Goal: Task Accomplishment & Management: Manage account settings

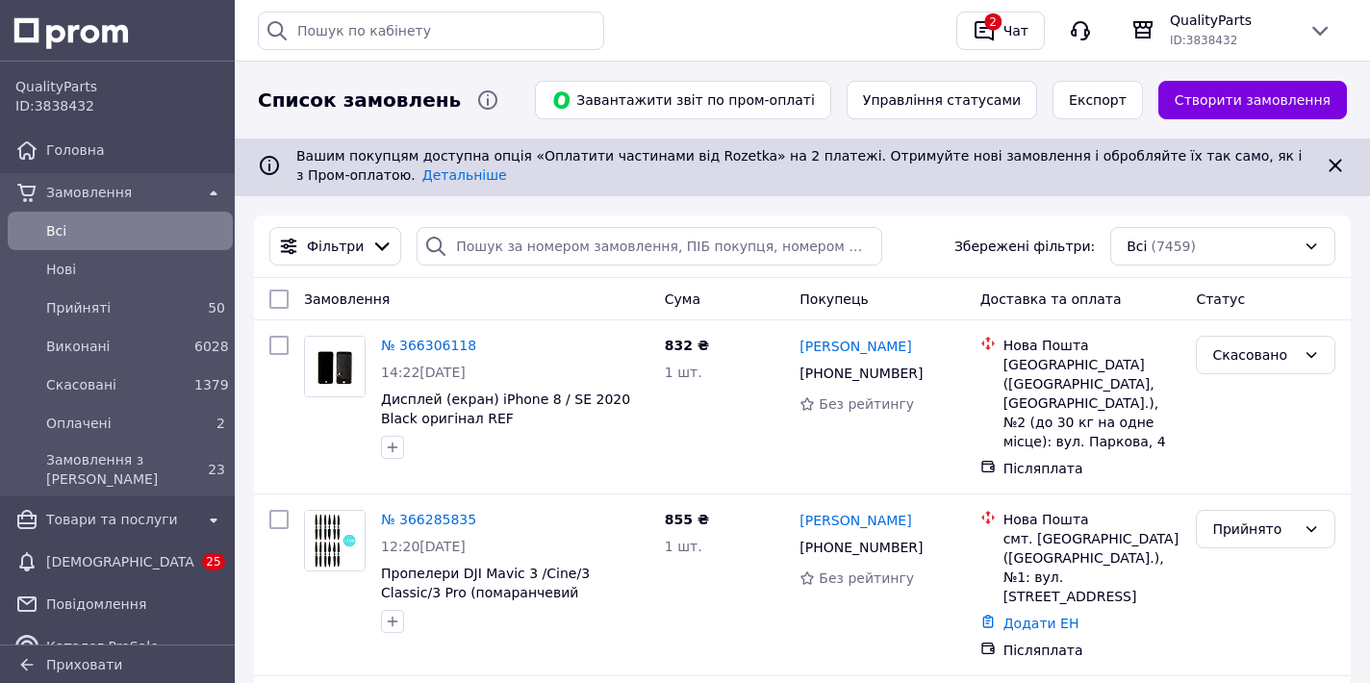
click at [1032, 56] on div "Історія пошуку Очистити всю 356337586 Артюх Олександр 355462390 +380662105754 2…" at bounding box center [802, 30] width 1105 height 61
click at [1027, 41] on div "Чат" at bounding box center [1016, 30] width 33 height 29
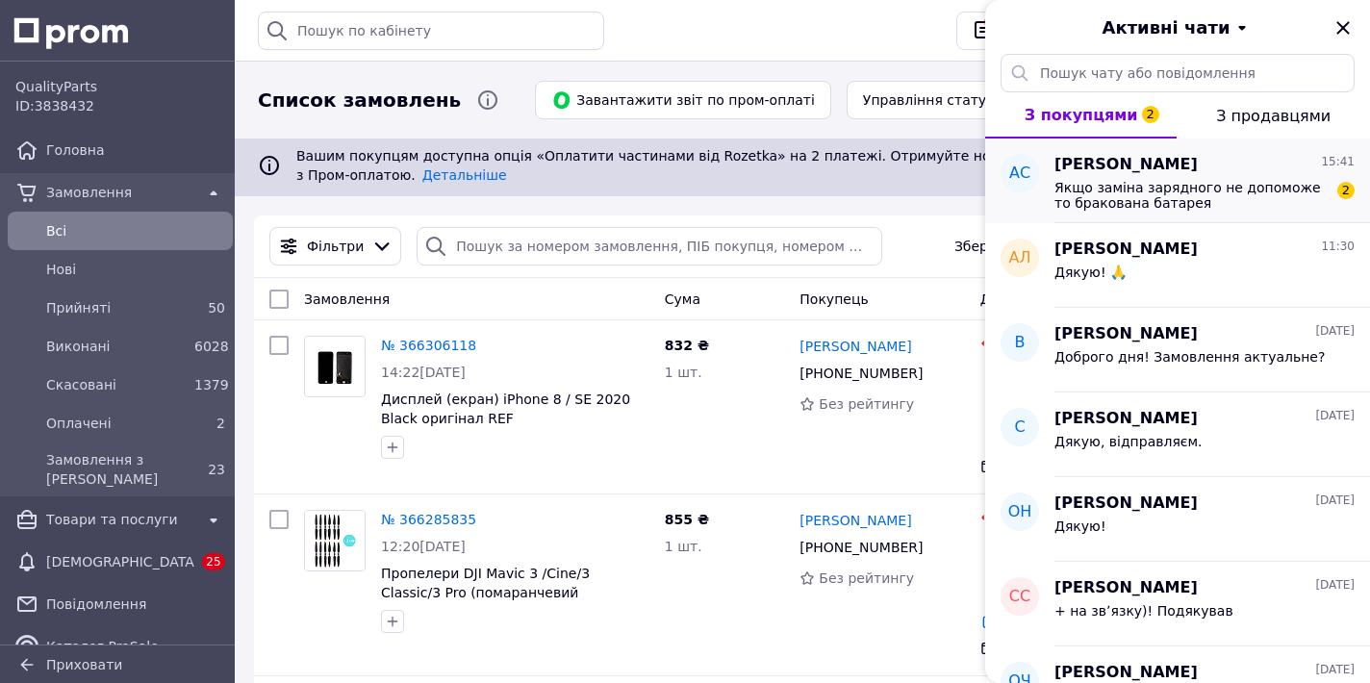
click at [1084, 176] on div "Якщо заміна зарядного не допоможе то бракована батарея 2" at bounding box center [1205, 193] width 300 height 35
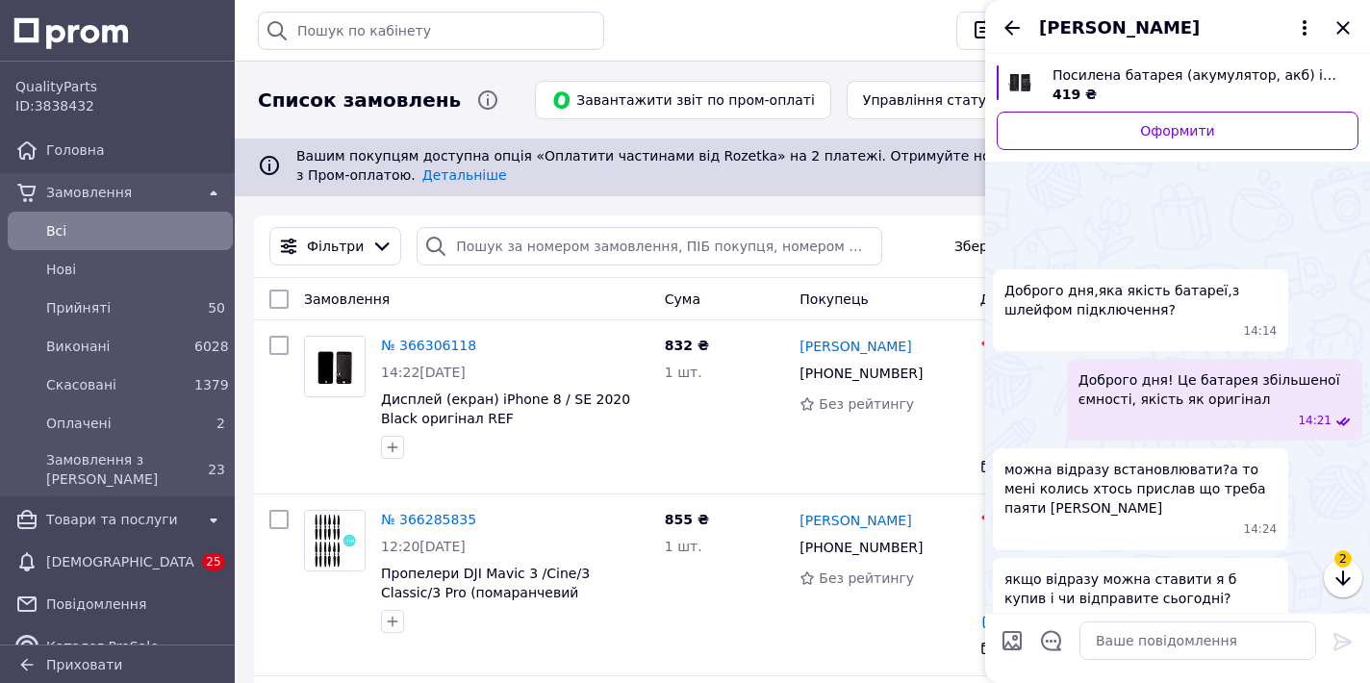
scroll to position [1079, 0]
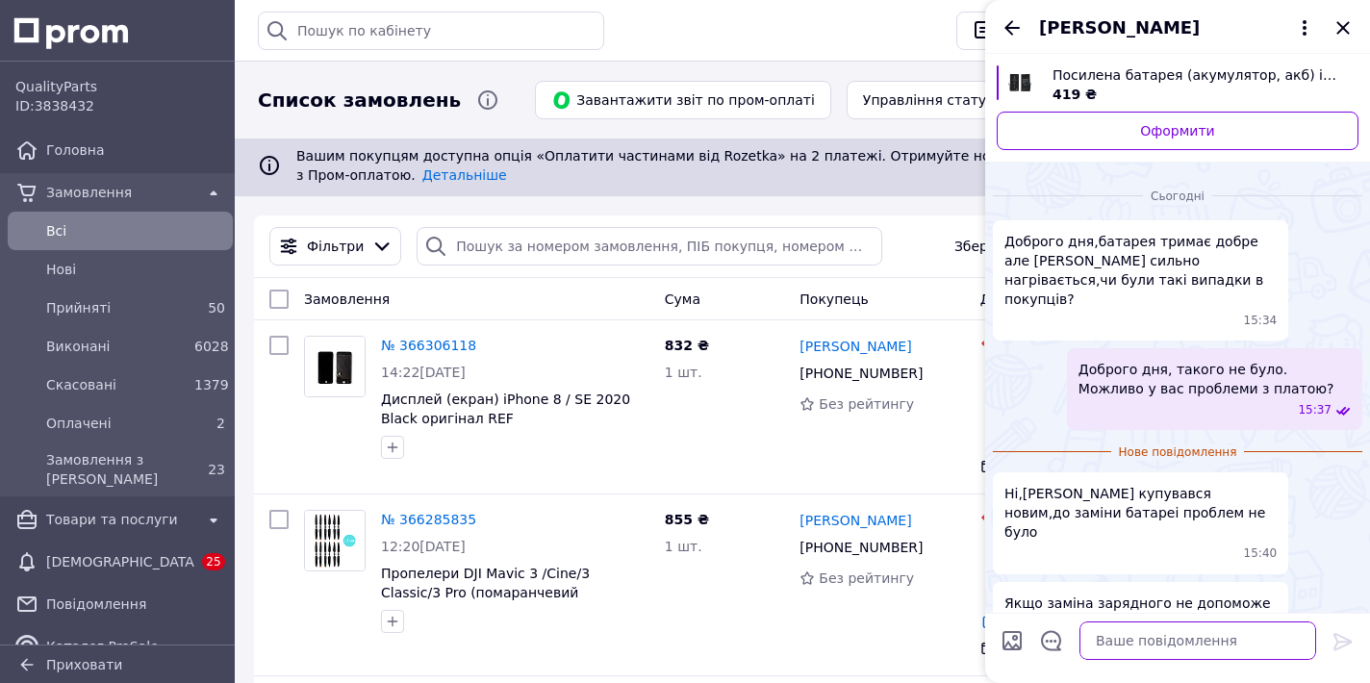
click at [1161, 630] on textarea at bounding box center [1198, 641] width 237 height 38
type textarea "Д"
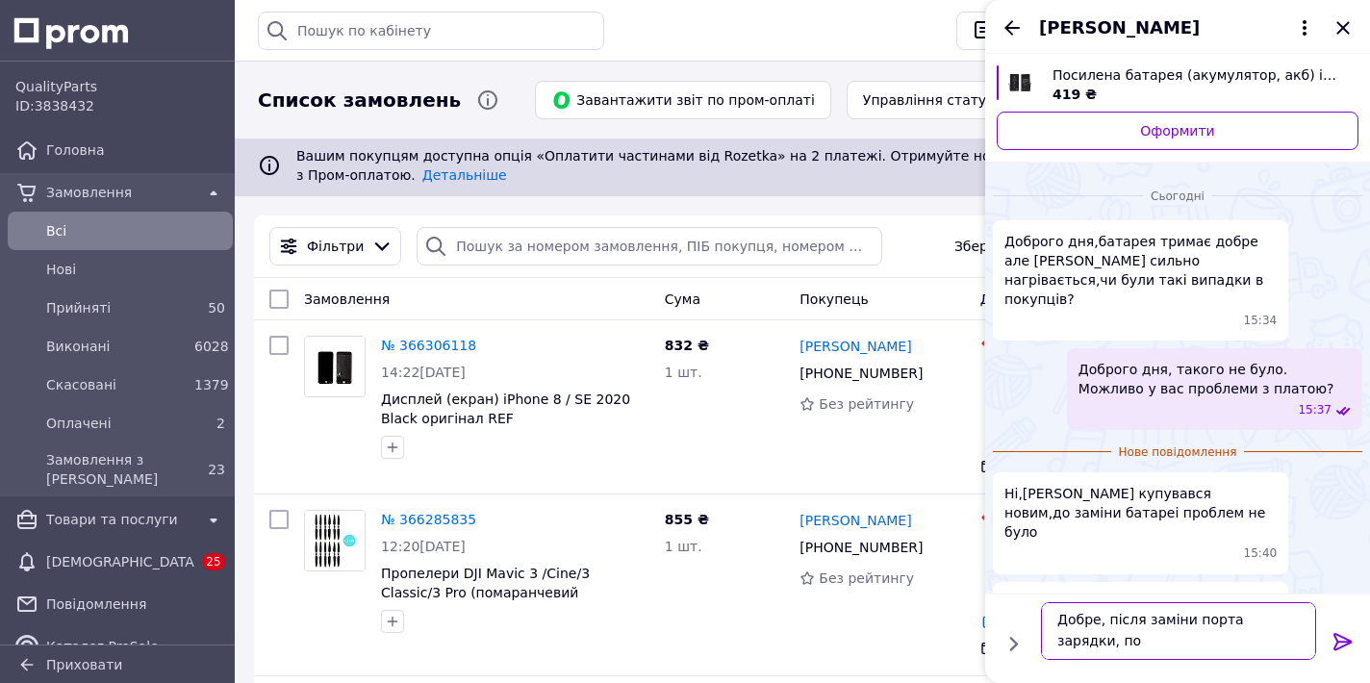
scroll to position [2, 0]
type textarea "Добре, після заміни порта зарядки, повідомте нас. Якщо справа в батареї - обмін…"
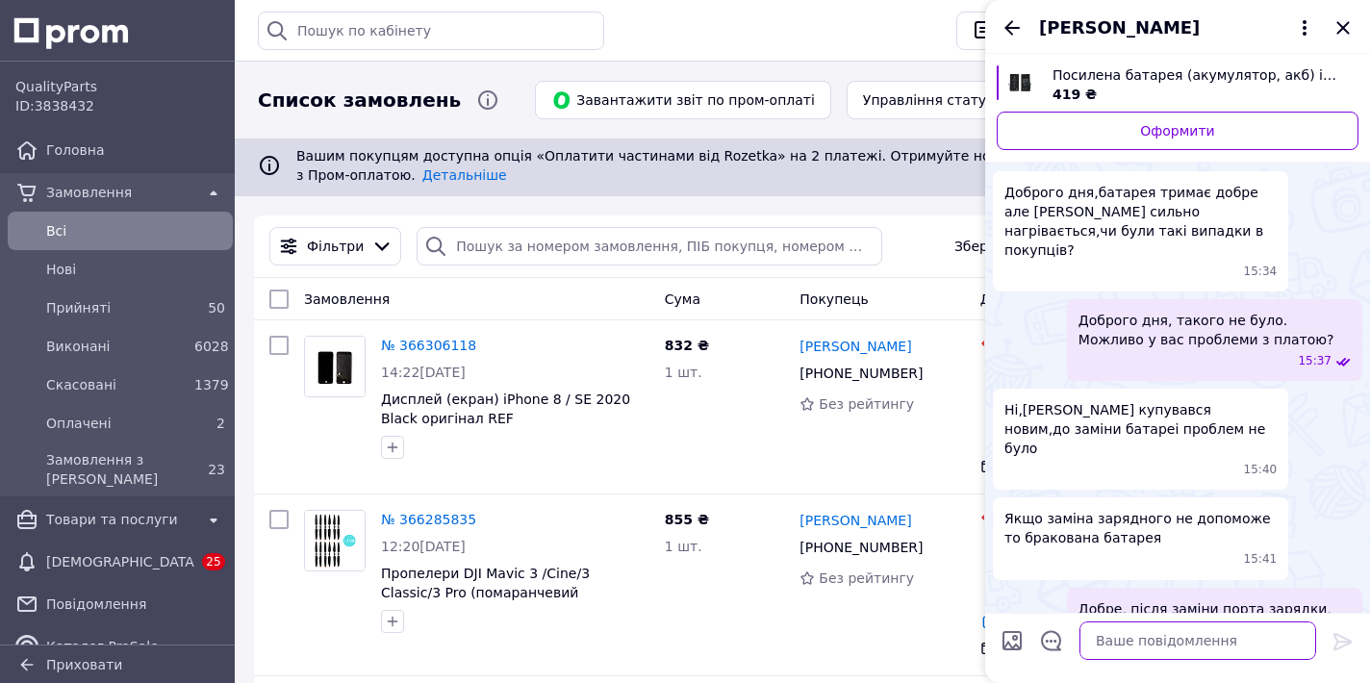
scroll to position [1105, 0]
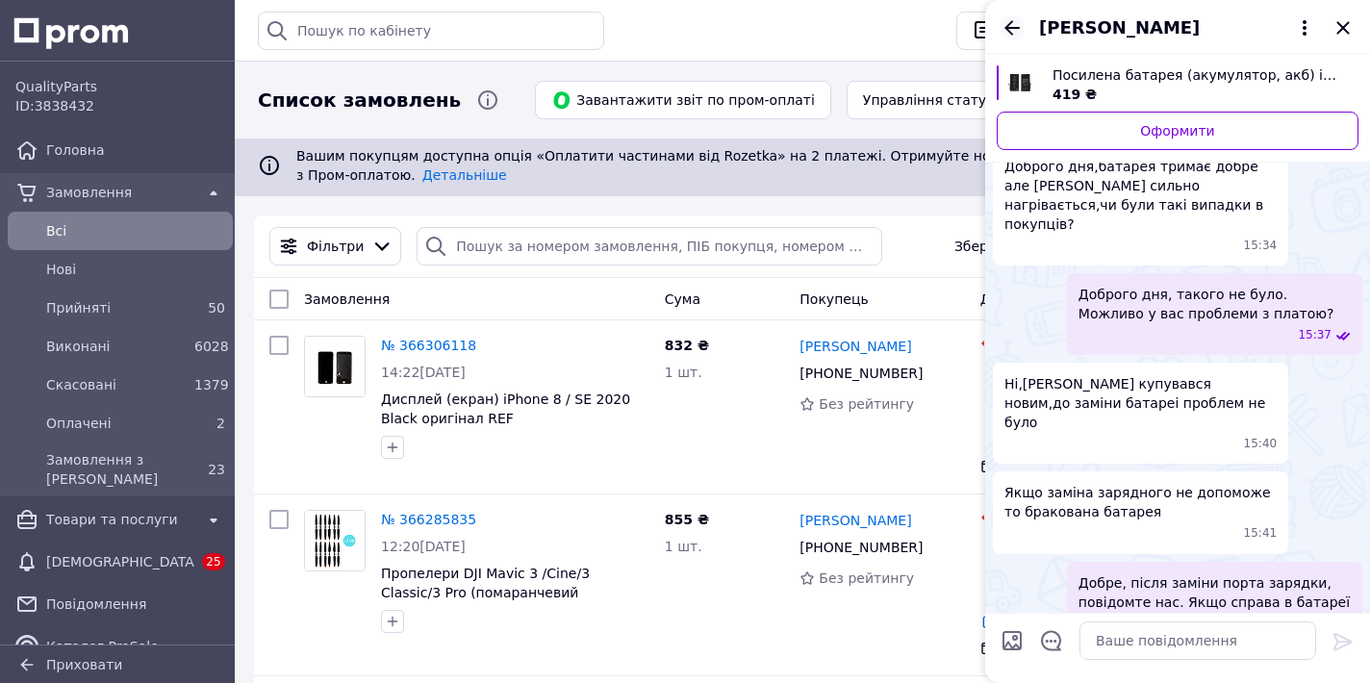
click at [1014, 36] on icon "Назад" at bounding box center [1012, 27] width 23 height 23
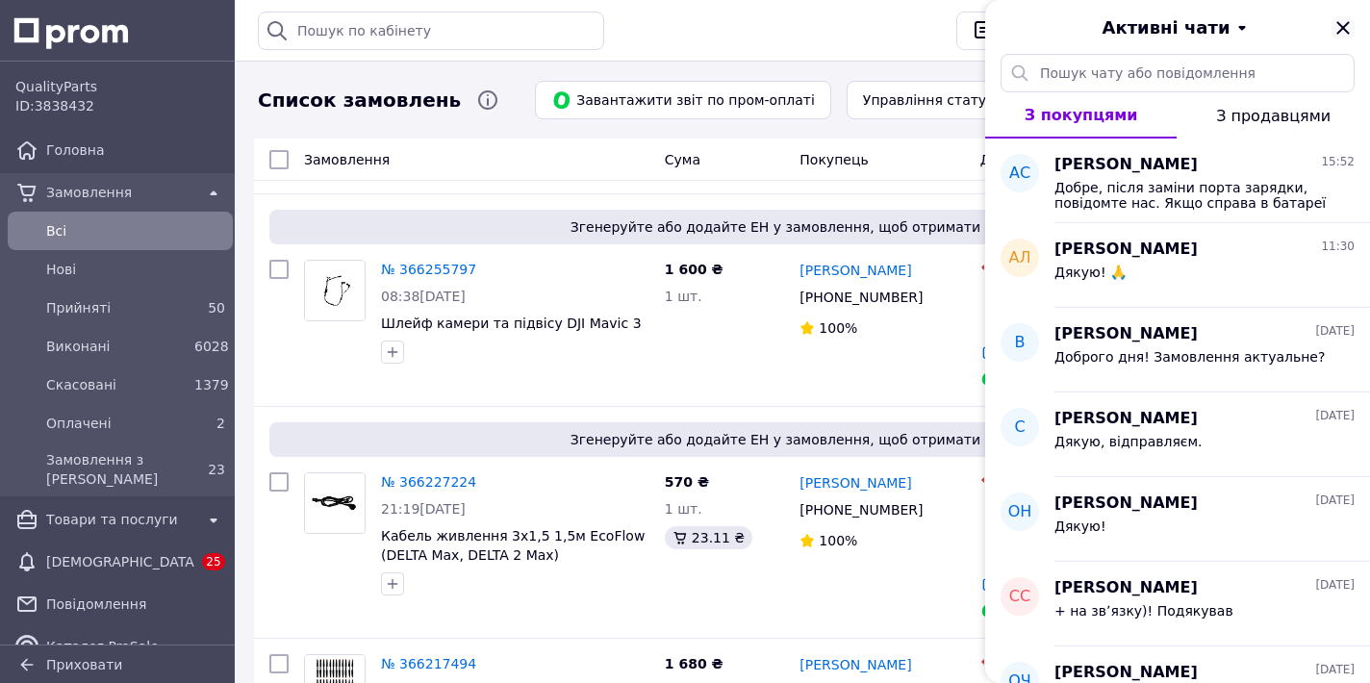
click at [1350, 26] on icon "Закрити" at bounding box center [1343, 27] width 23 height 23
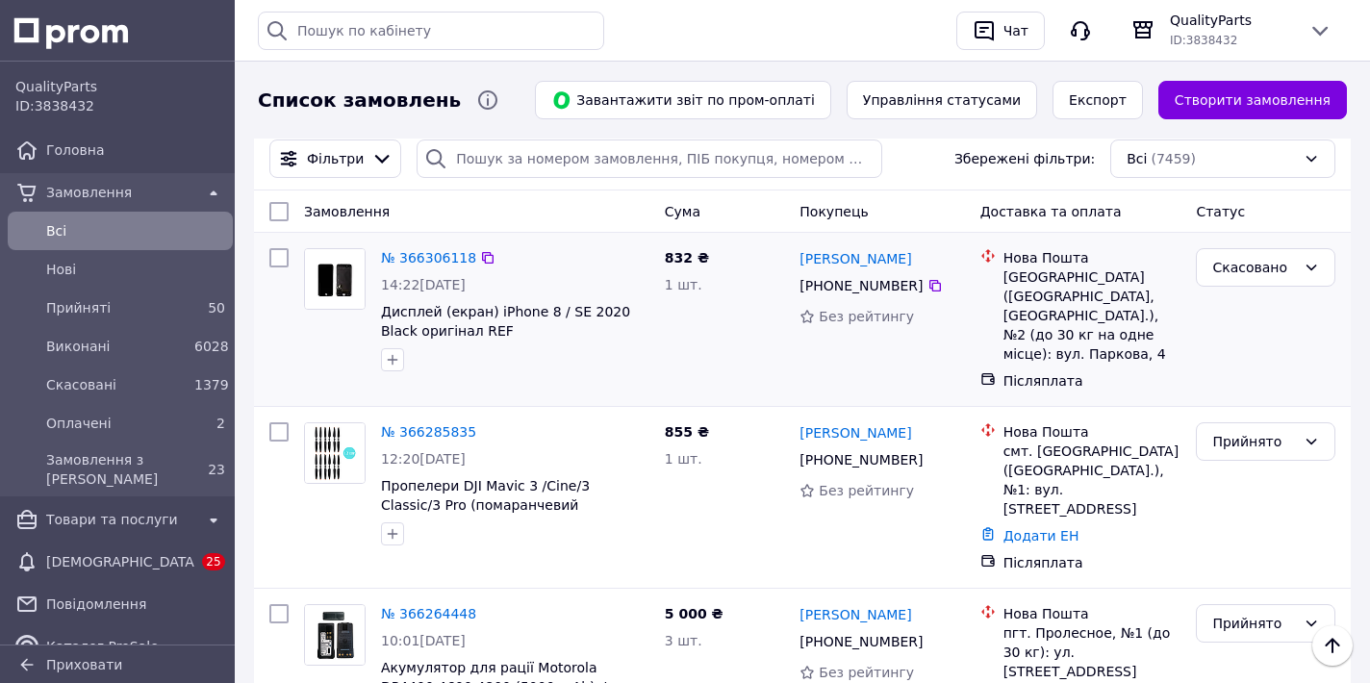
scroll to position [0, 0]
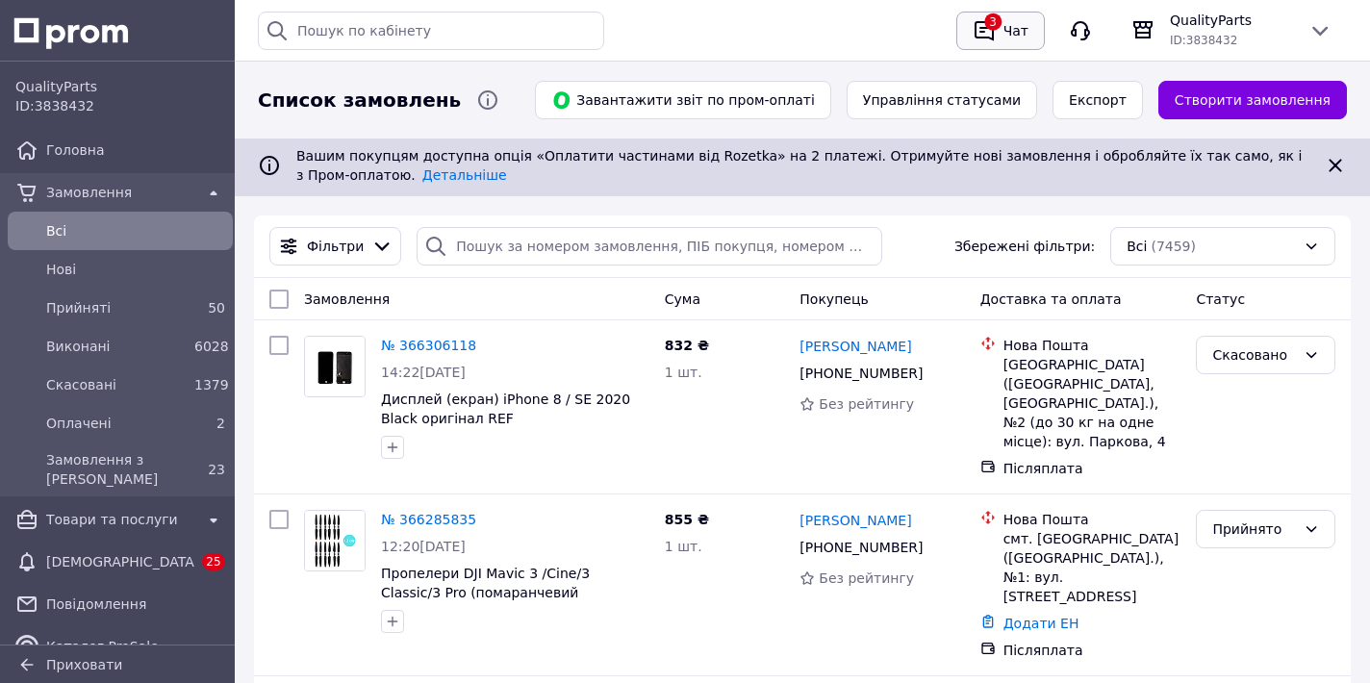
click at [979, 44] on div "3" at bounding box center [984, 30] width 31 height 31
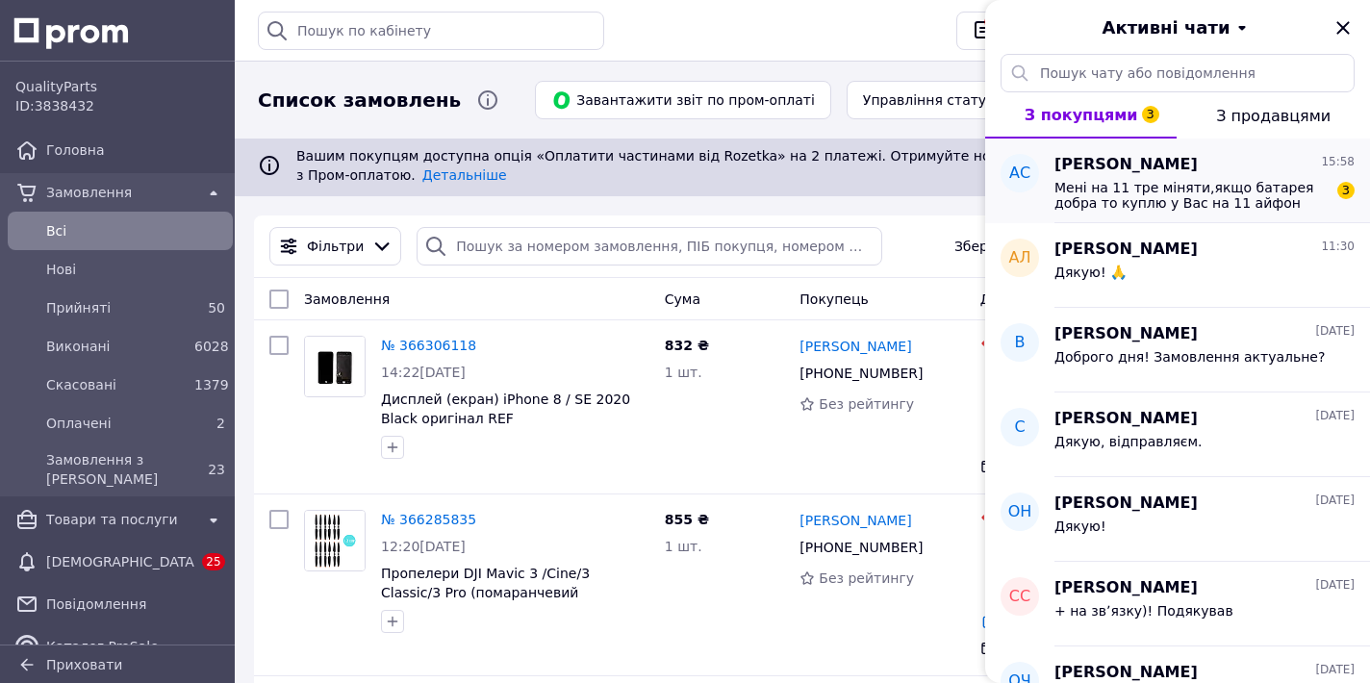
click at [1136, 195] on span "Мені на 11 тре міняти,якщо батарея добра то куплю у Вас на 11 айфон" at bounding box center [1191, 195] width 273 height 31
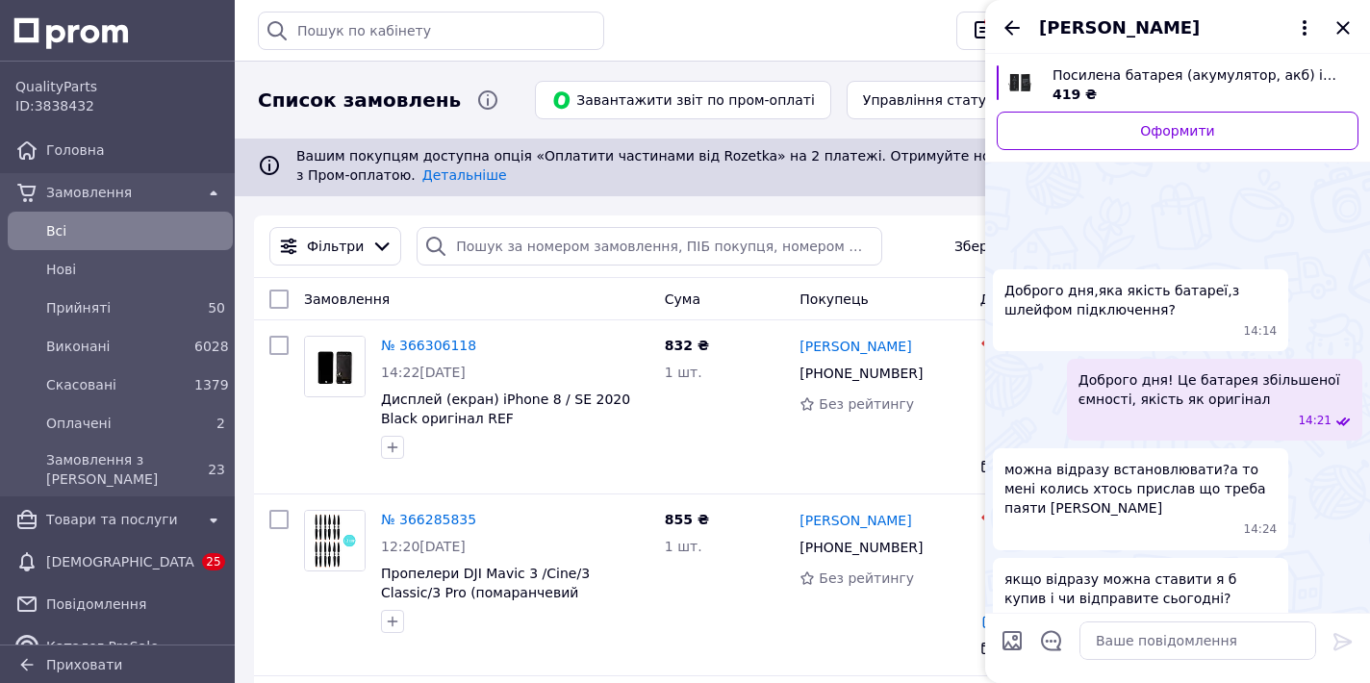
scroll to position [1476, 0]
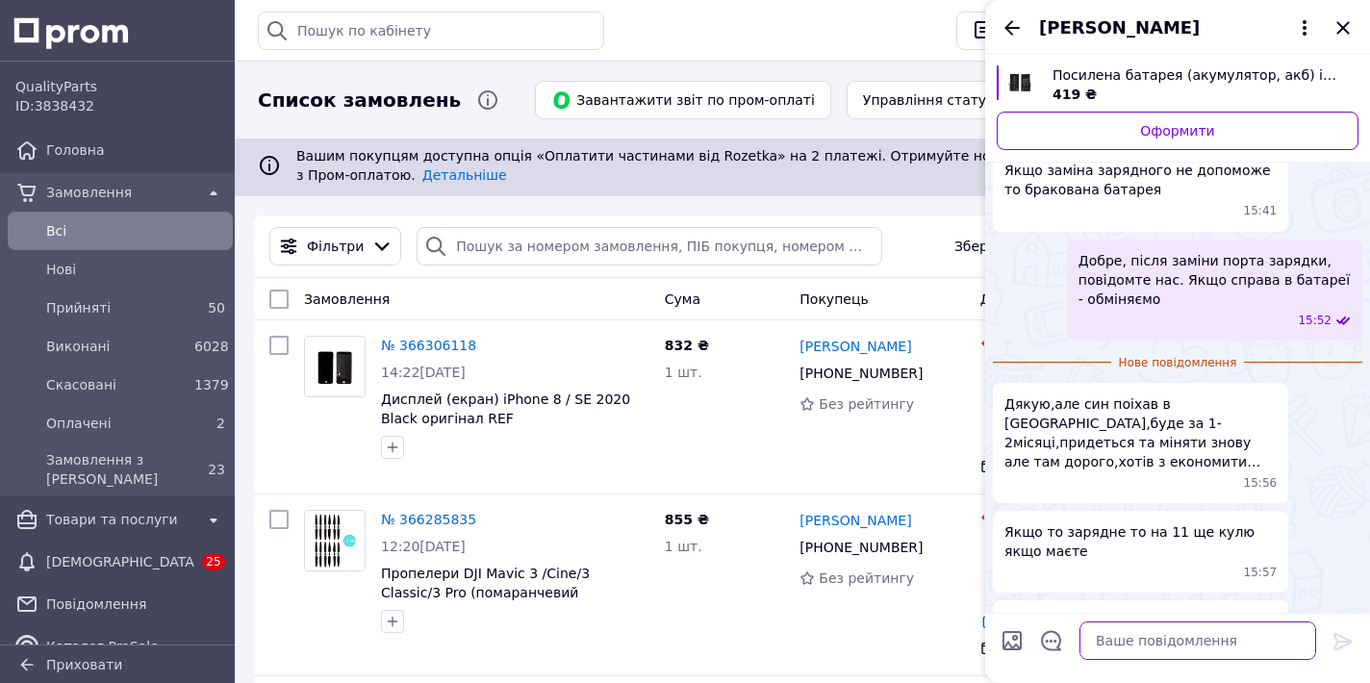
click at [1103, 637] on textarea at bounding box center [1198, 641] width 237 height 38
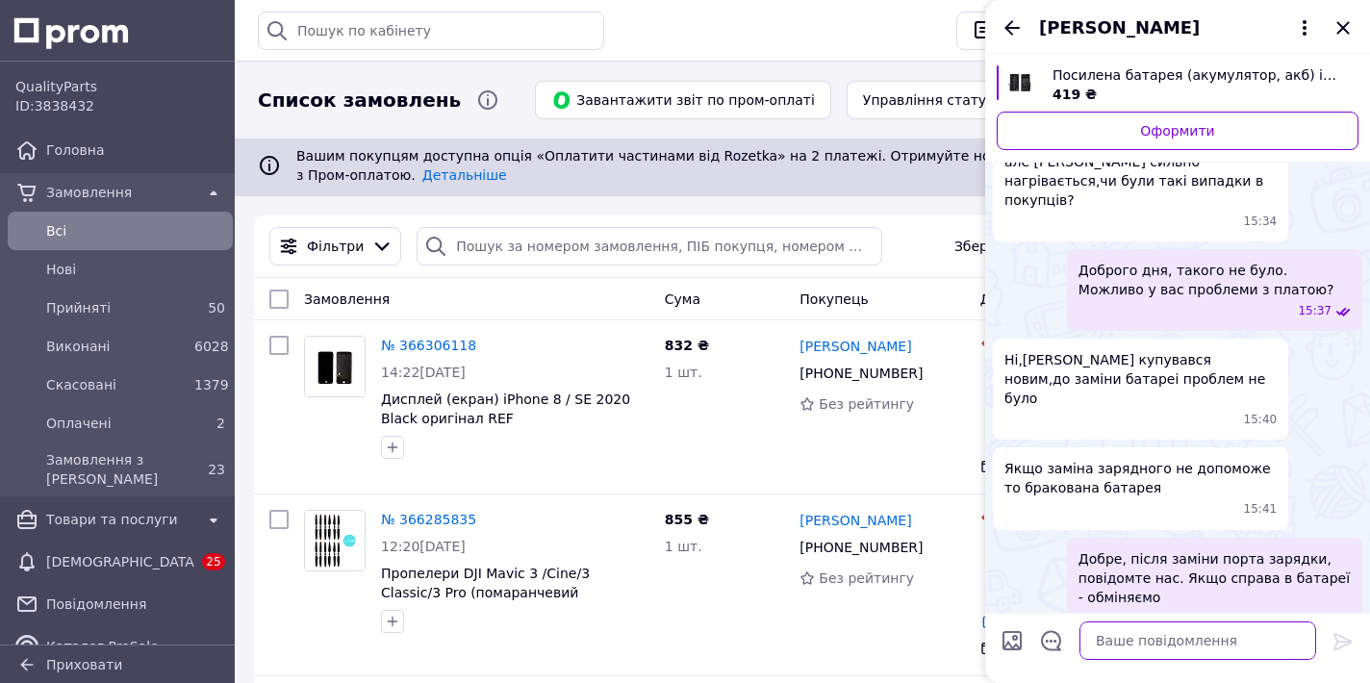
scroll to position [1427, 0]
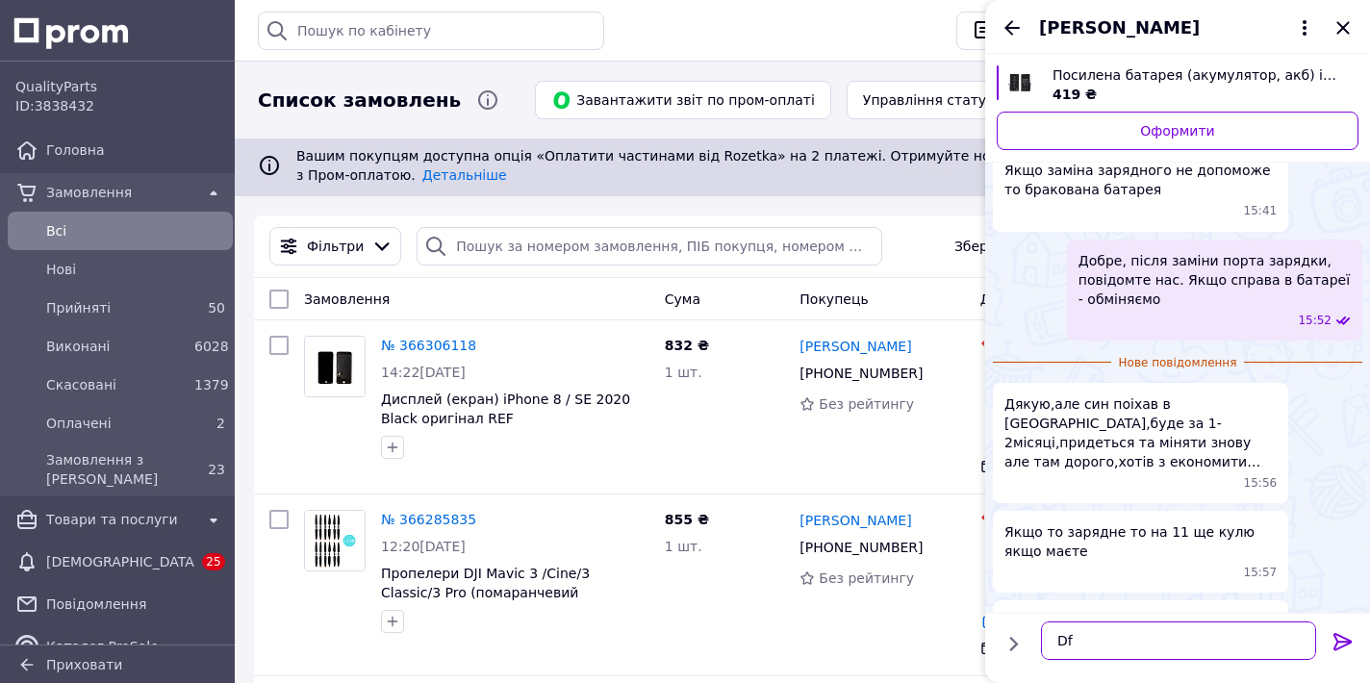
type textarea "D"
type textarea "В"
type textarea "а"
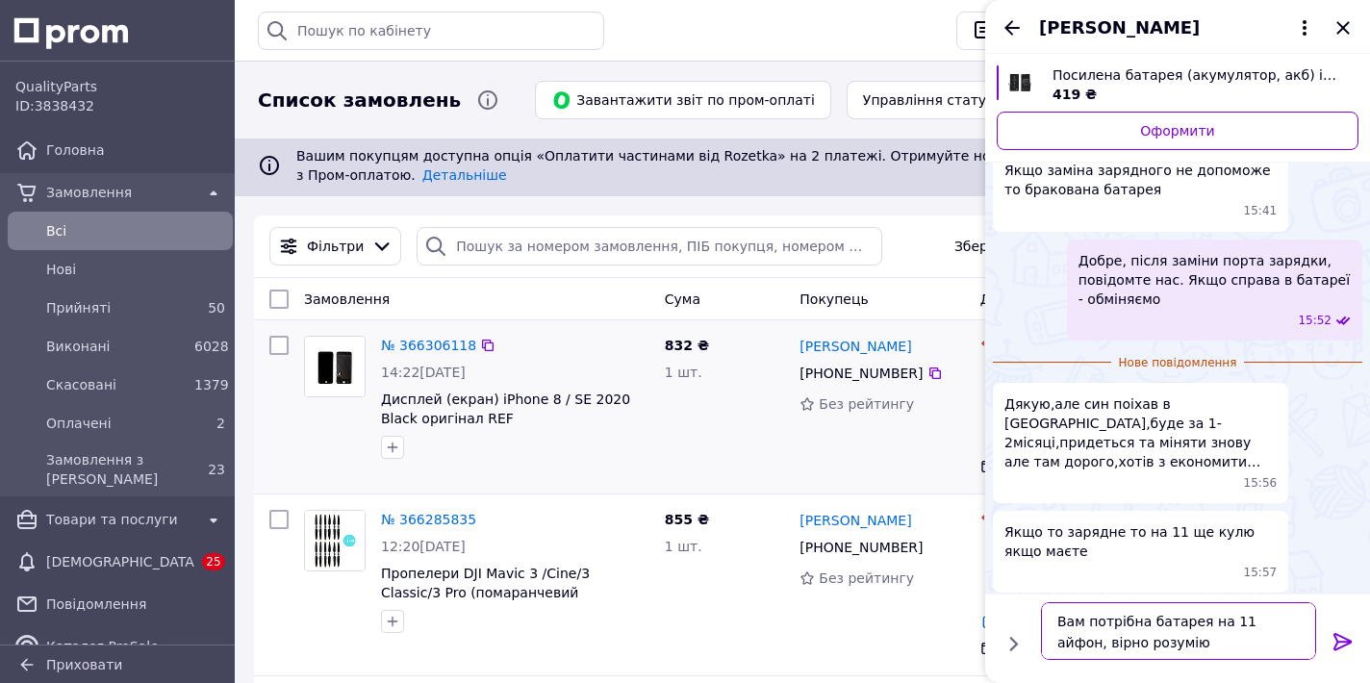
type textarea "Вам потрібна батарея на 11 айфон, вірно розумію?"
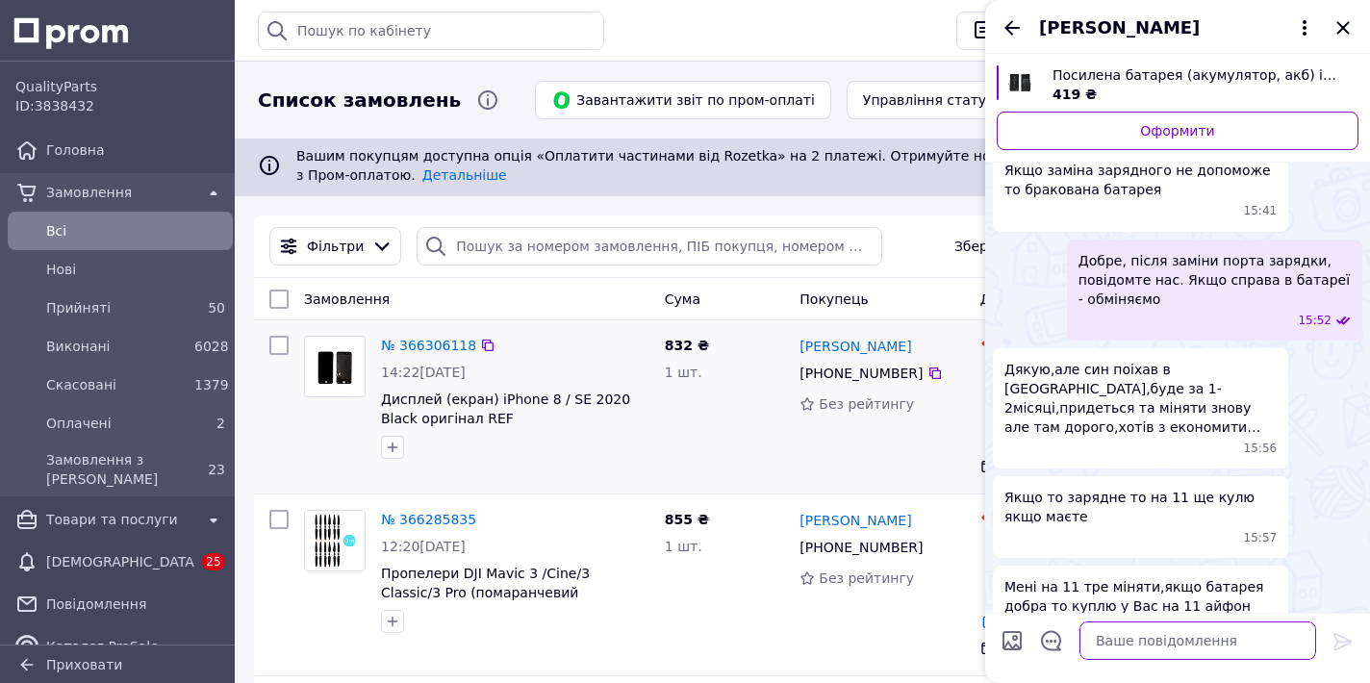
scroll to position [1482, 0]
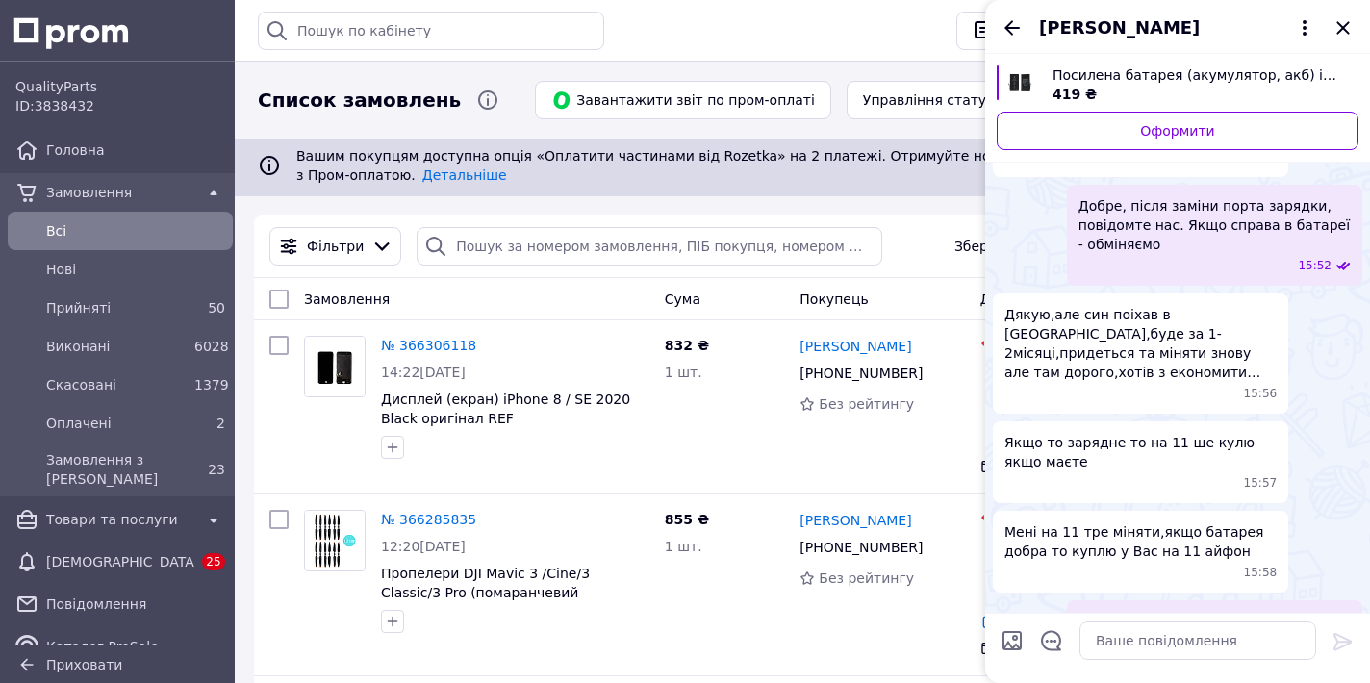
click at [1007, 42] on div "Андрій Солодуха" at bounding box center [1177, 27] width 385 height 54
click at [1018, 34] on icon "Назад" at bounding box center [1012, 27] width 23 height 23
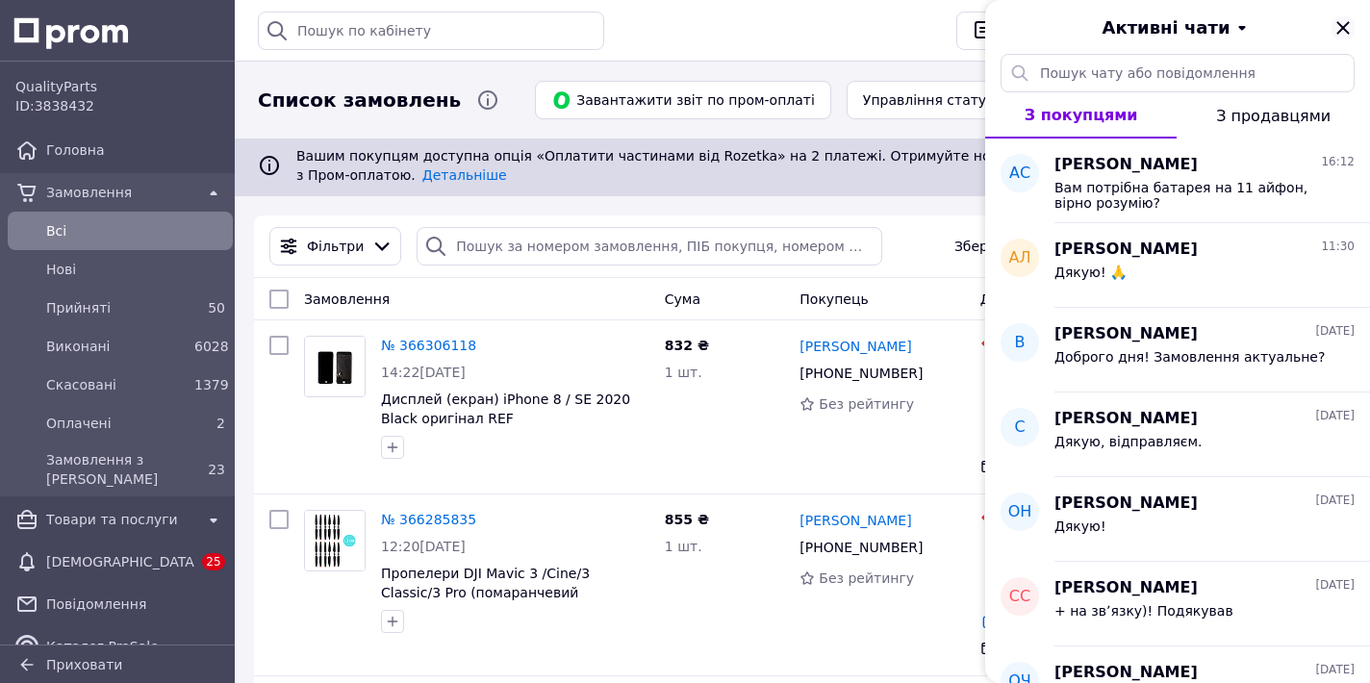
click at [1341, 30] on icon "Закрити" at bounding box center [1343, 27] width 23 height 23
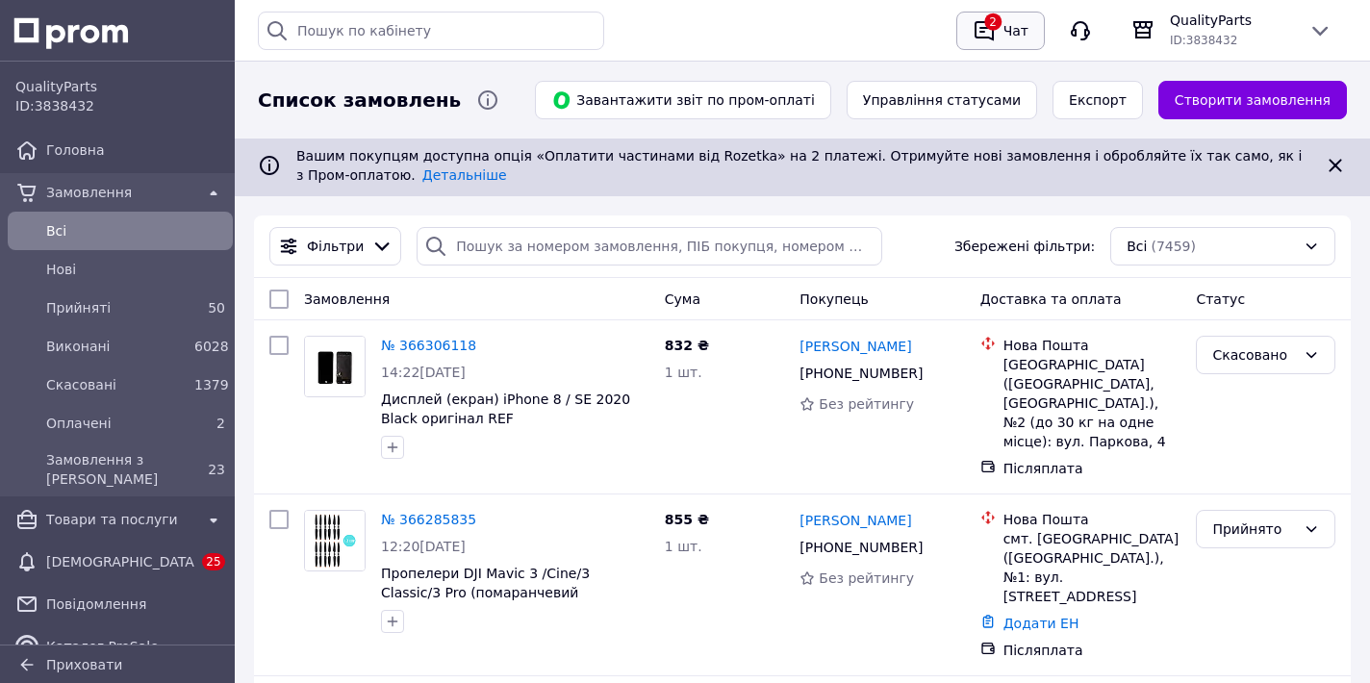
click at [1000, 40] on div "Чат" at bounding box center [1016, 30] width 33 height 29
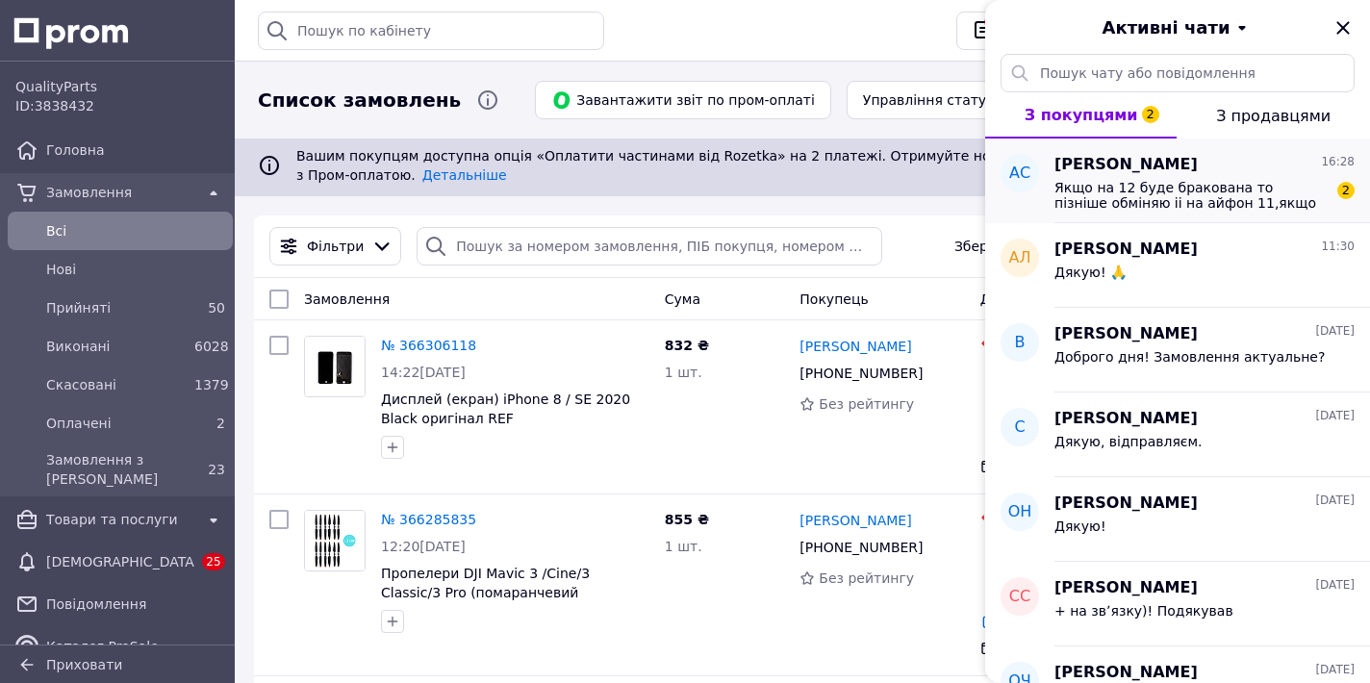
click at [1169, 184] on span "Якщо на 12 буде бракована то пізніше обміняю іі на айфон 11,якщо проблема в зар…" at bounding box center [1191, 195] width 273 height 31
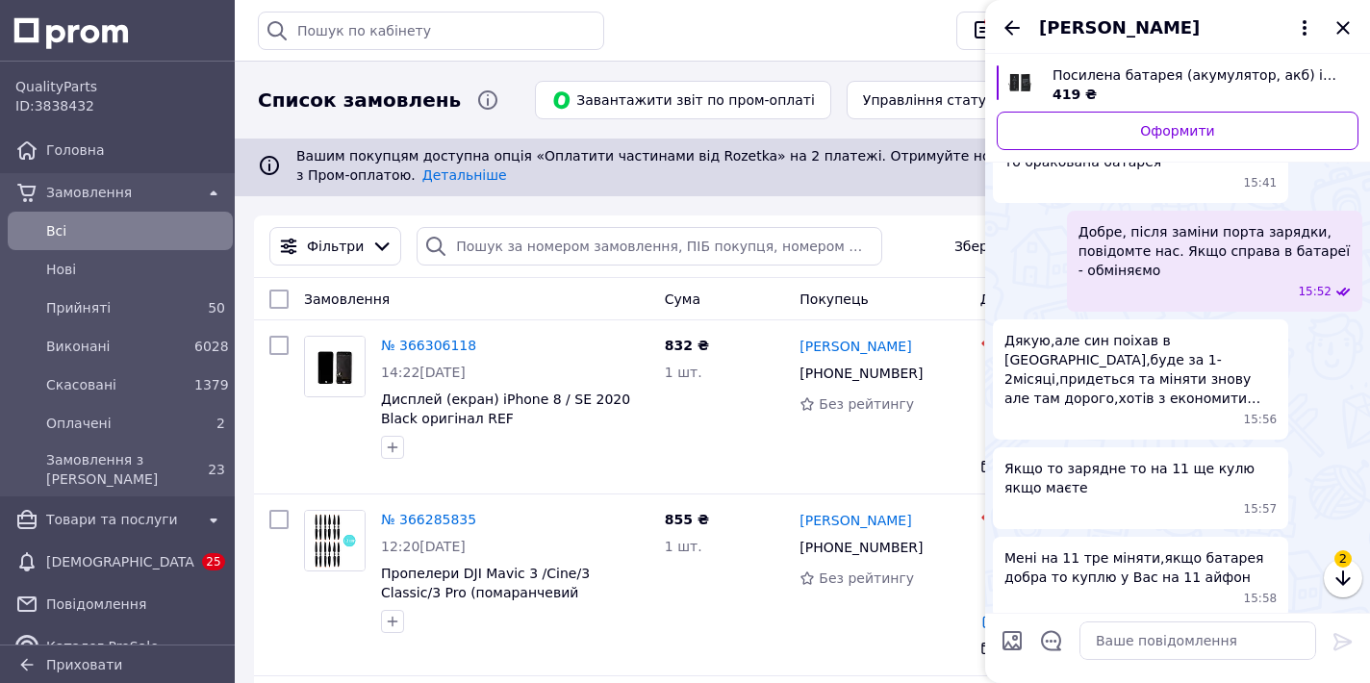
scroll to position [1677, 0]
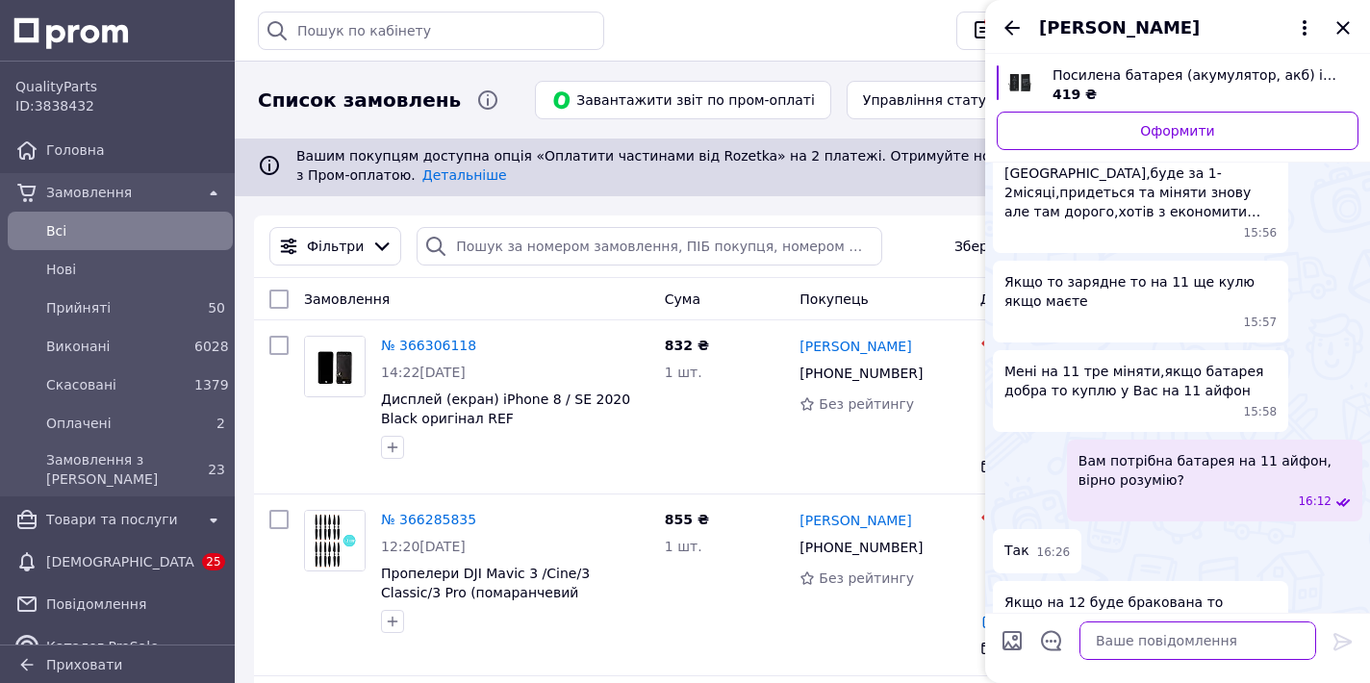
click at [1158, 636] on textarea at bounding box center [1198, 641] width 237 height 38
type textarea "Добре"
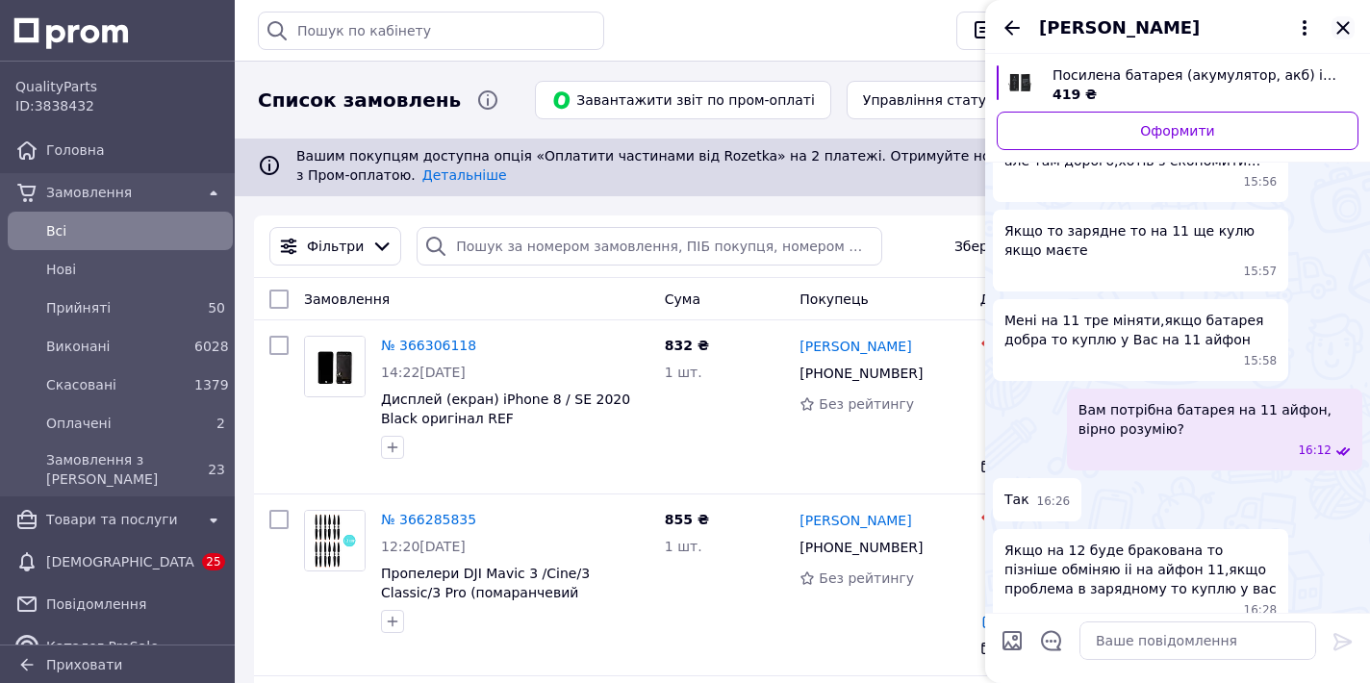
click at [1341, 21] on icon "Закрити" at bounding box center [1343, 27] width 23 height 23
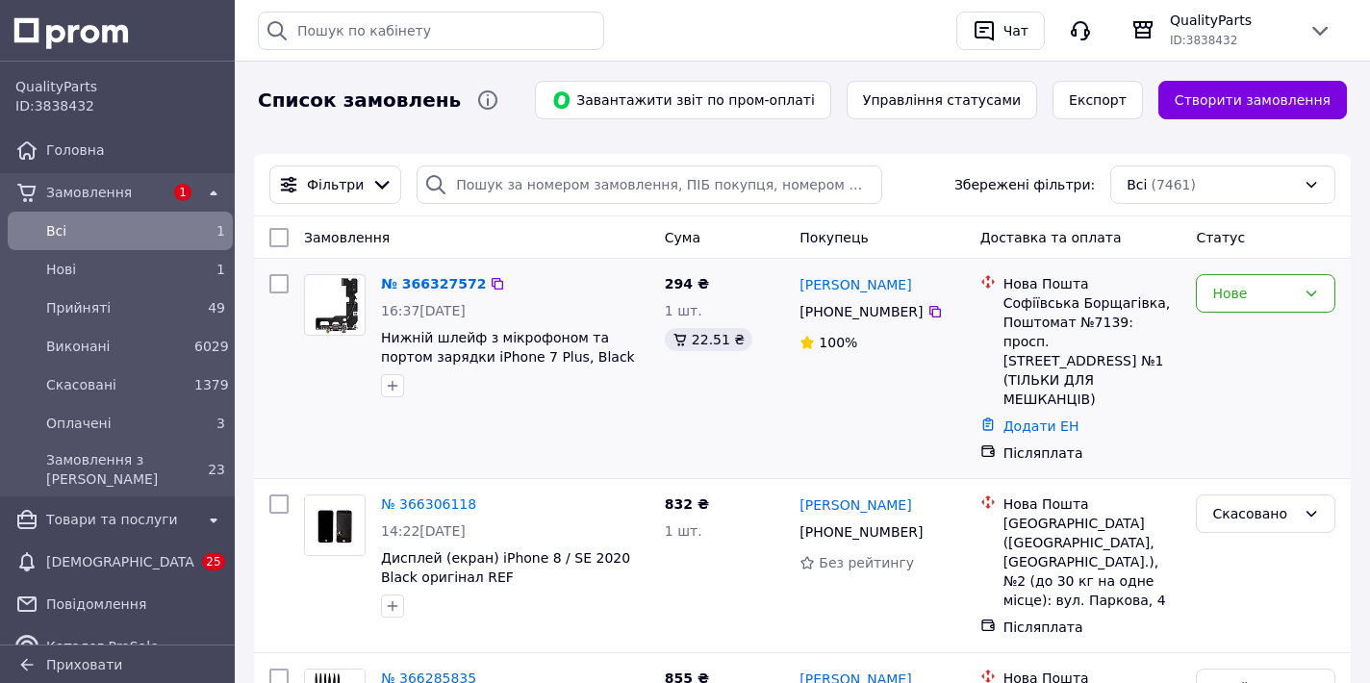
scroll to position [62, 0]
click at [434, 276] on link "№ 366327572" at bounding box center [433, 283] width 105 height 15
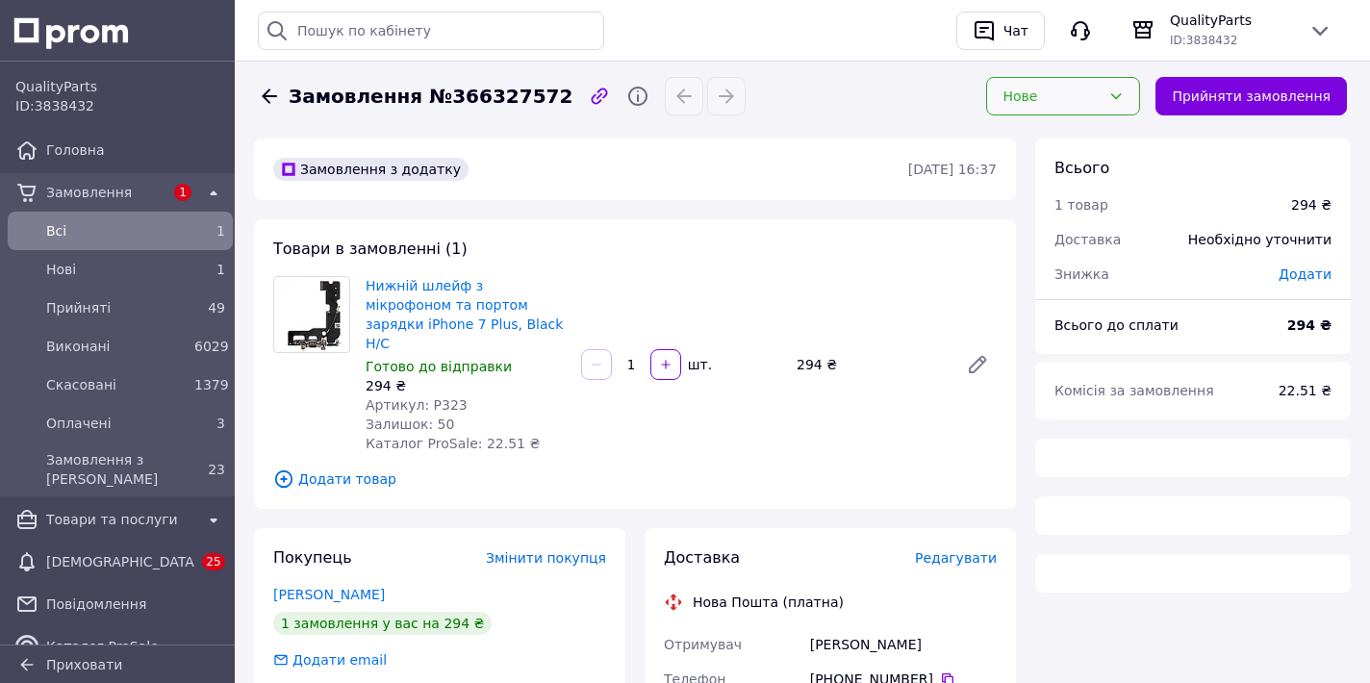
click at [1064, 96] on div "Нове" at bounding box center [1052, 96] width 98 height 21
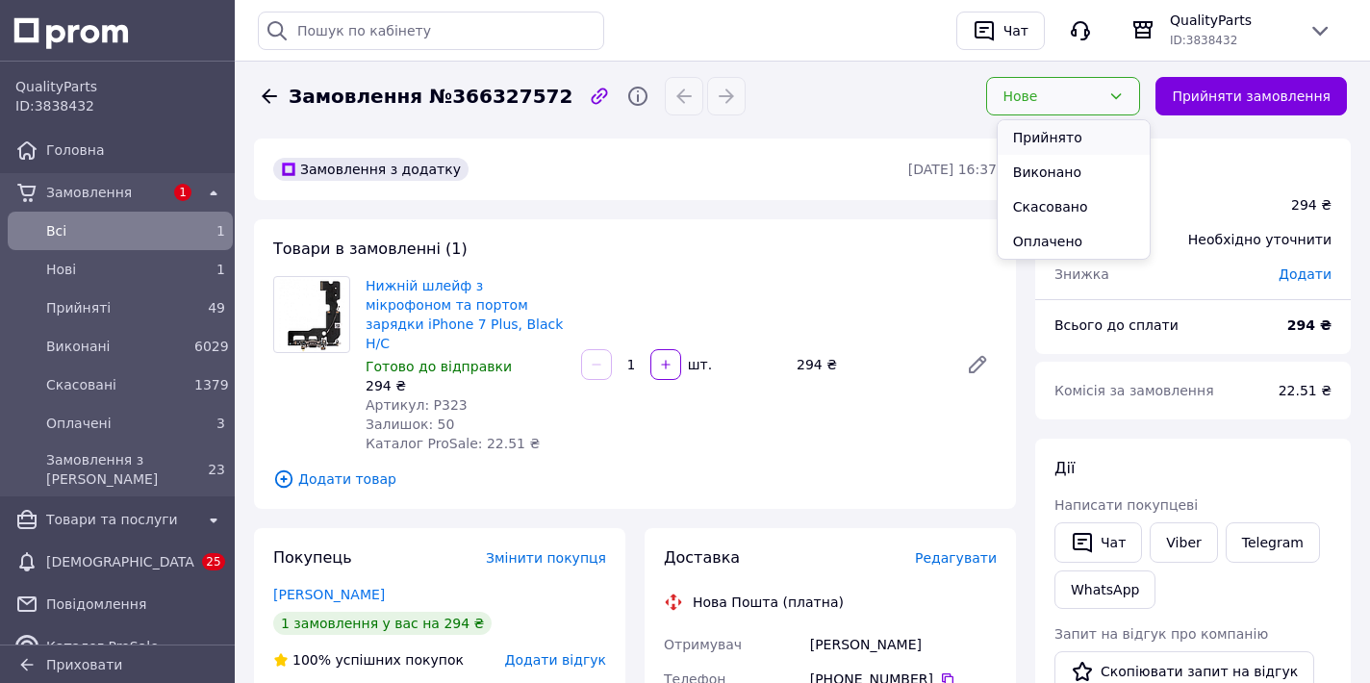
click at [1060, 135] on li "Прийнято" at bounding box center [1074, 137] width 152 height 35
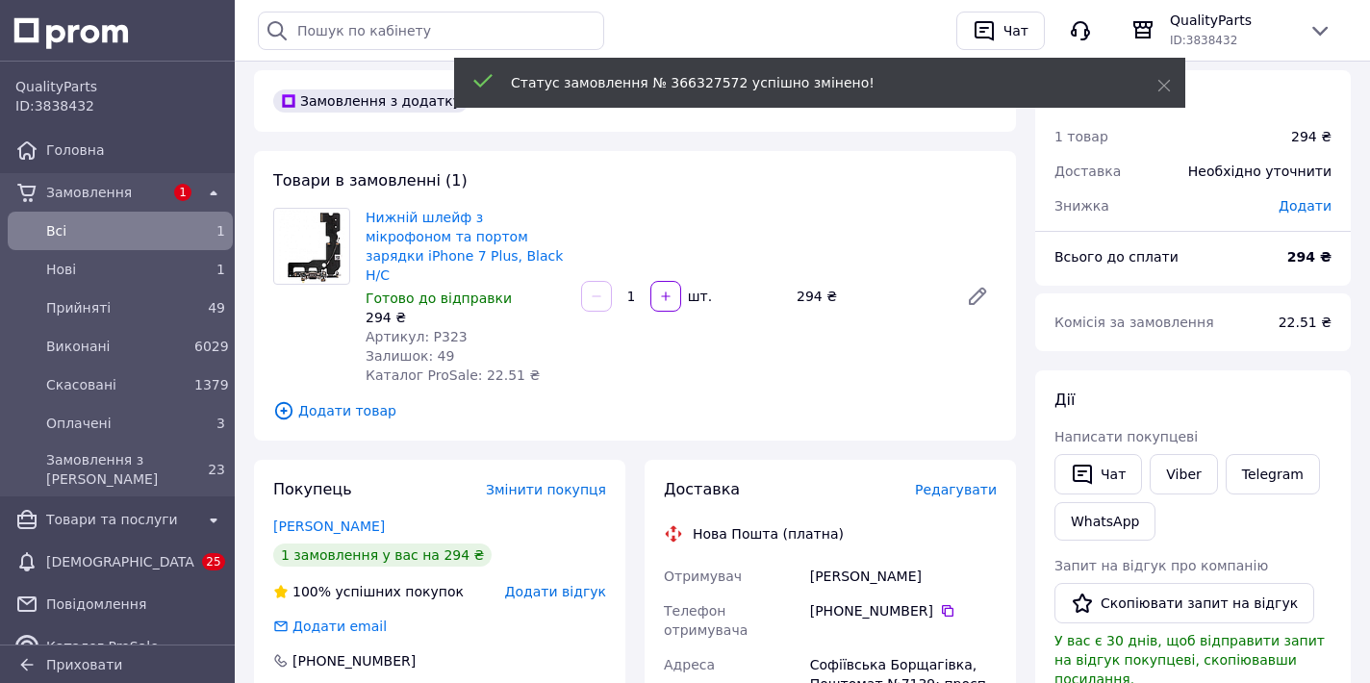
scroll to position [168, 0]
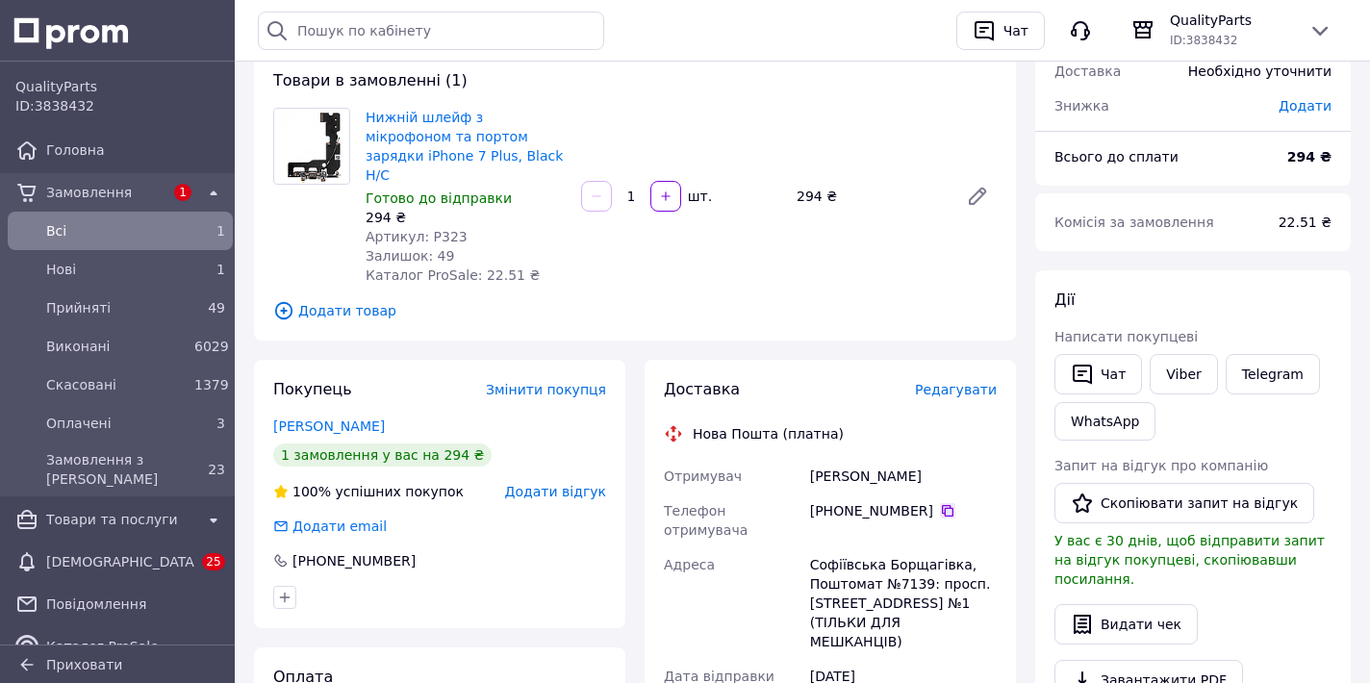
click at [953, 503] on icon at bounding box center [947, 510] width 15 height 15
click at [869, 459] on div "Короленко Дмитро" at bounding box center [903, 476] width 194 height 35
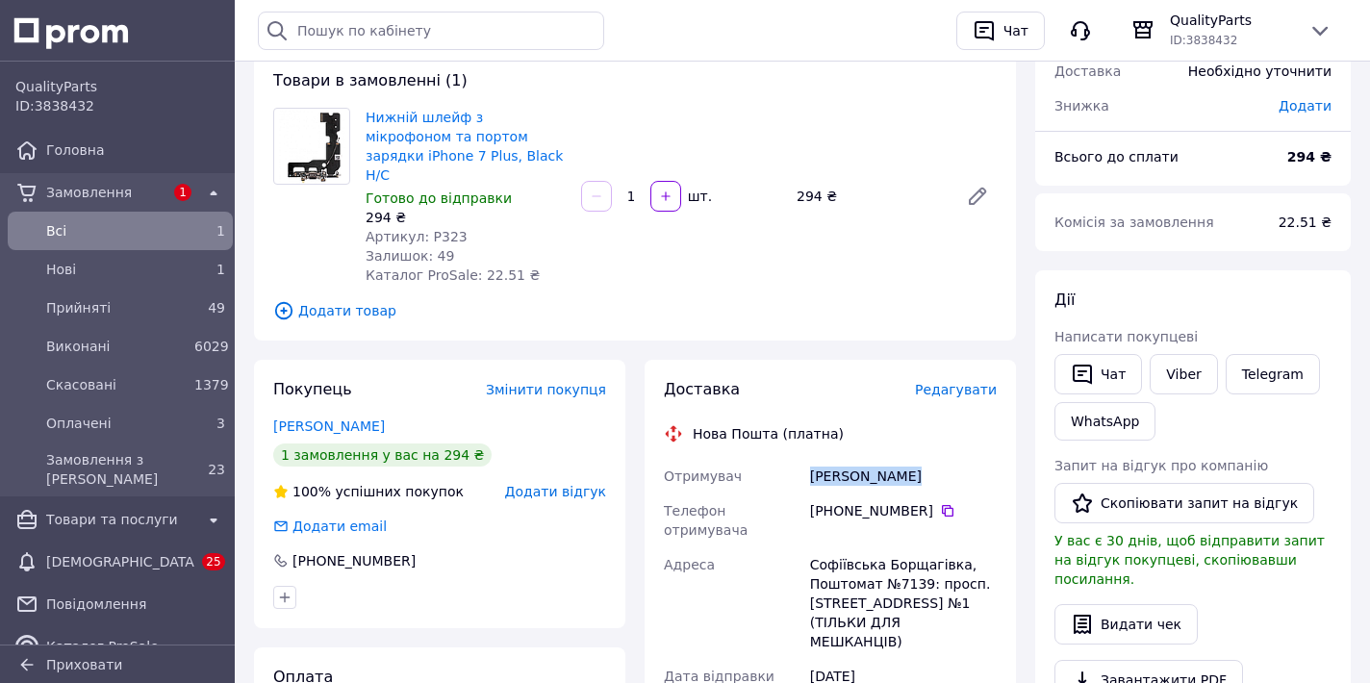
copy div "Короленко Дмитро"
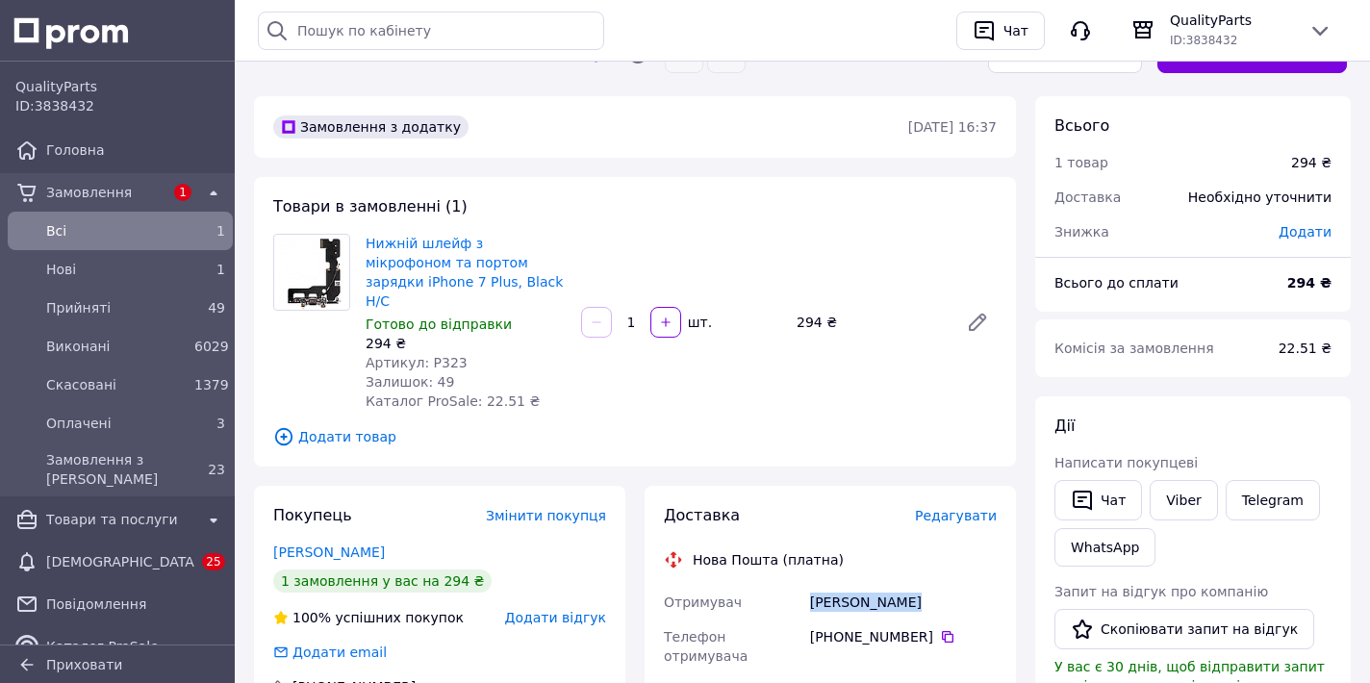
scroll to position [288, 0]
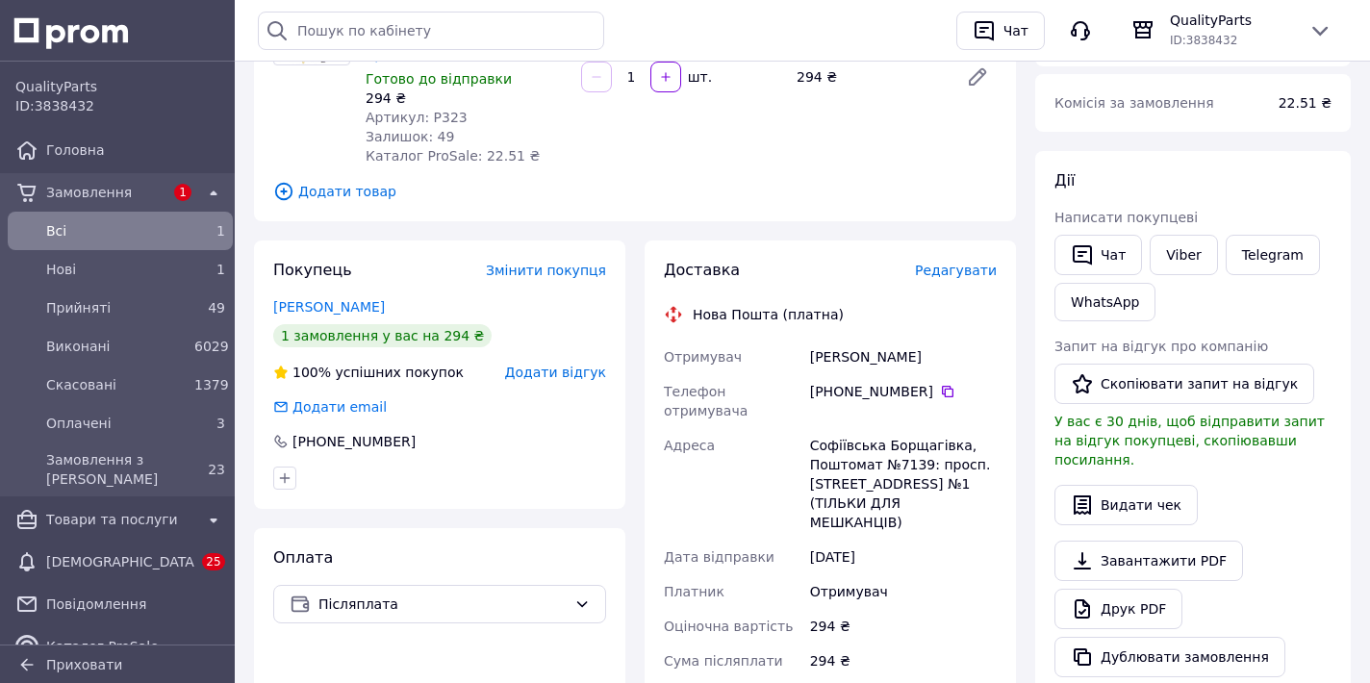
click at [844, 428] on div "Софіївська Борщагівка, Поштомат №7139: просп. [STREET_ADDRESS] №1 (ТІЛЬКИ ДЛЯ М…" at bounding box center [903, 484] width 194 height 112
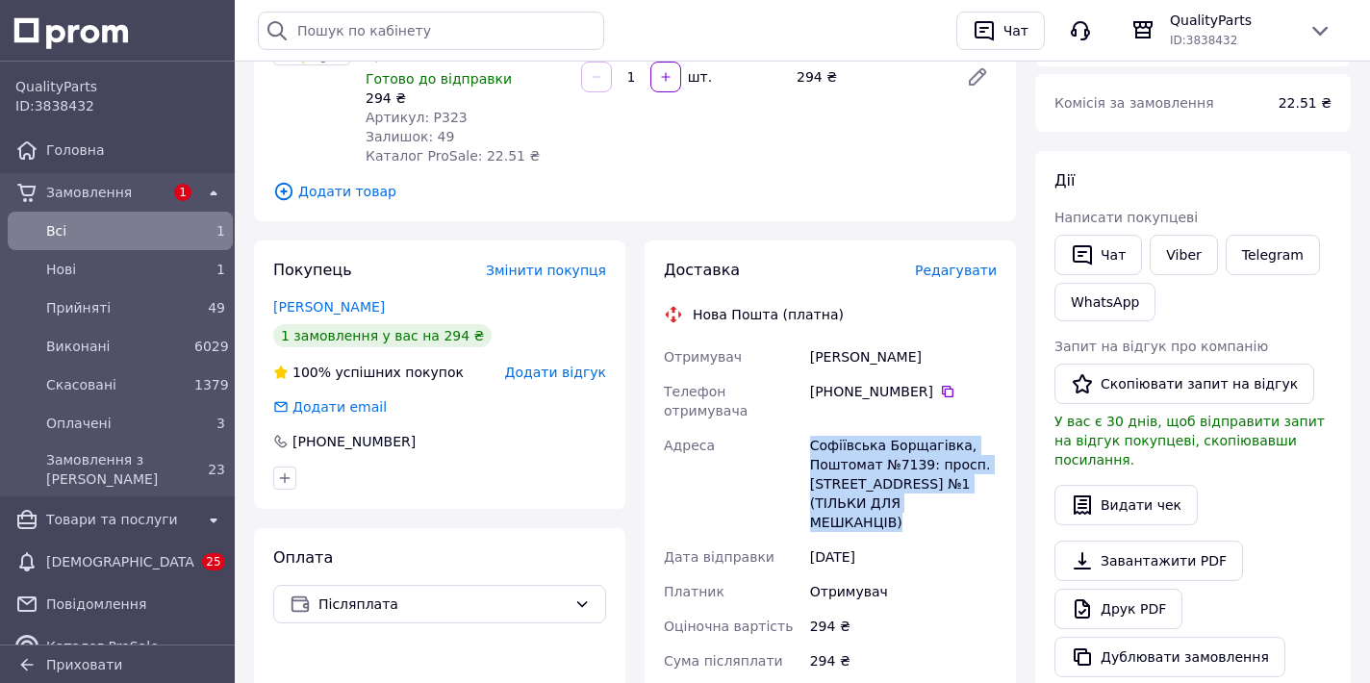
click at [844, 428] on div "Софіївська Борщагівка, Поштомат №7139: просп. [STREET_ADDRESS] №1 (ТІЛЬКИ ДЛЯ М…" at bounding box center [903, 484] width 194 height 112
copy div "Софіївська Борщагівка, Поштомат №7139: просп. [STREET_ADDRESS] №1 (ТІЛЬКИ ДЛЯ М…"
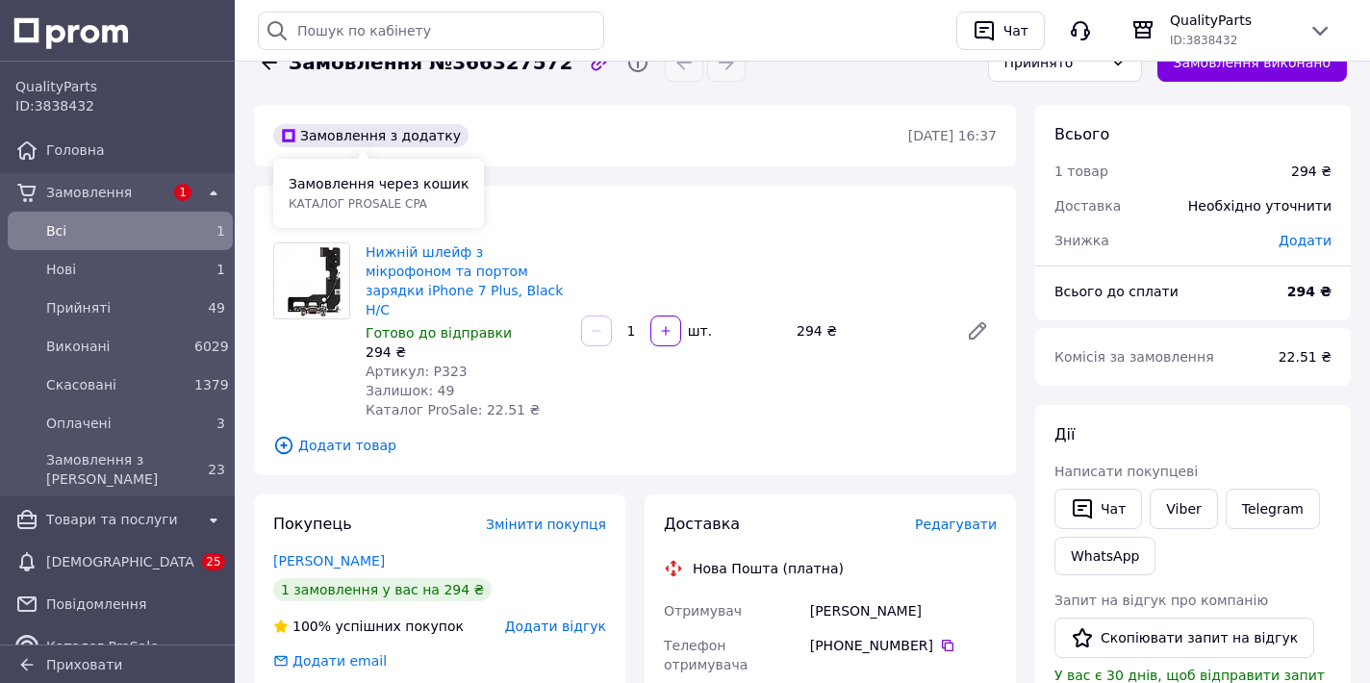
scroll to position [0, 0]
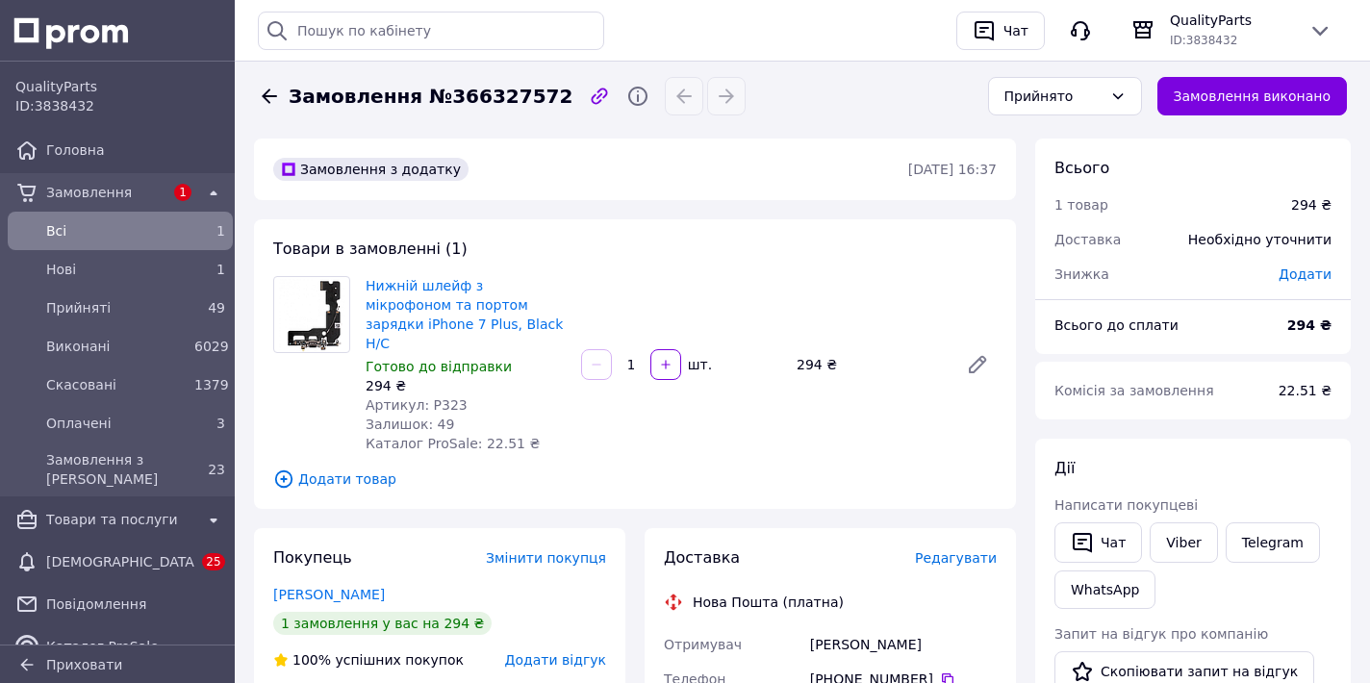
click at [198, 223] on div "1" at bounding box center [209, 230] width 31 height 19
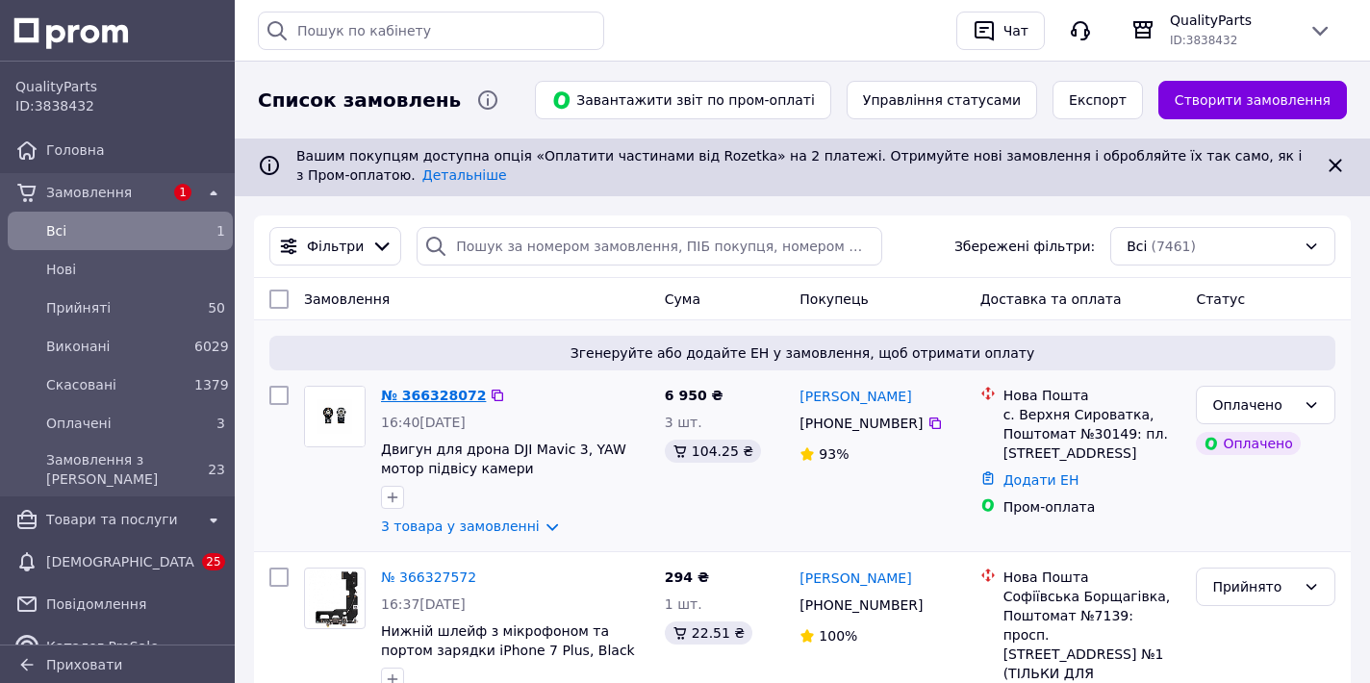
click at [441, 400] on link "№ 366328072" at bounding box center [433, 395] width 105 height 15
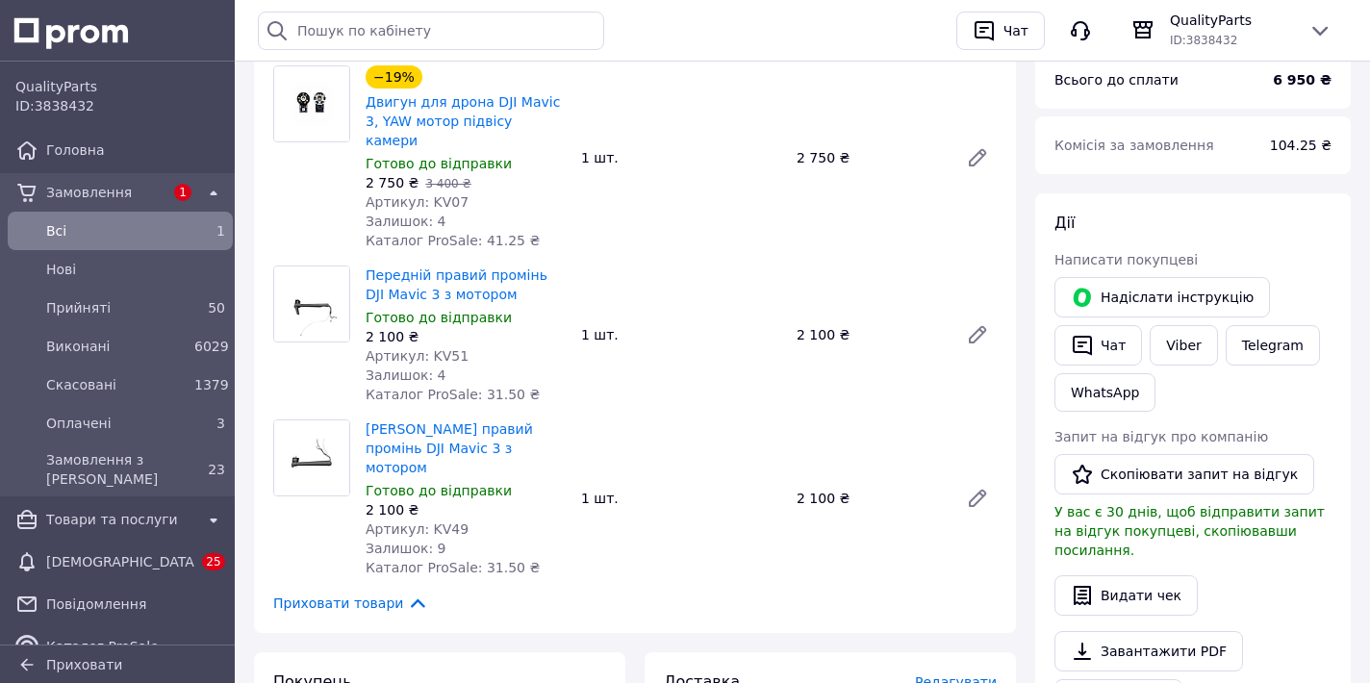
scroll to position [1184, 0]
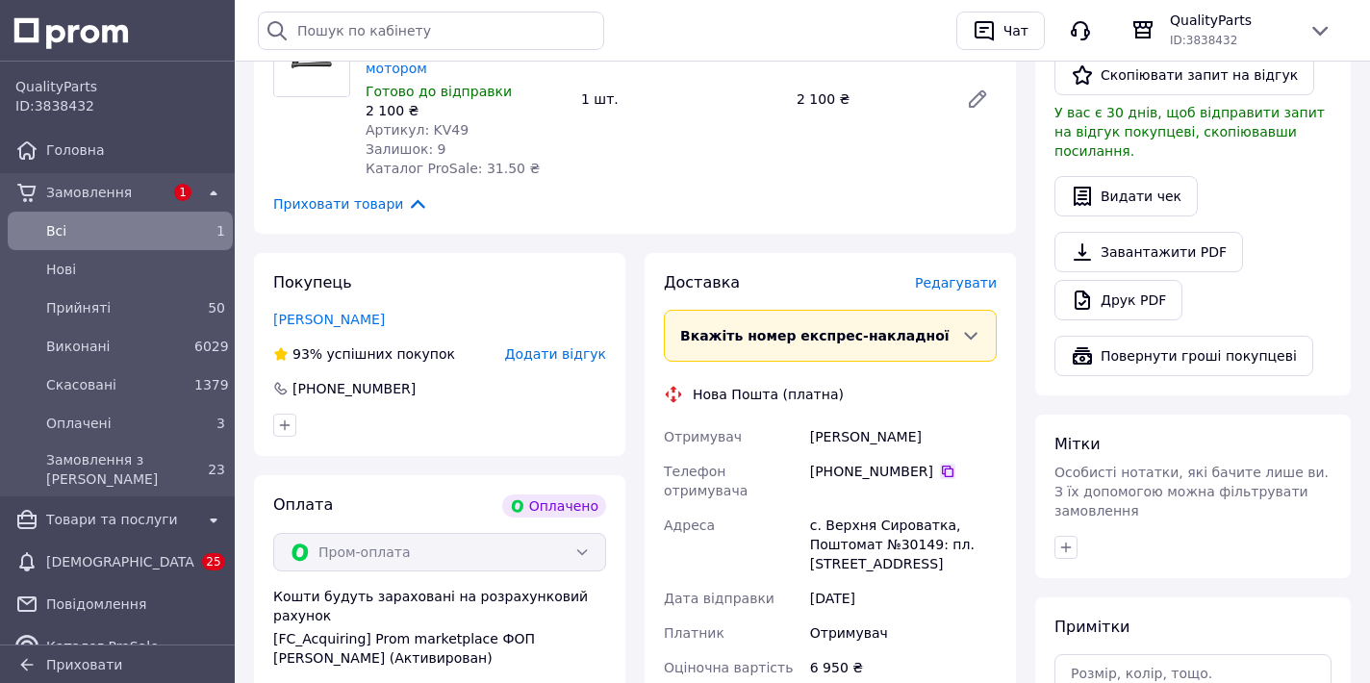
click at [944, 464] on icon at bounding box center [947, 471] width 15 height 15
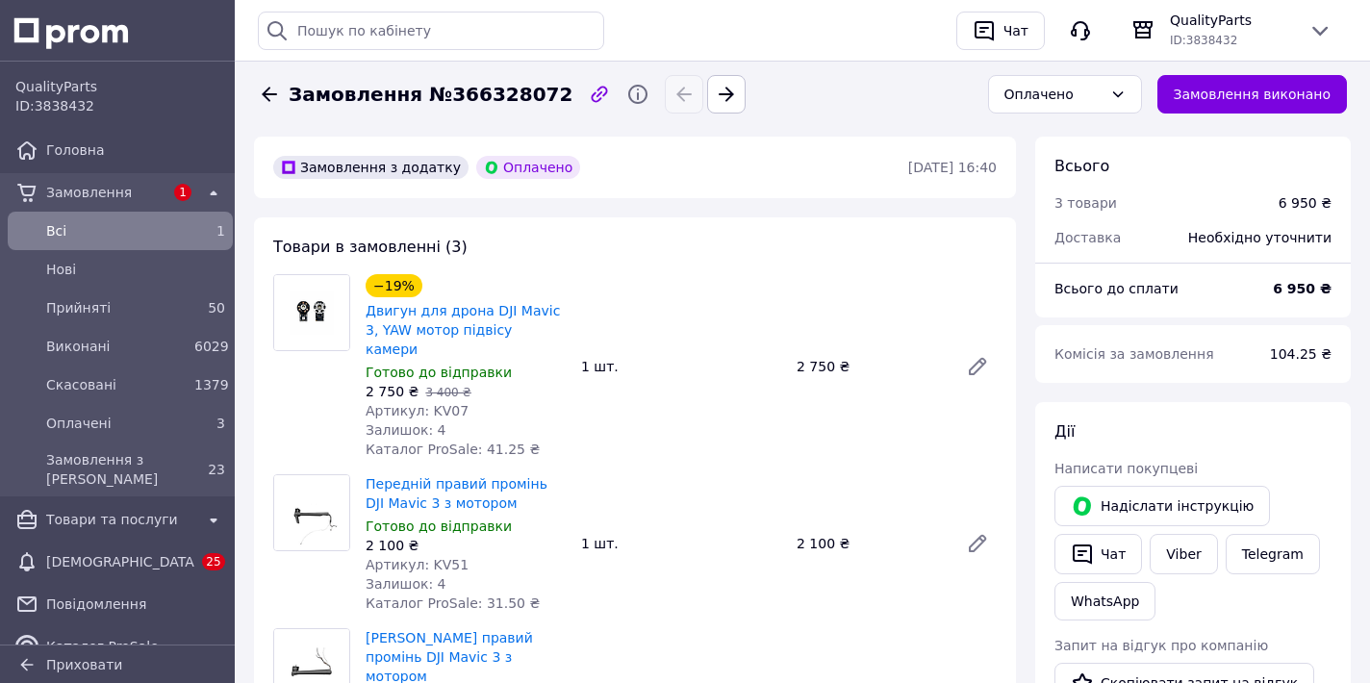
scroll to position [579, 0]
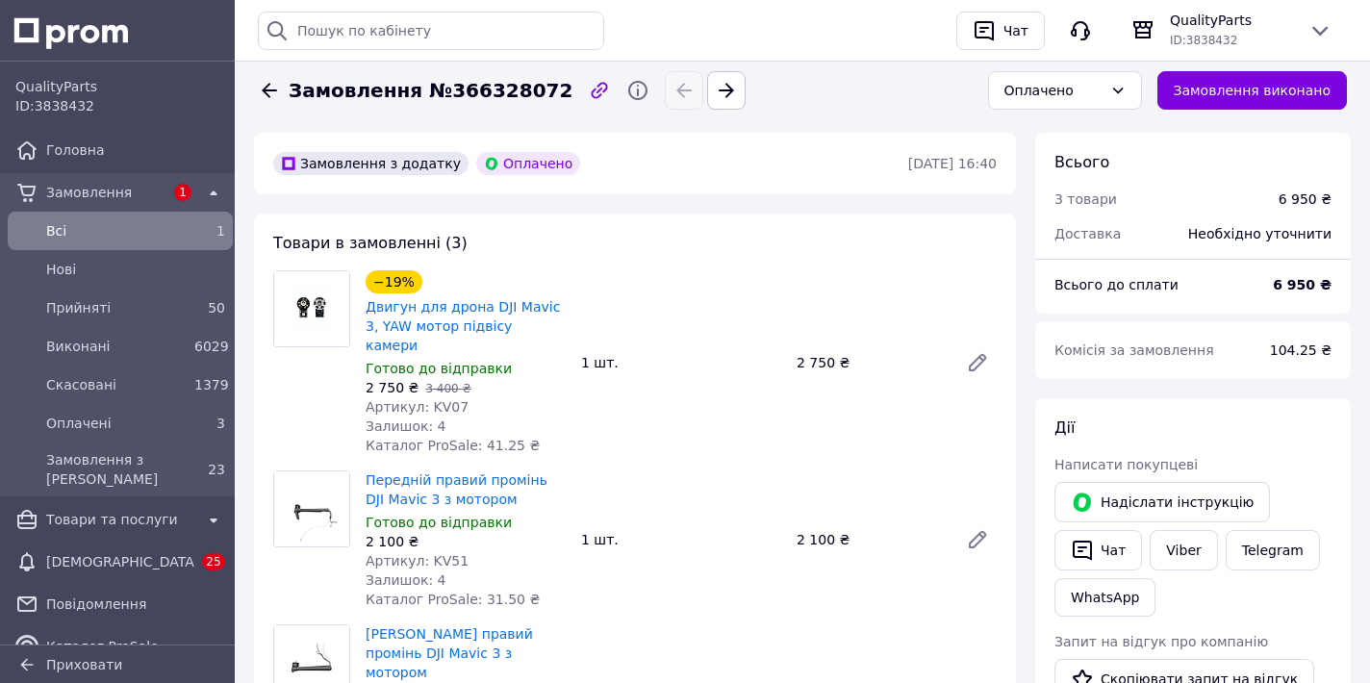
drag, startPoint x: 810, startPoint y: 434, endPoint x: 802, endPoint y: 411, distance: 24.7
click at [805, 467] on div "Передній правий промінь DJI Mavic 3 з мотором Готово до відправки 2 100 ₴ Артик…" at bounding box center [681, 540] width 647 height 146
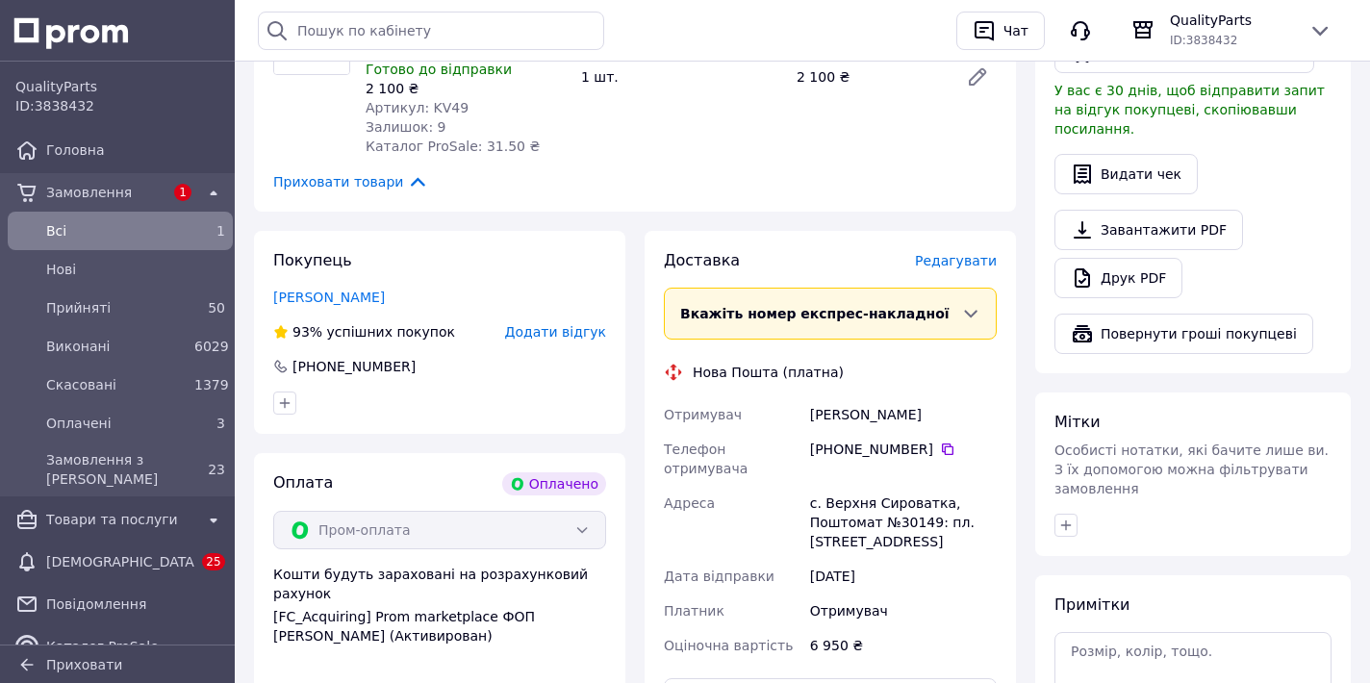
scroll to position [1243, 0]
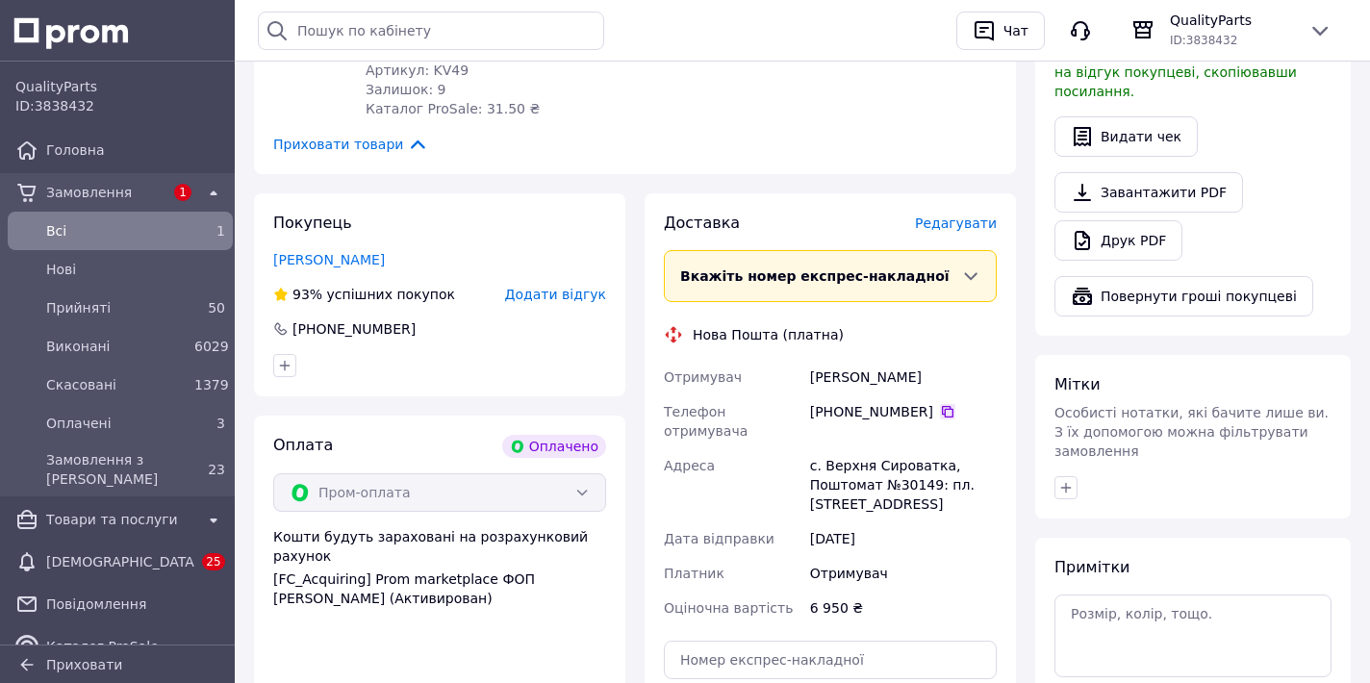
click at [948, 406] on icon at bounding box center [948, 412] width 12 height 12
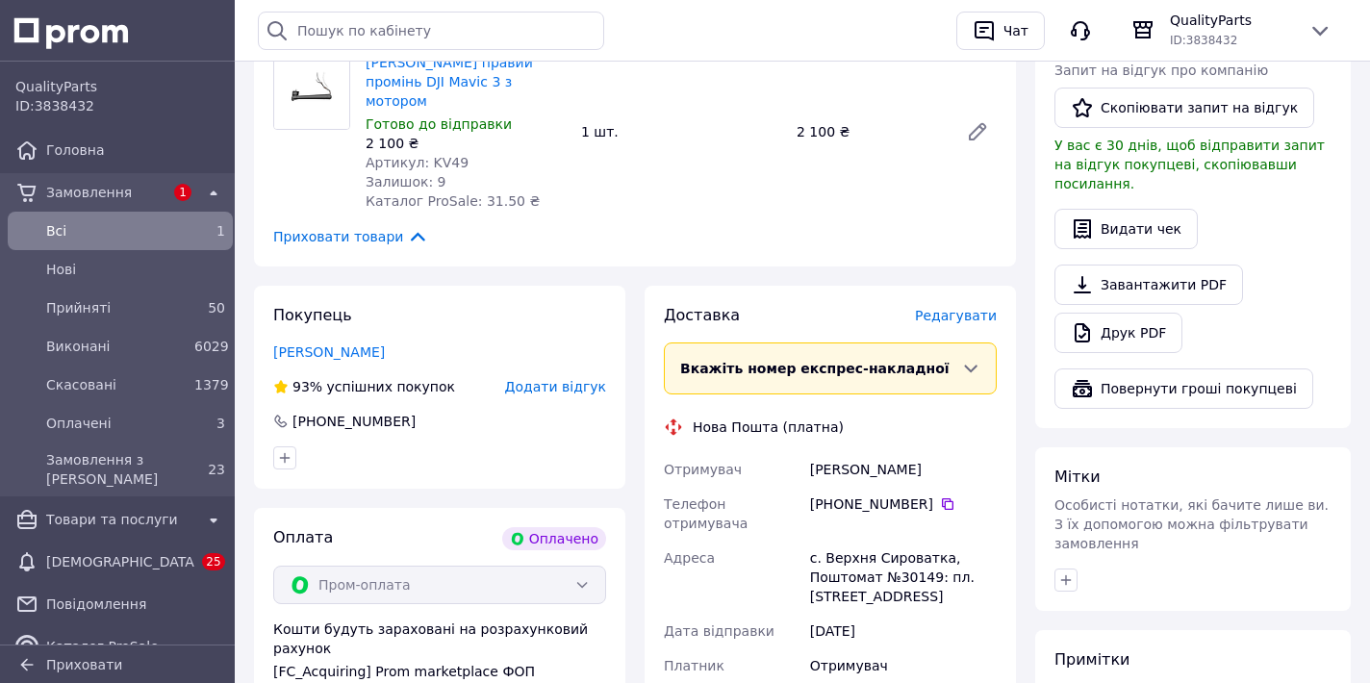
scroll to position [1146, 0]
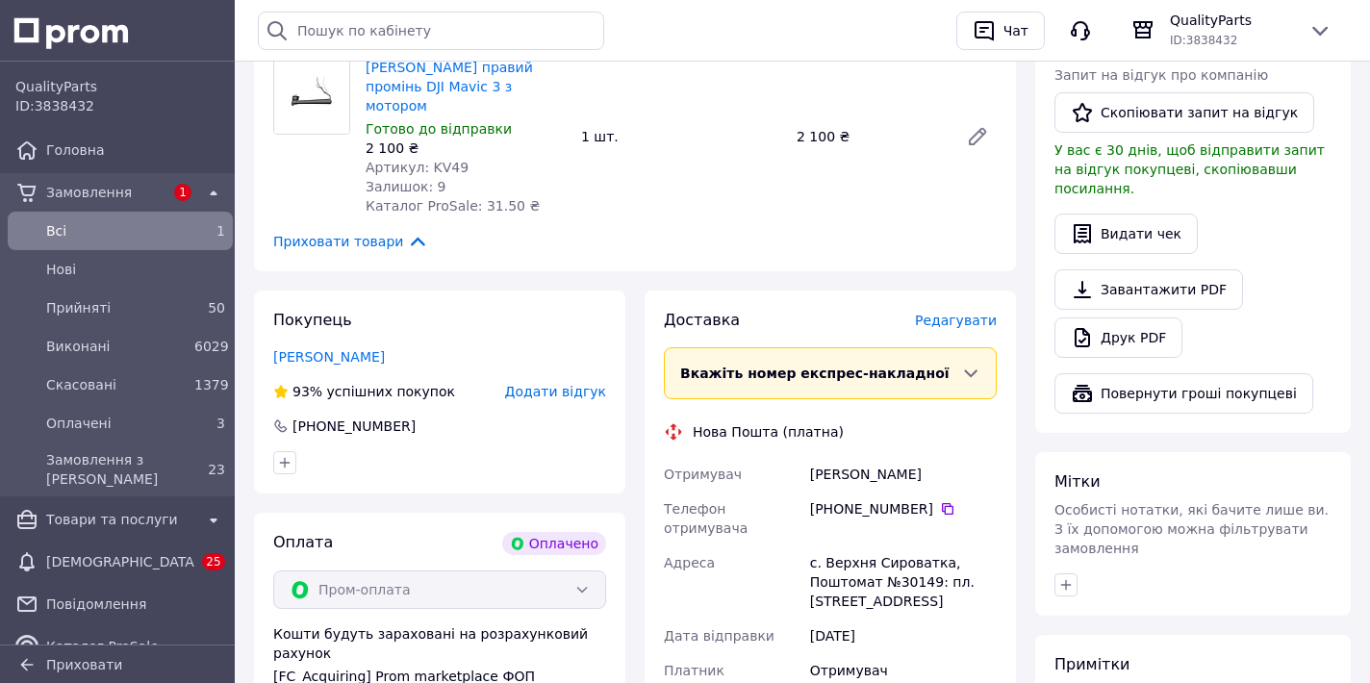
click at [870, 457] on div "Масалімов Руслан" at bounding box center [903, 474] width 194 height 35
copy div "Масалімов Руслан"
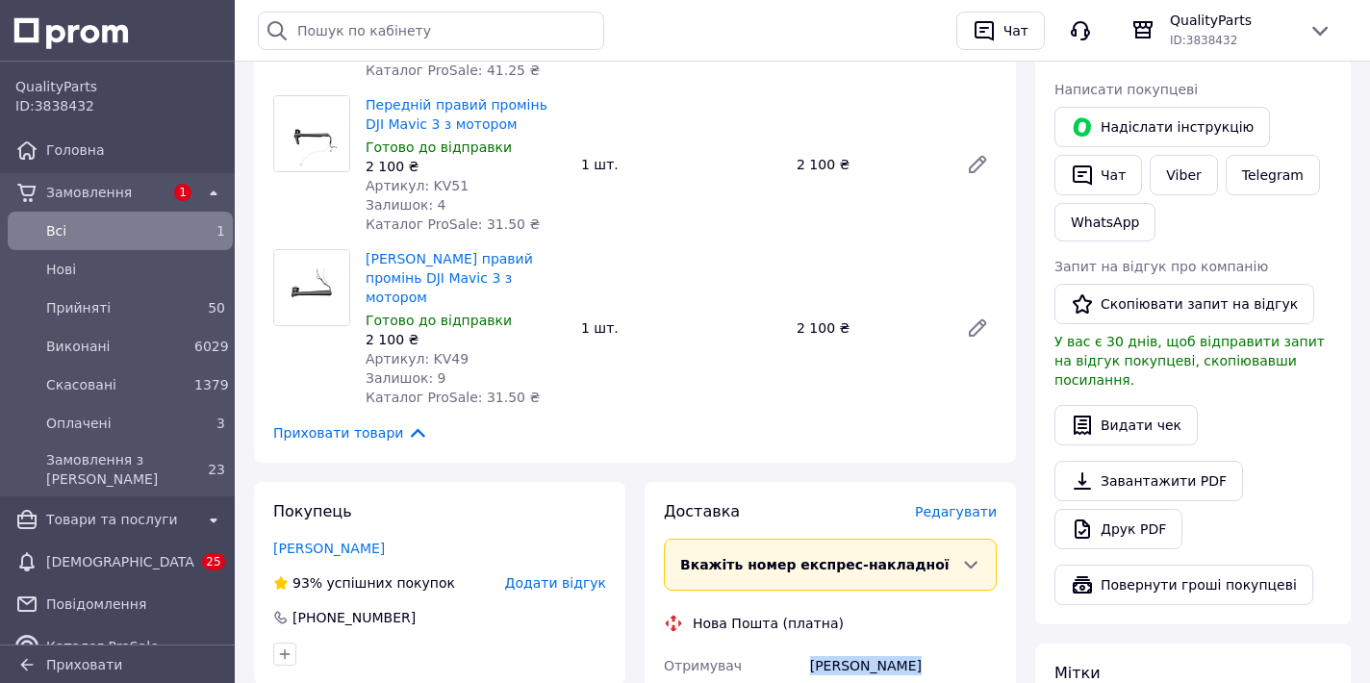
scroll to position [1139, 0]
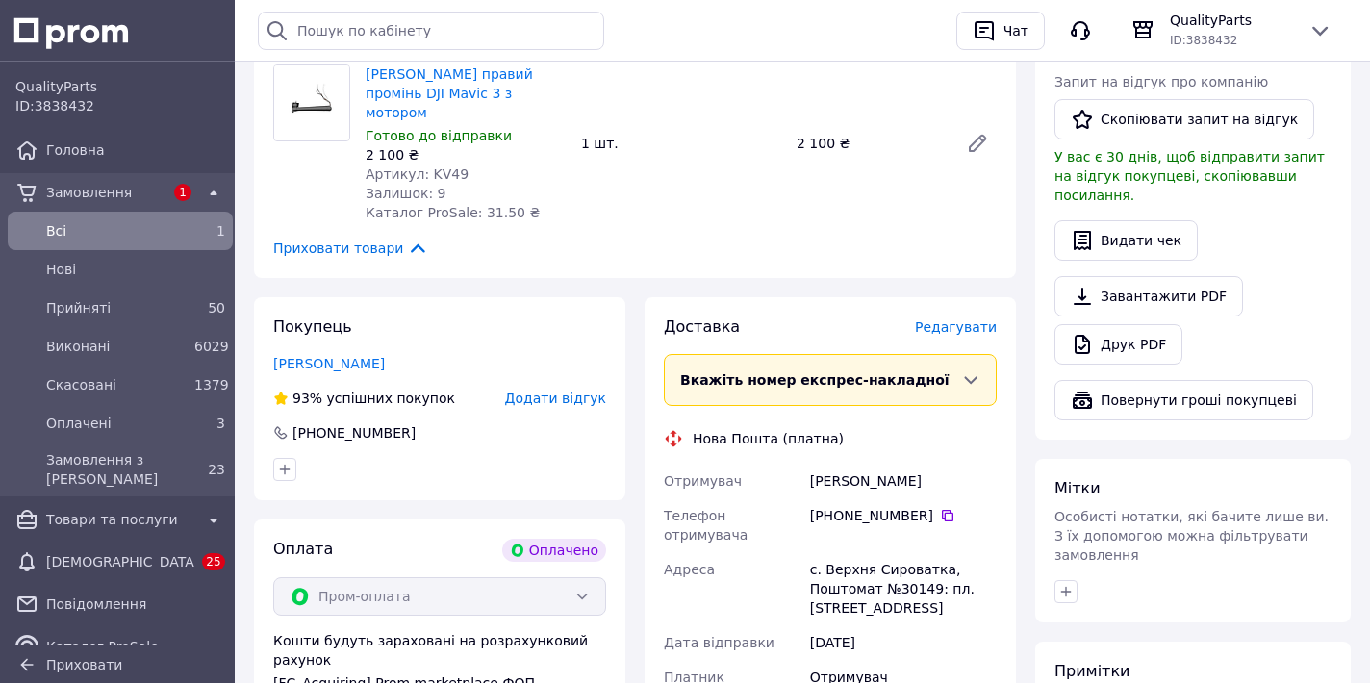
click at [853, 552] on div "с. Верхня Сироватка, Поштомат №30149: пл. Гагаріна, 8А, біля відділення №1" at bounding box center [903, 588] width 194 height 73
copy div "с. Верхня Сироватка, Поштомат №30149: пл. Гагаріна, 8А, біля відділення №1"
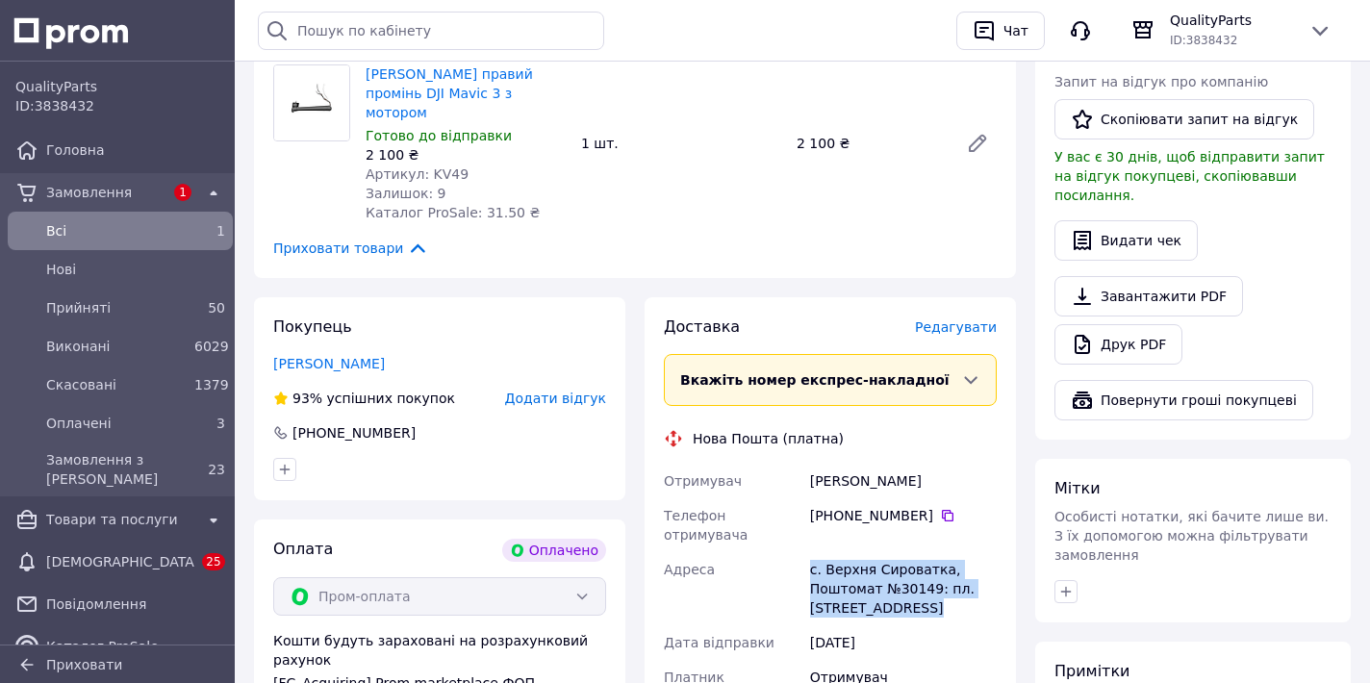
click at [171, 193] on div "1" at bounding box center [182, 192] width 23 height 17
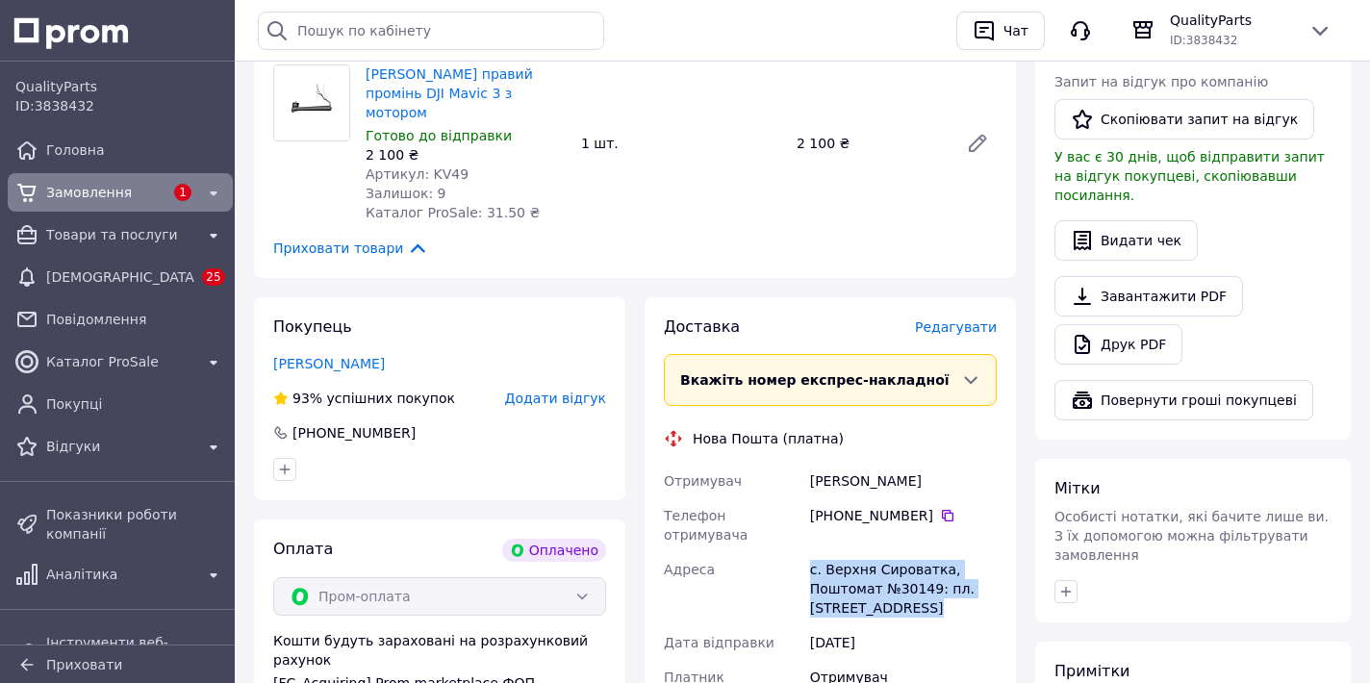
click at [164, 224] on div "Товари та послуги" at bounding box center [120, 234] width 156 height 27
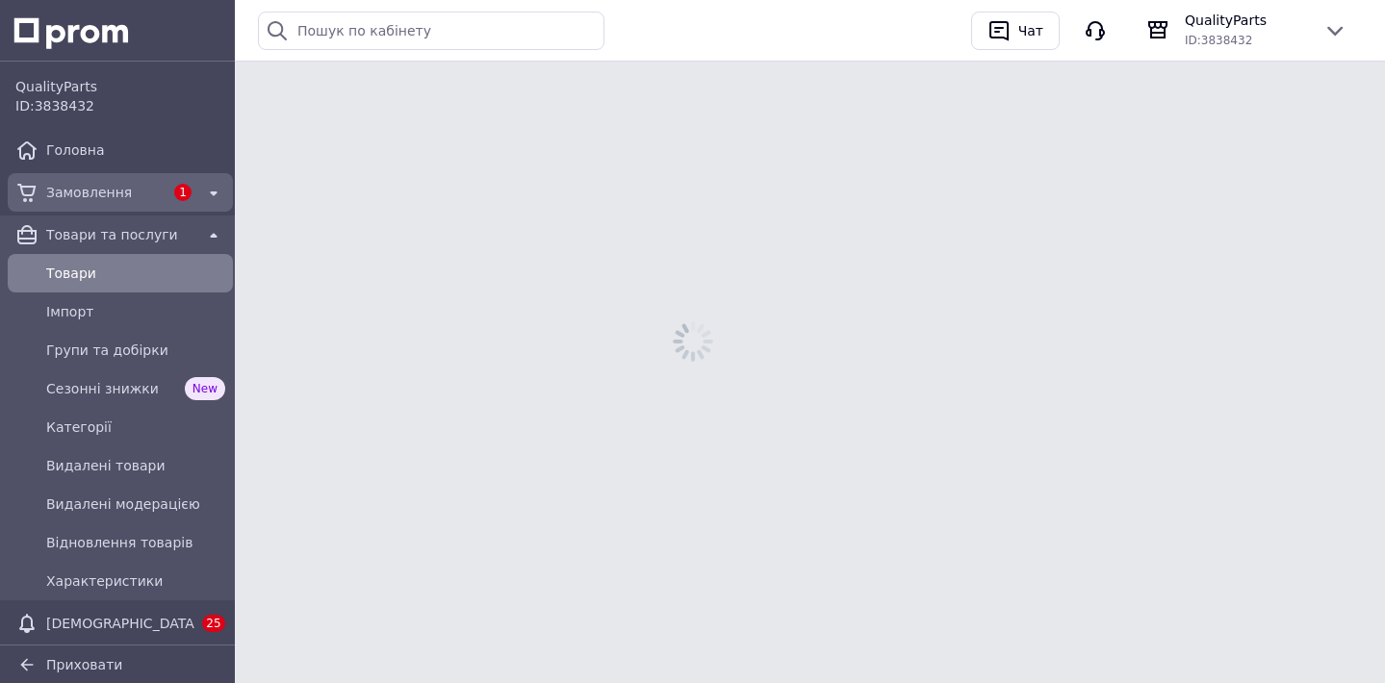
click at [167, 191] on div "1" at bounding box center [182, 192] width 31 height 25
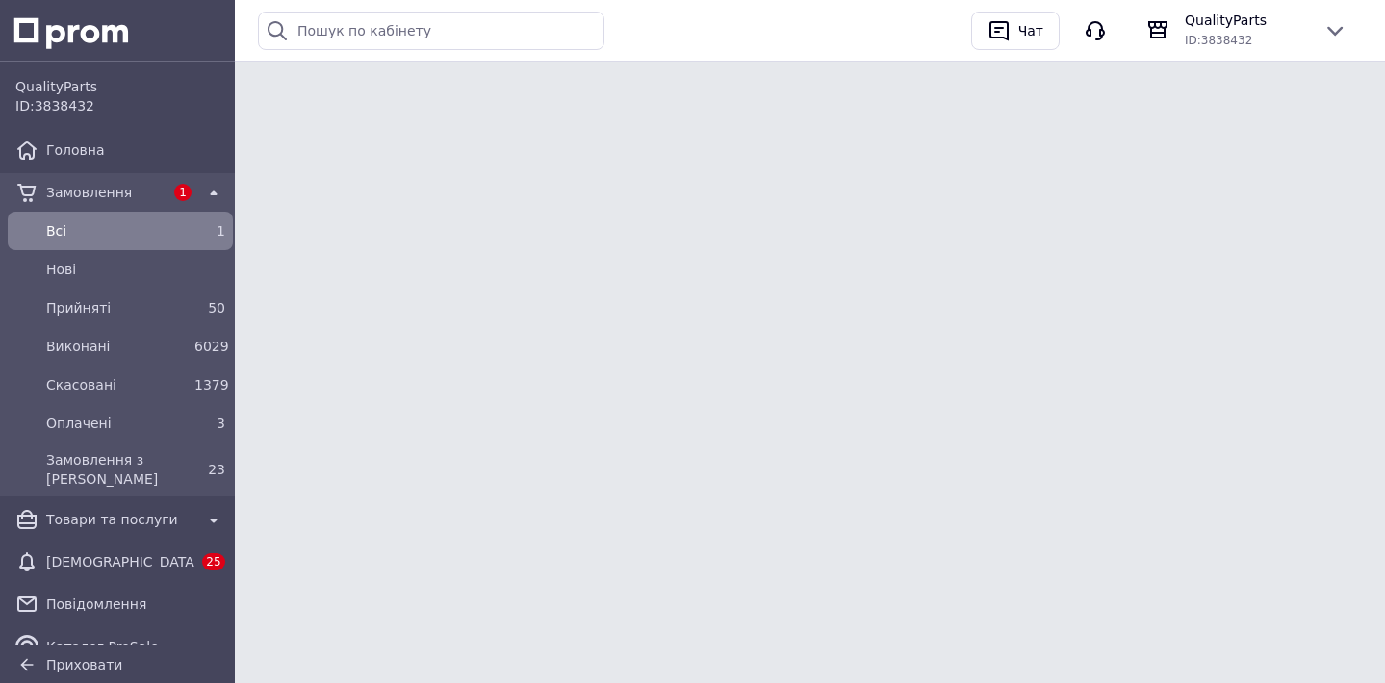
click at [148, 224] on span "Всi" at bounding box center [116, 230] width 140 height 19
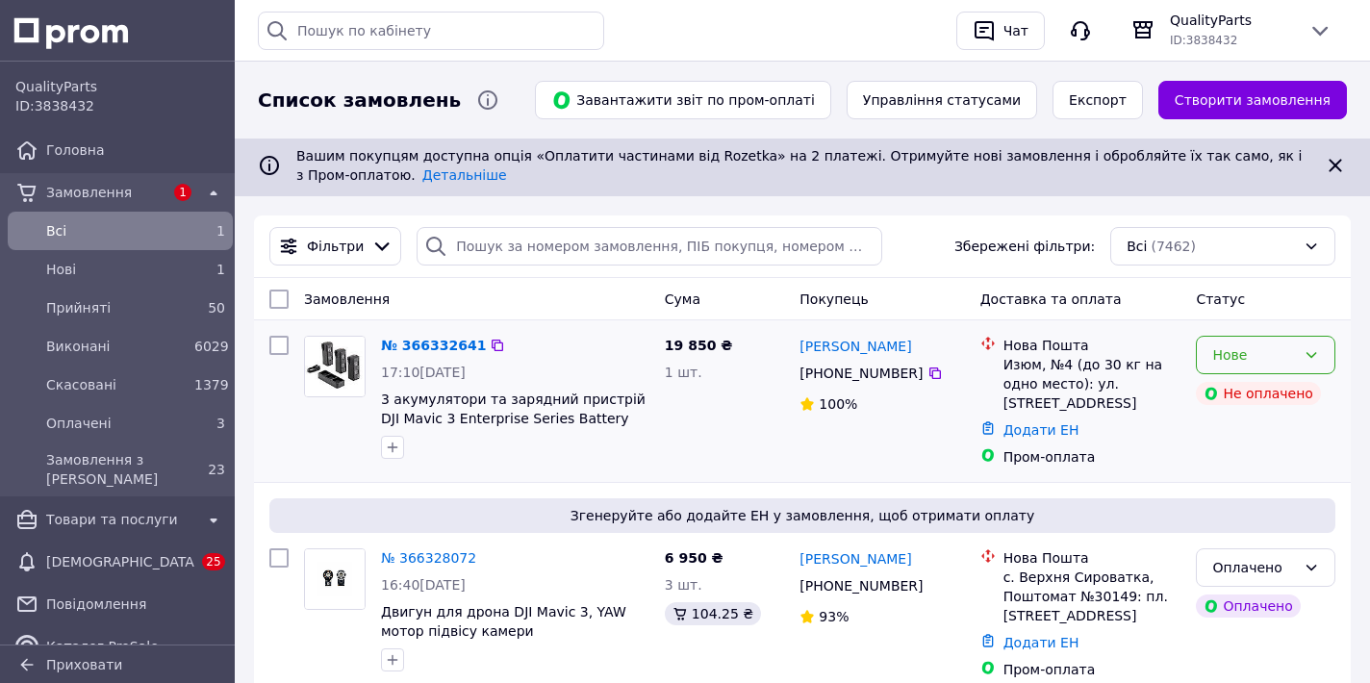
click at [1242, 355] on div "Нове" at bounding box center [1255, 355] width 84 height 21
click at [1251, 388] on li "Прийнято" at bounding box center [1266, 396] width 138 height 35
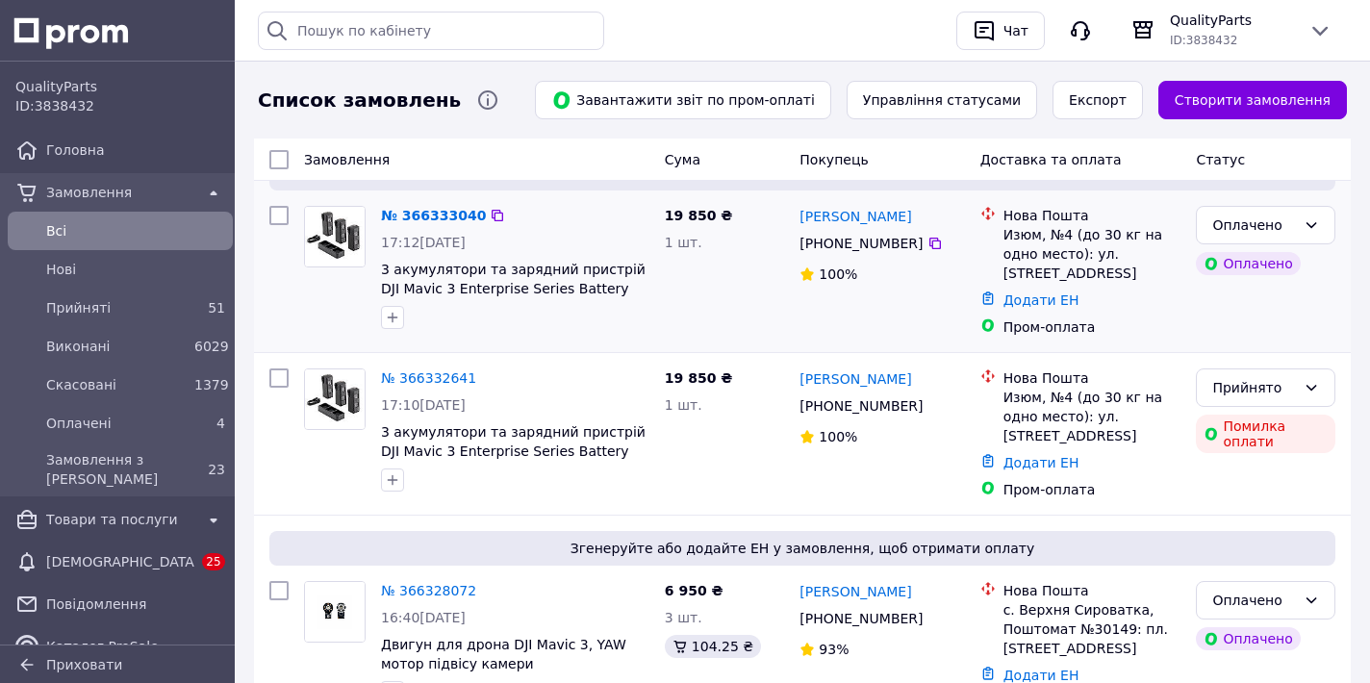
scroll to position [193, 0]
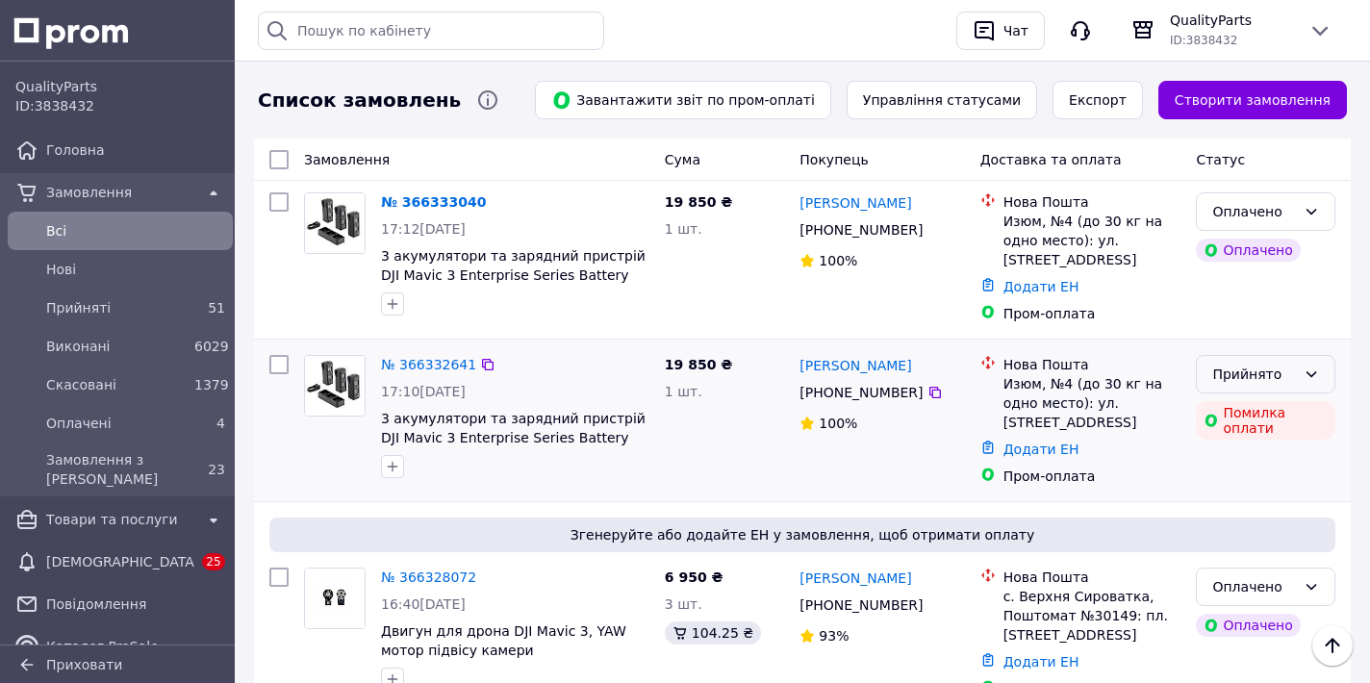
click at [1233, 385] on div "Прийнято" at bounding box center [1266, 374] width 140 height 38
click at [1237, 451] on li "Скасовано" at bounding box center [1266, 450] width 138 height 35
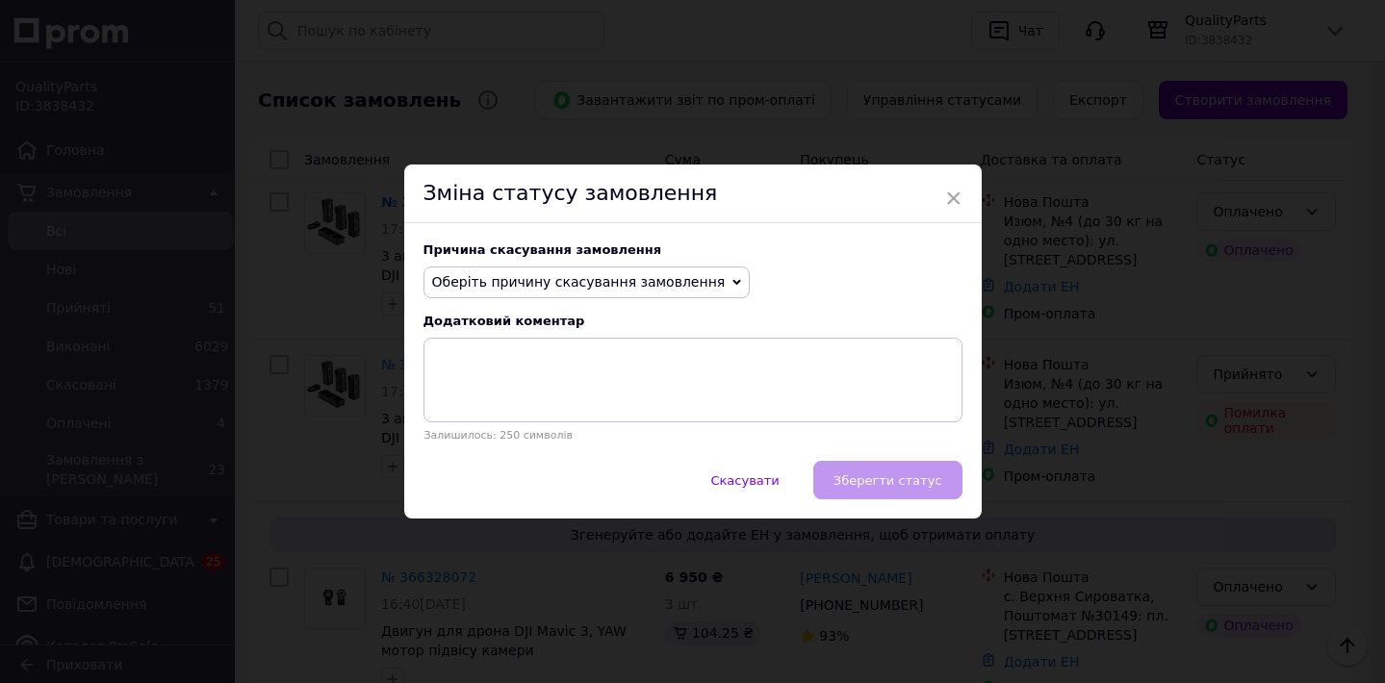
click at [566, 287] on span "Оберіть причину скасування замовлення" at bounding box center [579, 281] width 294 height 15
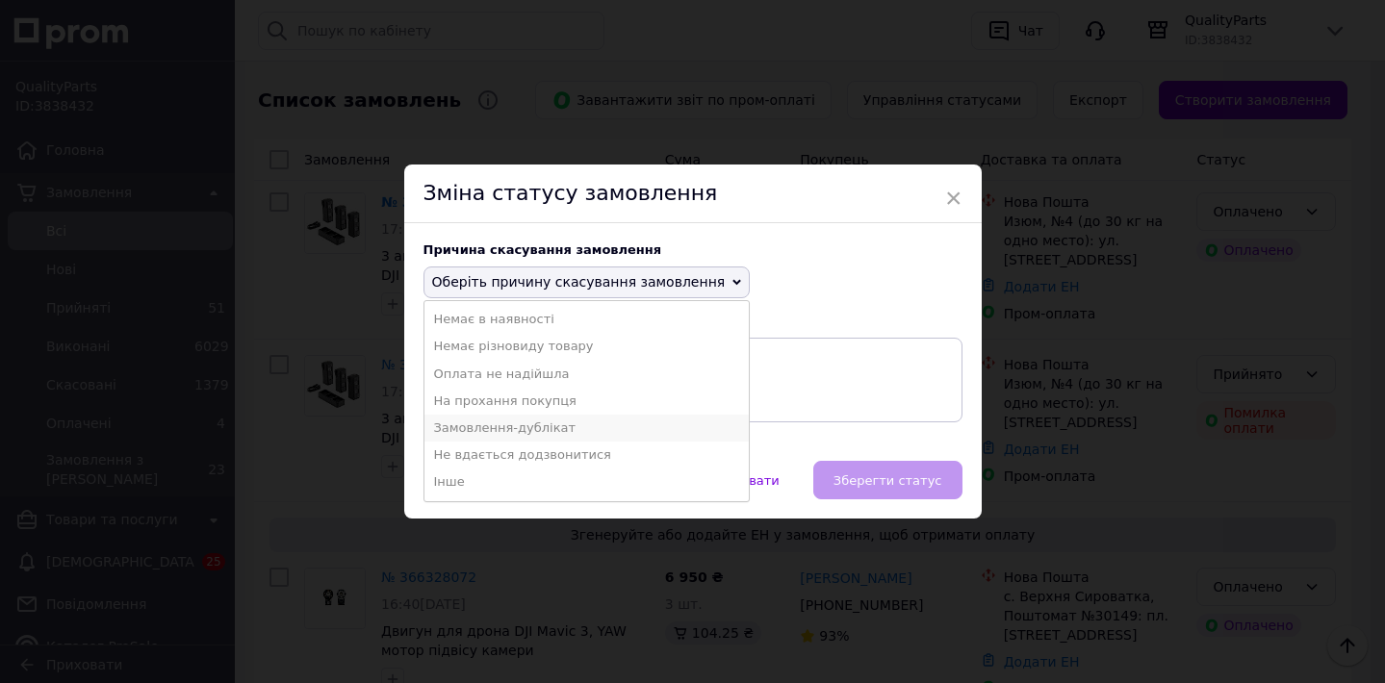
click at [550, 436] on li "Замовлення-дублікат" at bounding box center [586, 428] width 325 height 27
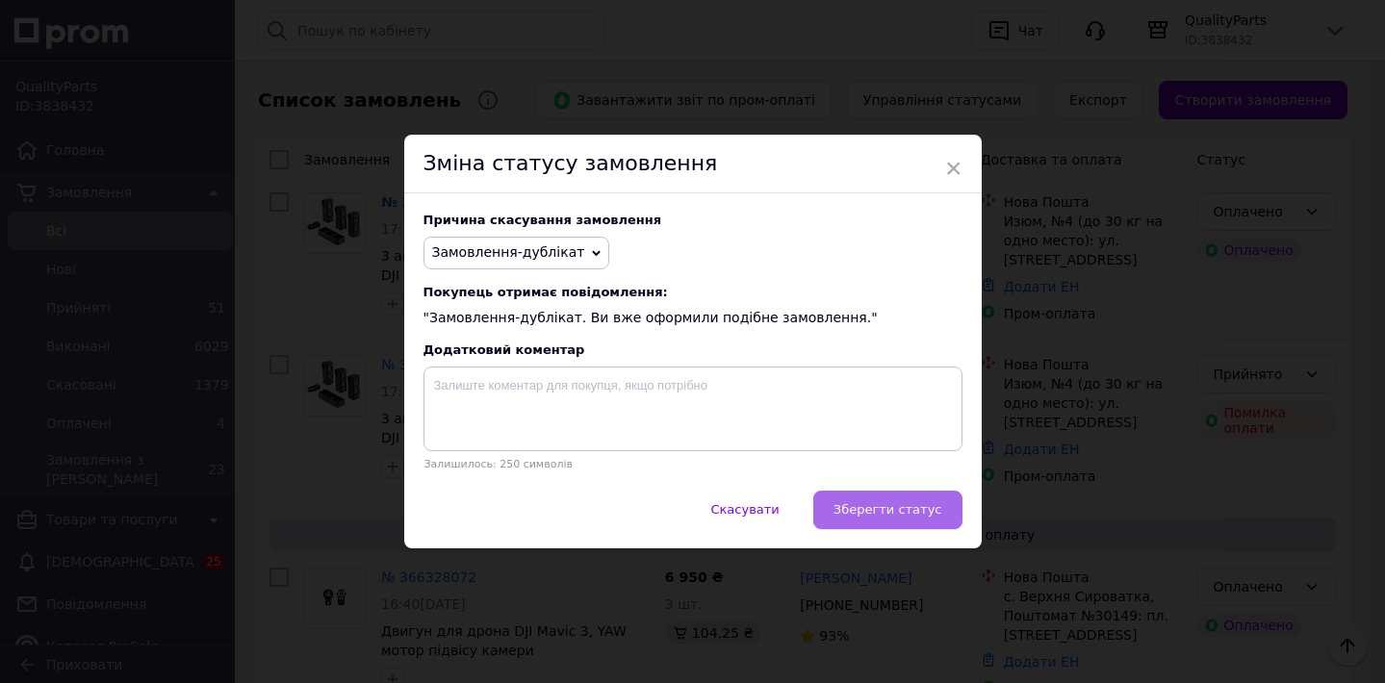
click at [884, 506] on span "Зберегти статус" at bounding box center [887, 509] width 109 height 14
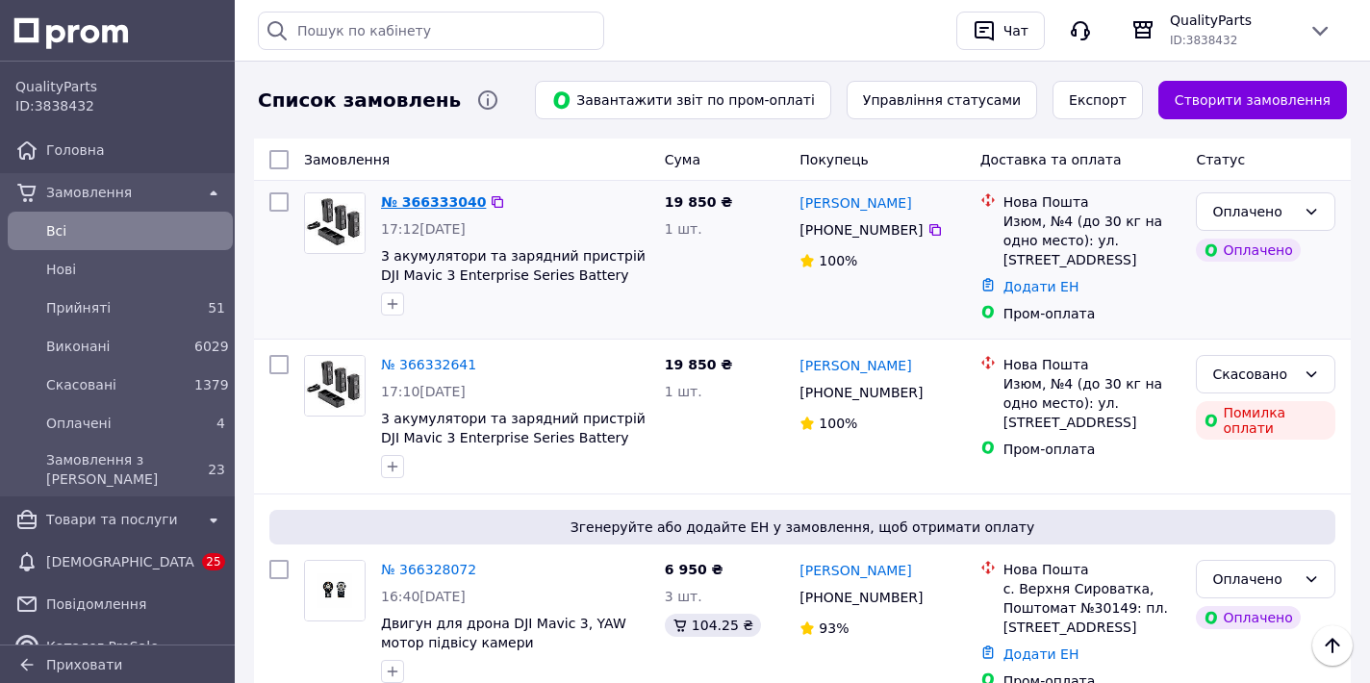
click at [419, 204] on link "№ 366333040" at bounding box center [433, 201] width 105 height 15
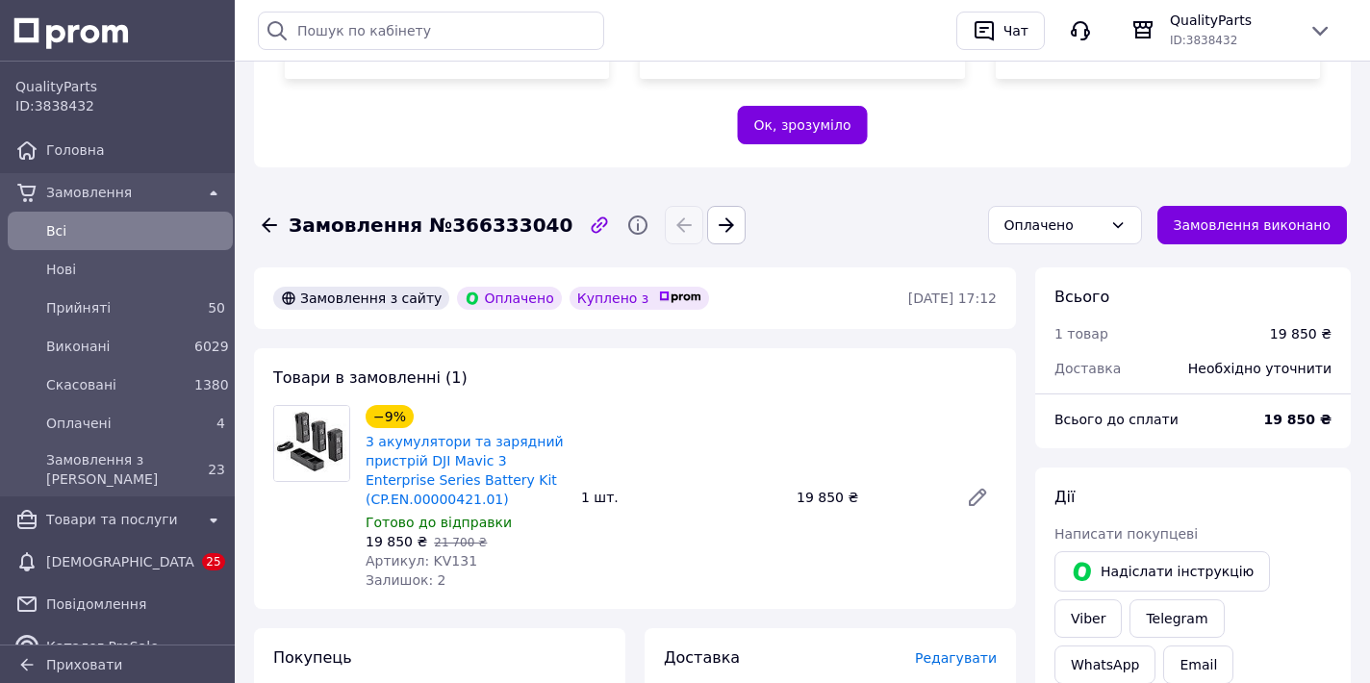
scroll to position [536, 0]
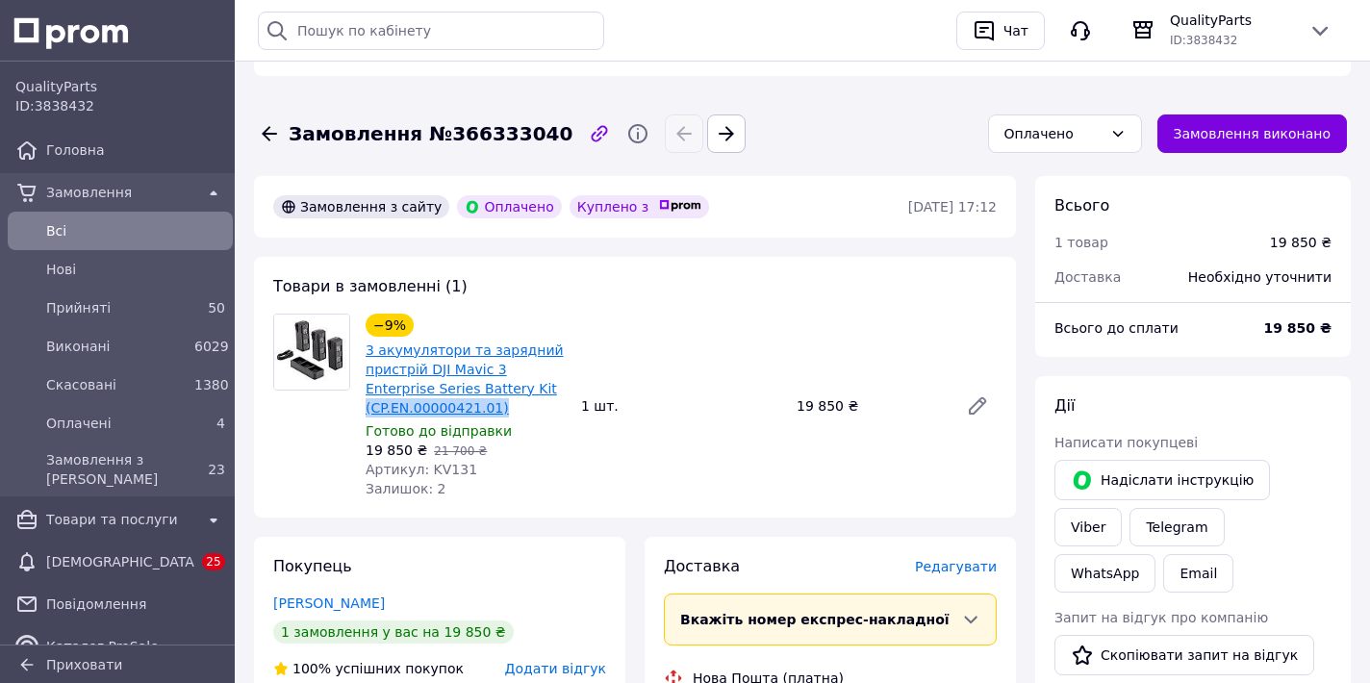
drag, startPoint x: 499, startPoint y: 368, endPoint x: 368, endPoint y: 364, distance: 131.9
click at [368, 364] on span "3 акумулятори та зарядний пристрій DJI Mavic 3 Enterprise Series Battery Kit (C…" at bounding box center [466, 379] width 200 height 77
copy link "(CP.EN.00000421.01)"
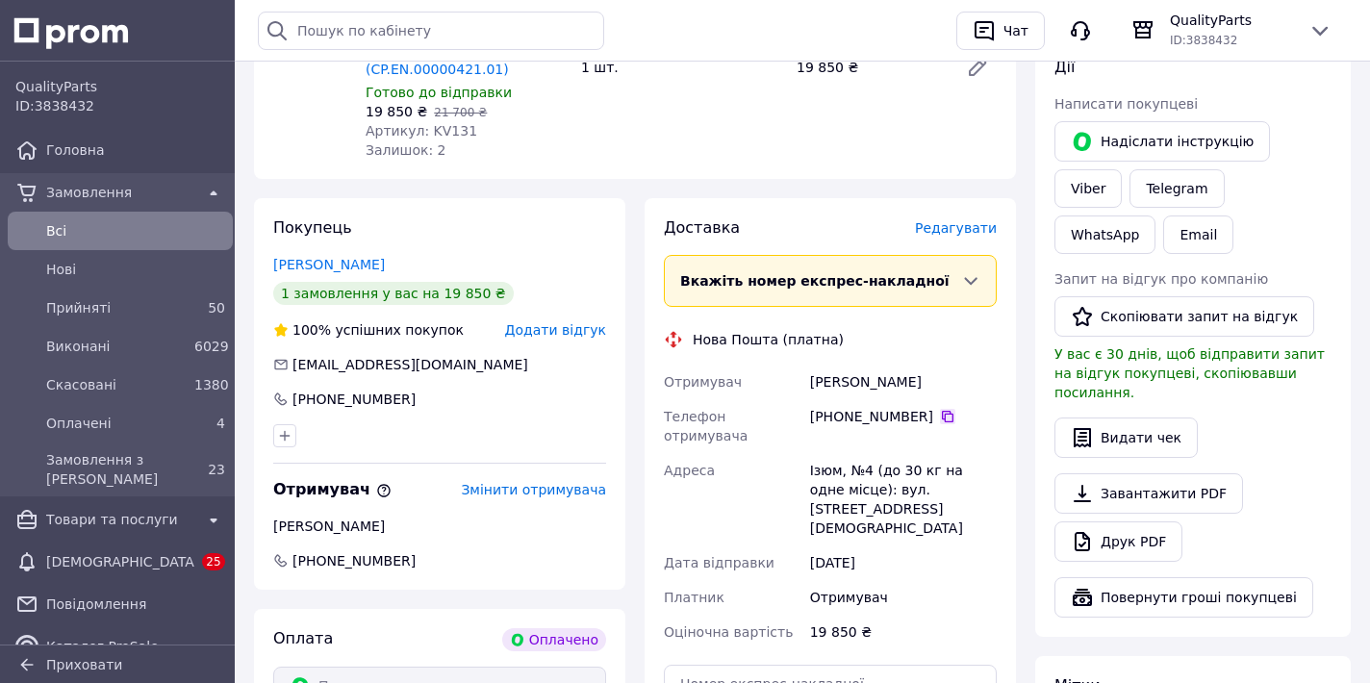
click at [940, 409] on icon at bounding box center [947, 416] width 15 height 15
click at [857, 365] on div "Шнаревич Олександр" at bounding box center [903, 382] width 194 height 35
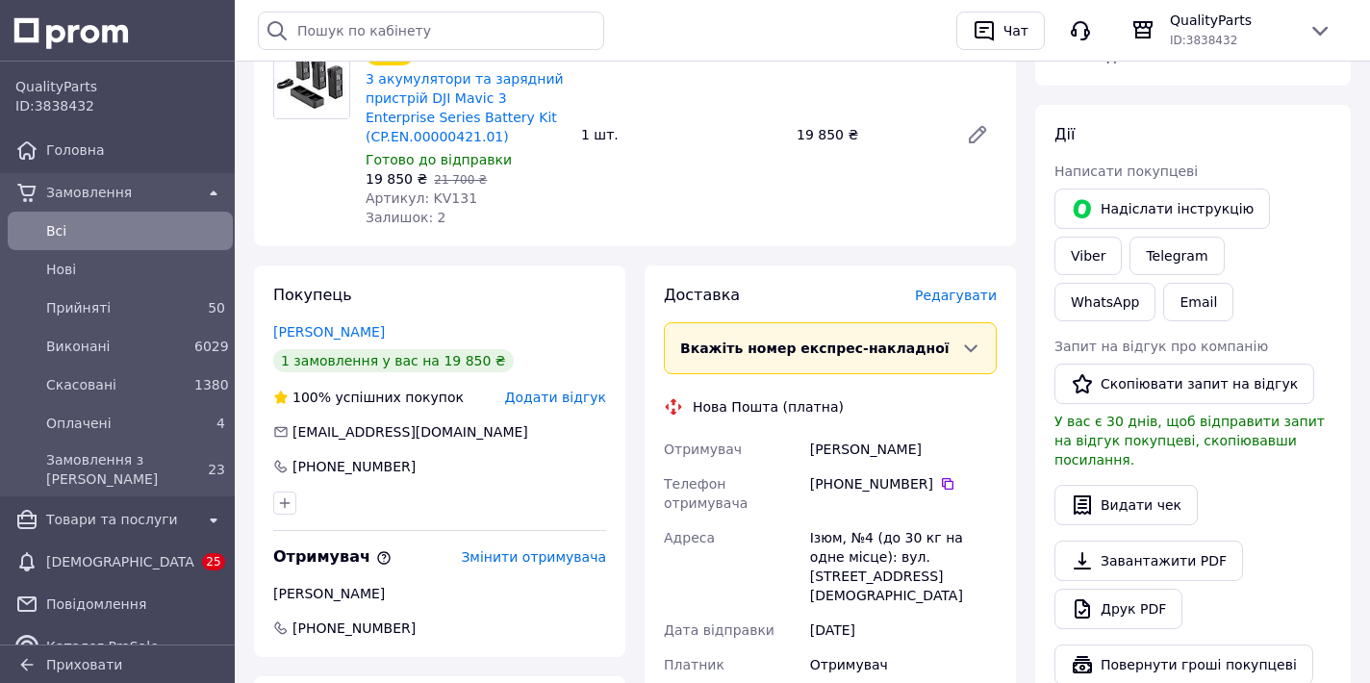
scroll to position [841, 0]
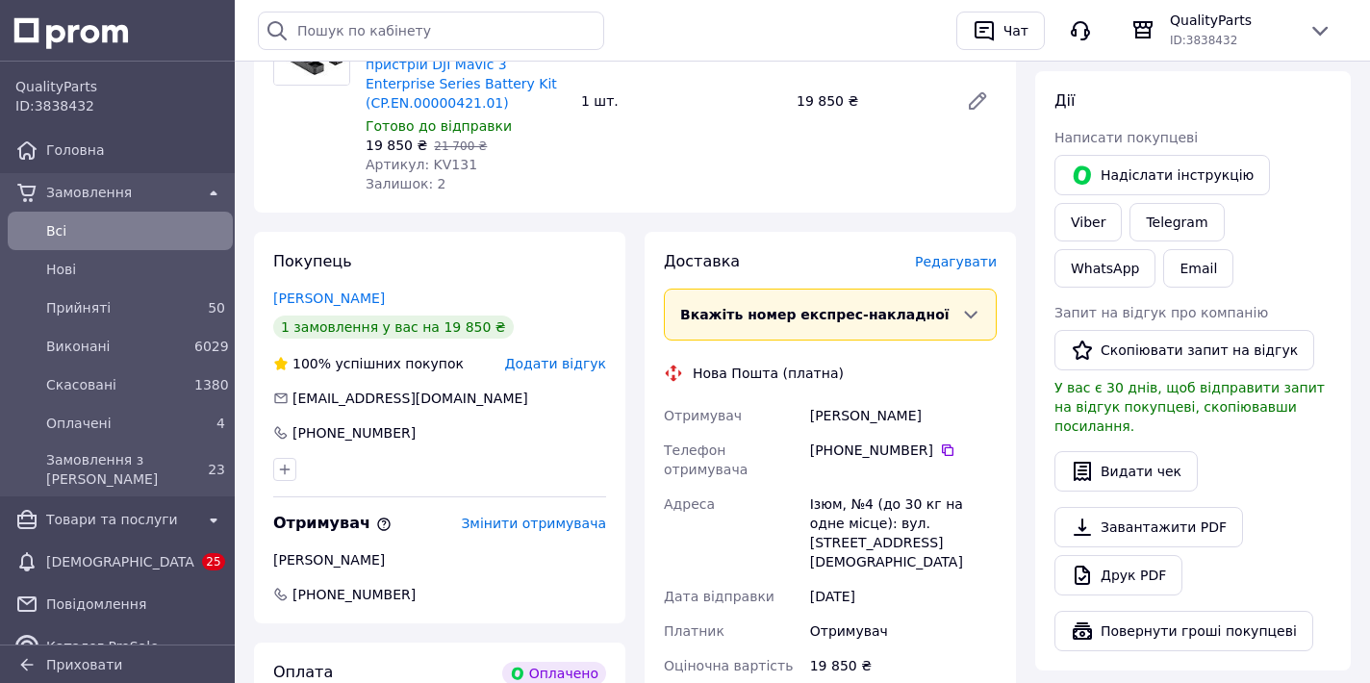
drag, startPoint x: 870, startPoint y: 406, endPoint x: 861, endPoint y: 386, distance: 22.0
click at [870, 441] on div "+380 93 957 01 49" at bounding box center [903, 450] width 187 height 19
click at [858, 398] on div "Шнаревич Олександр" at bounding box center [903, 415] width 194 height 35
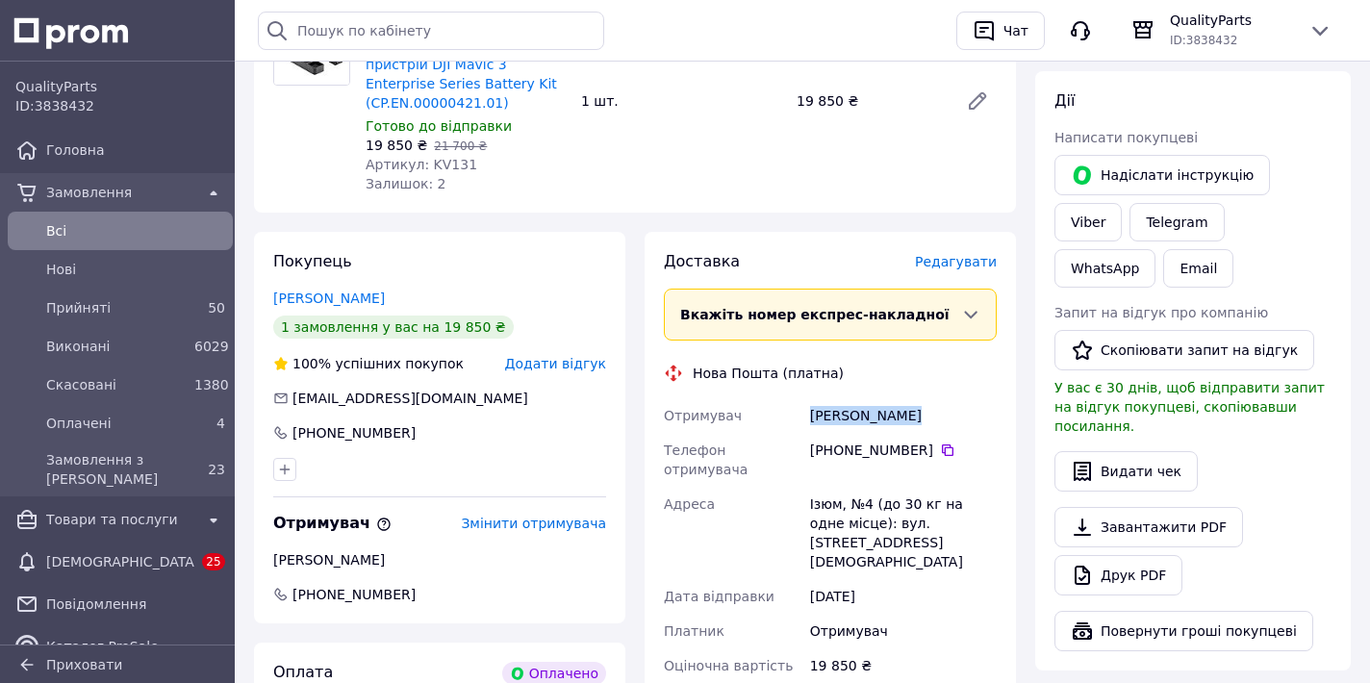
click at [858, 398] on div "Шнаревич Олександр" at bounding box center [903, 415] width 194 height 35
copy div "Шнаревич Олександр"
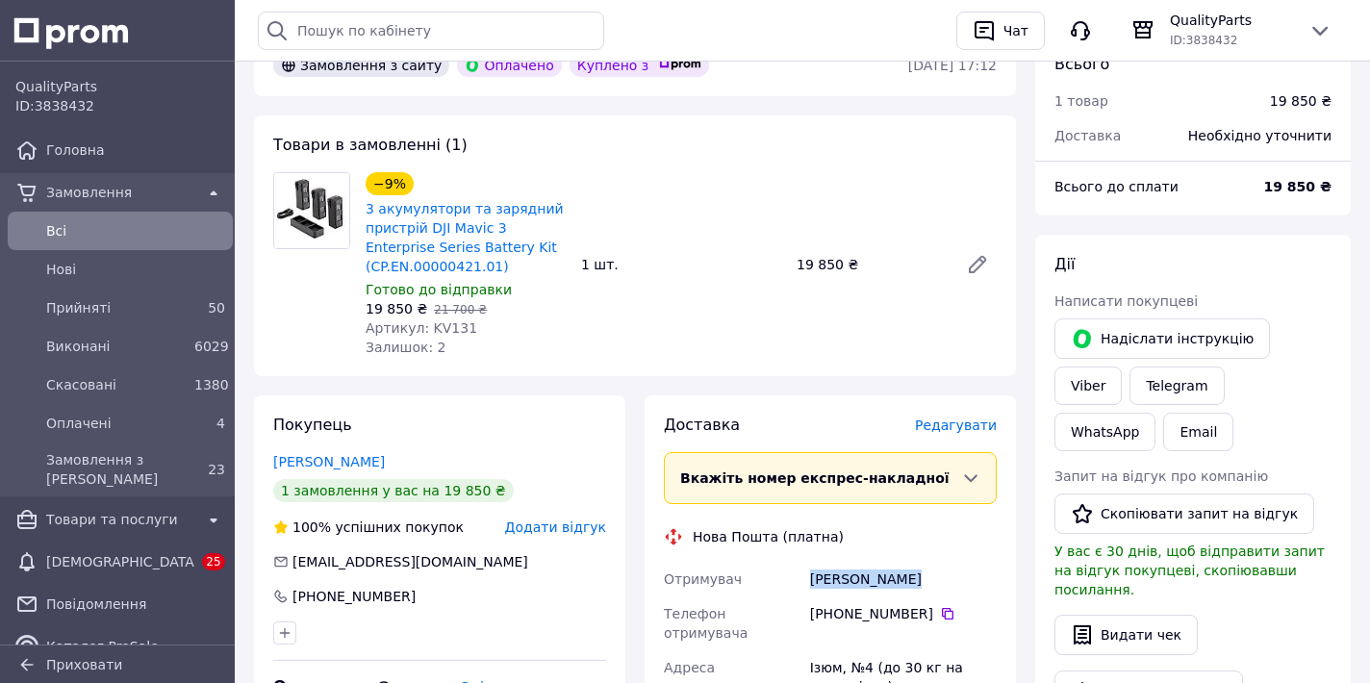
scroll to position [762, 0]
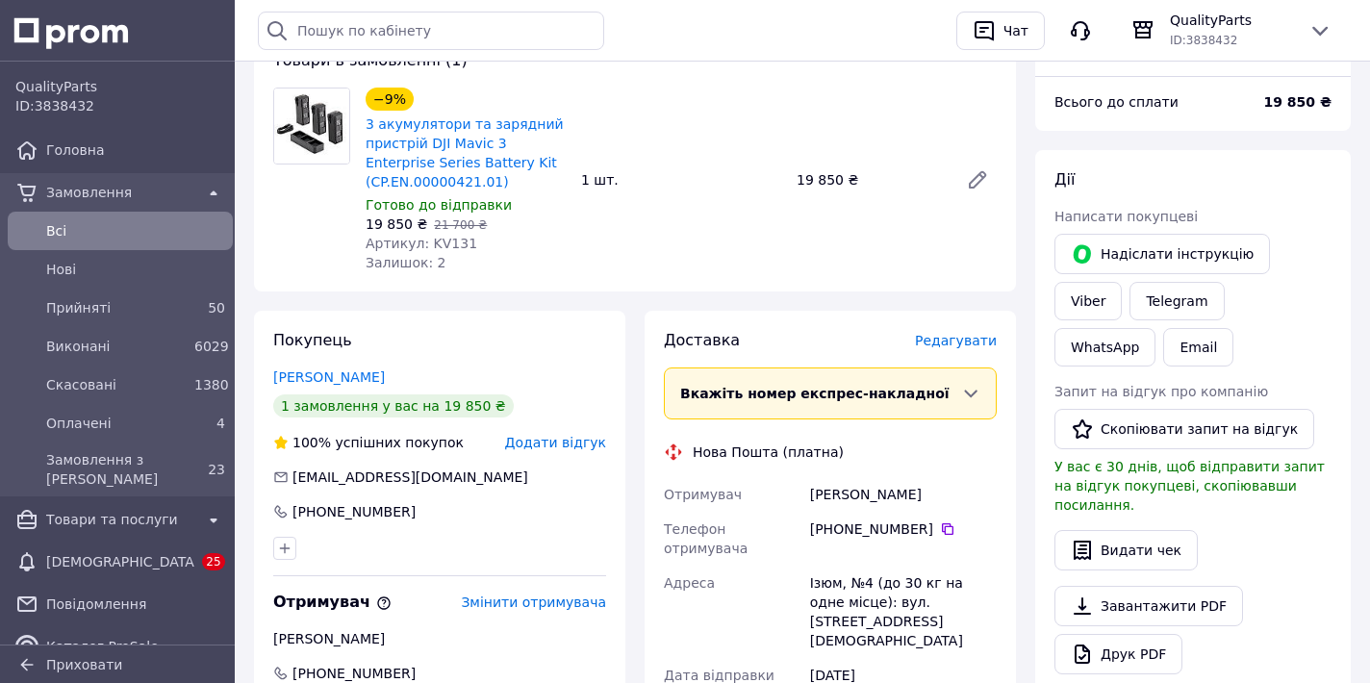
click at [878, 566] on div "Ізюм, №4 (до 30 кг на одне місце): вул. Різдвяна, буд. 2а/3" at bounding box center [903, 612] width 194 height 92
copy div "Ізюм, №4 (до 30 кг на одне місце): вул. Різдвяна, буд. 2а/3"
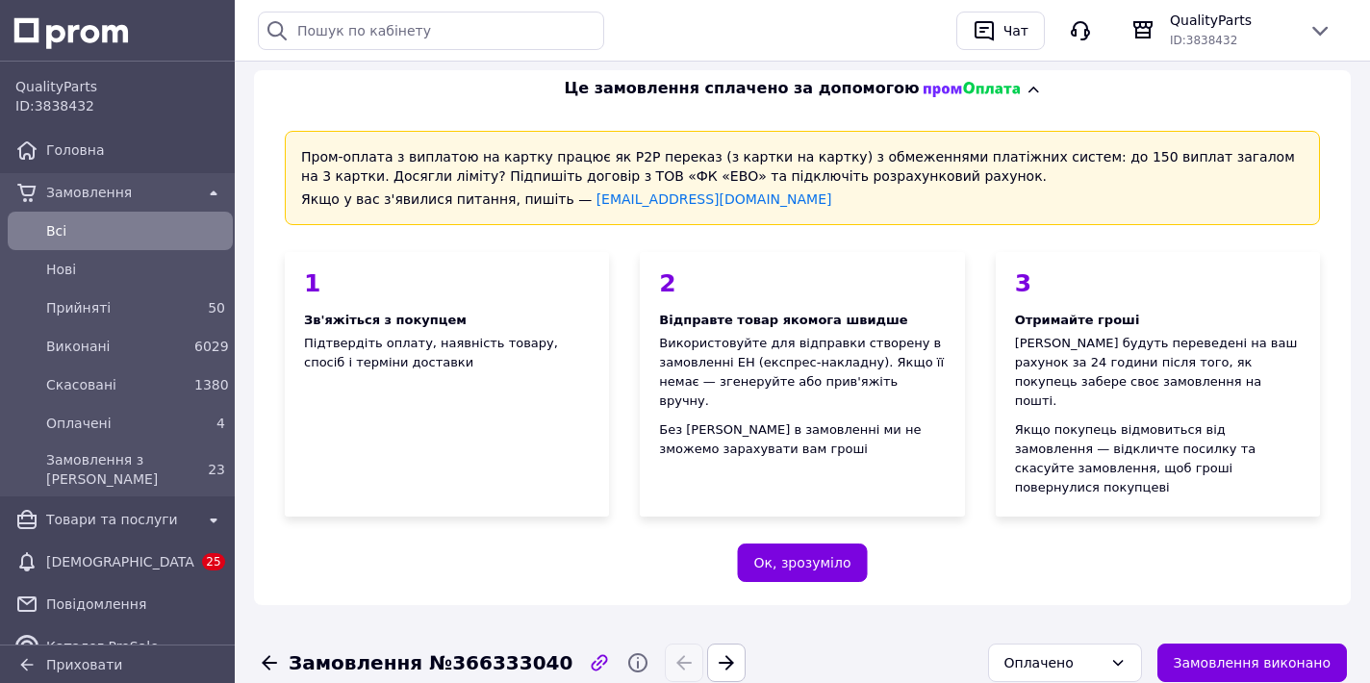
scroll to position [0, 0]
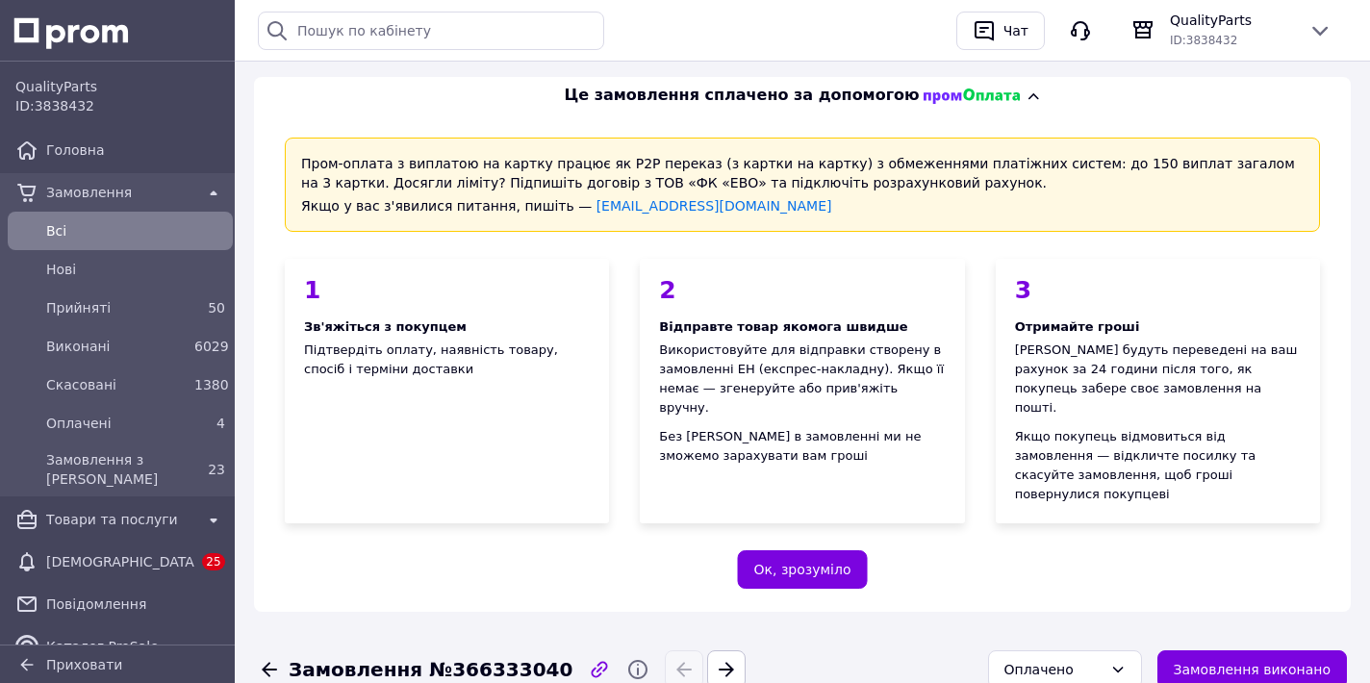
click at [173, 237] on span "Всi" at bounding box center [135, 230] width 179 height 19
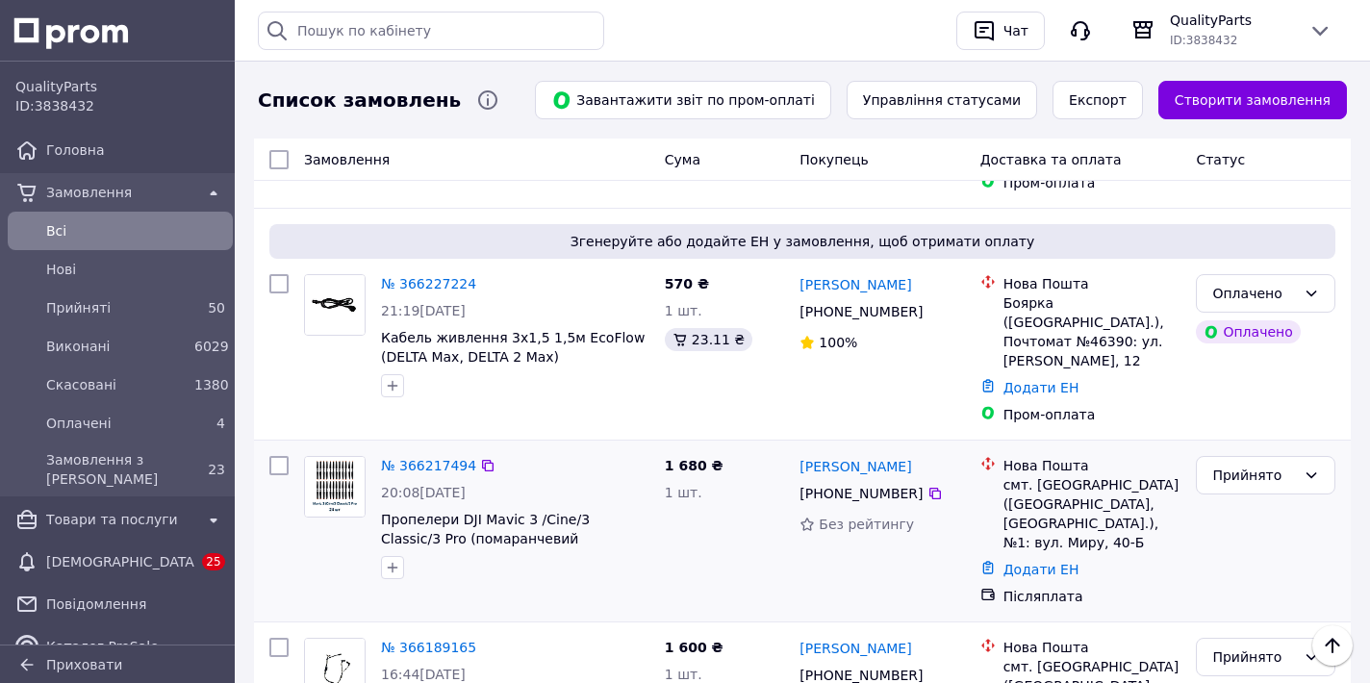
scroll to position [1683, 0]
click at [1004, 561] on link "Додати ЕН" at bounding box center [1042, 568] width 76 height 15
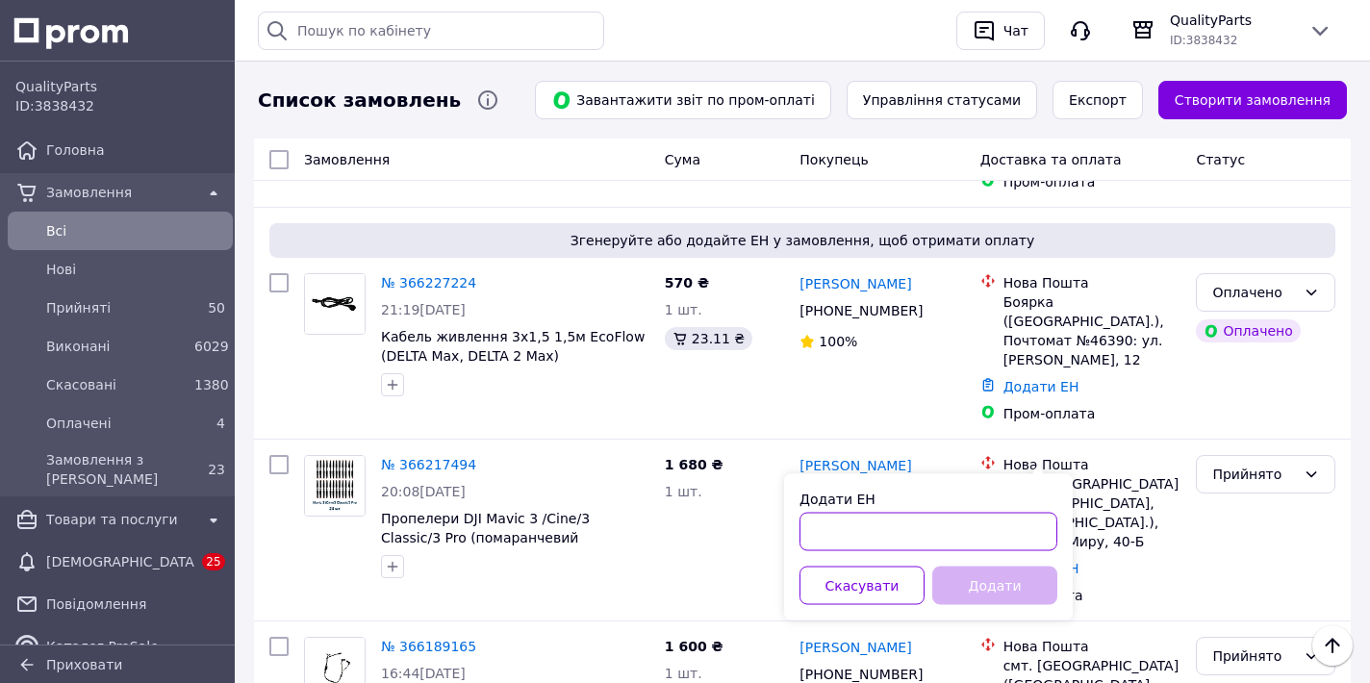
click at [872, 525] on input "Додати ЕН" at bounding box center [929, 532] width 258 height 38
paste input "20451269011766"
type input "20451269011766"
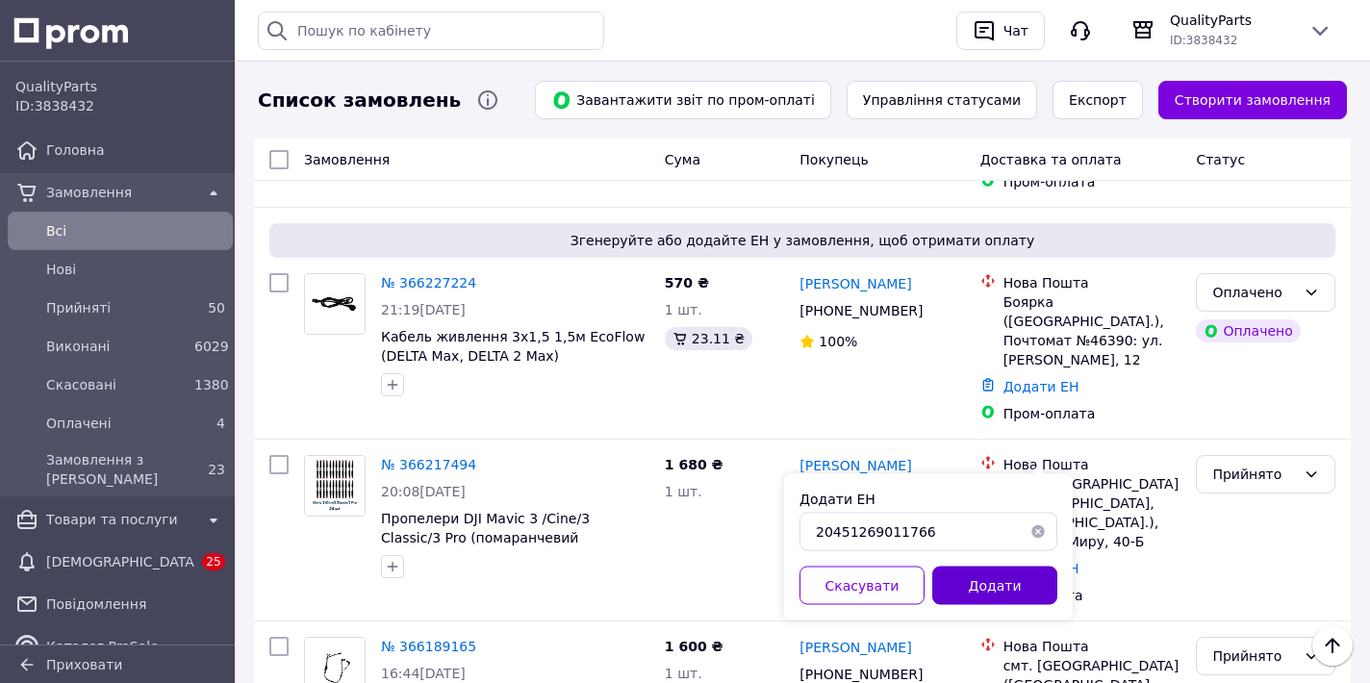
click at [961, 572] on button "Додати" at bounding box center [994, 586] width 125 height 38
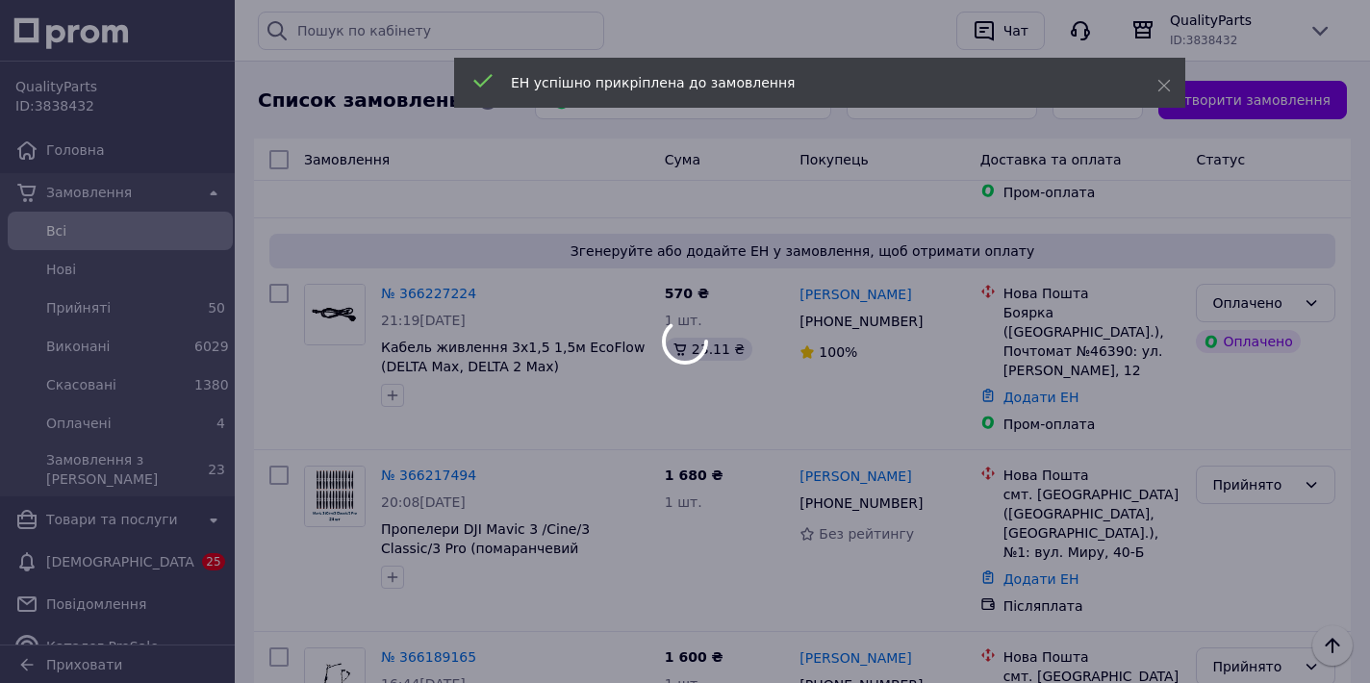
scroll to position [1646, 0]
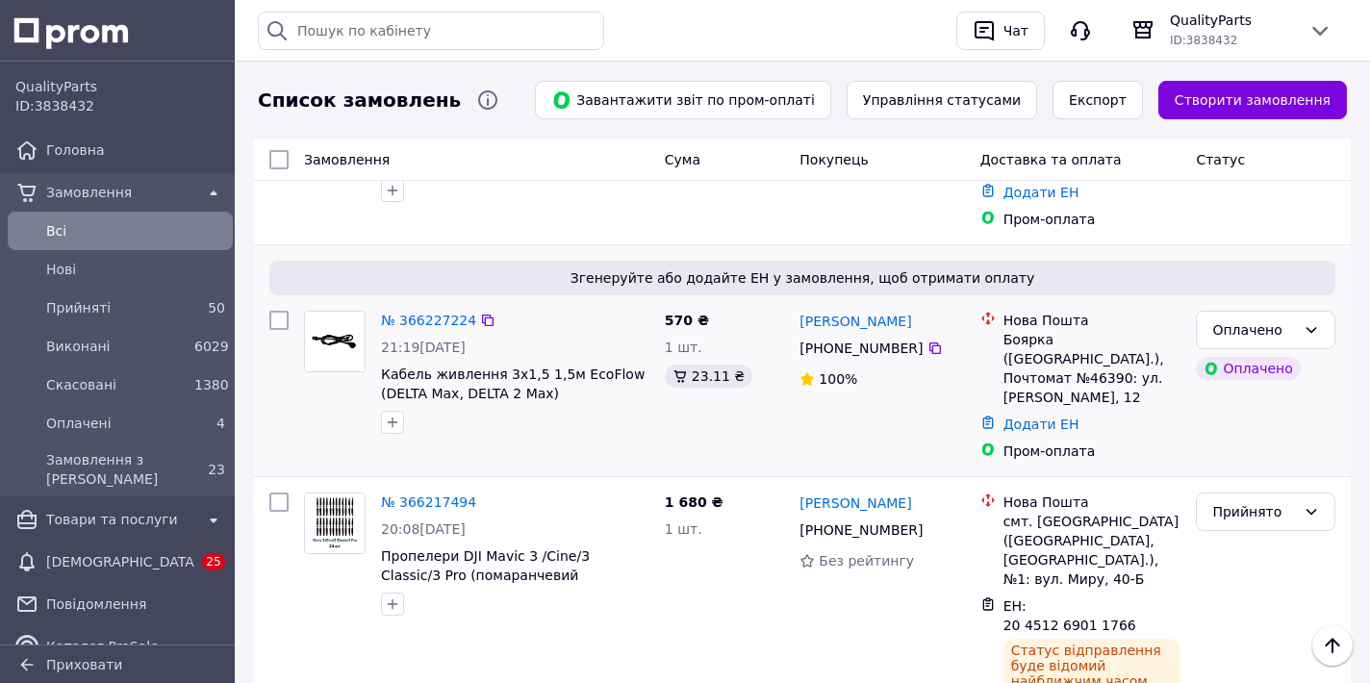
click at [1017, 411] on div "Додати ЕН" at bounding box center [1093, 424] width 186 height 27
click at [1022, 417] on link "Додати ЕН" at bounding box center [1042, 424] width 76 height 15
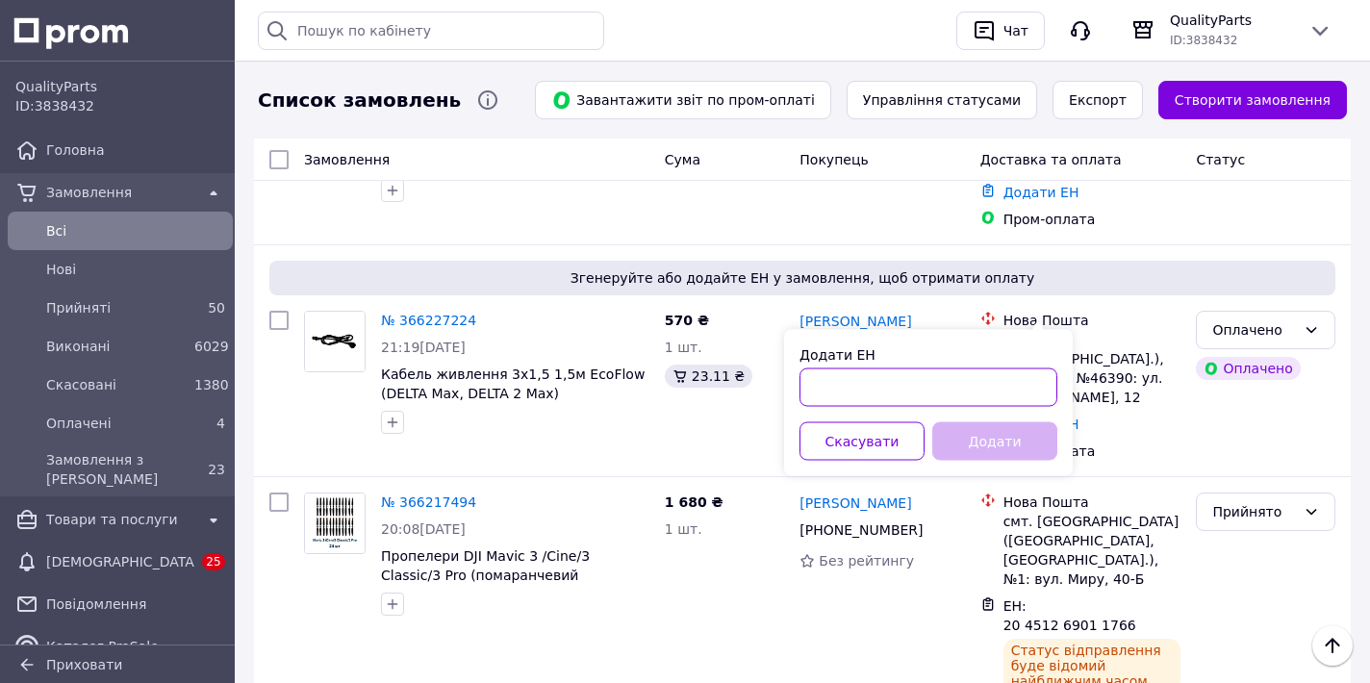
click at [912, 383] on input "Додати ЕН" at bounding box center [929, 388] width 258 height 38
paste input "20451268988711"
click at [852, 384] on input "20451268988711" at bounding box center [929, 388] width 258 height 38
type input "20451268988711"
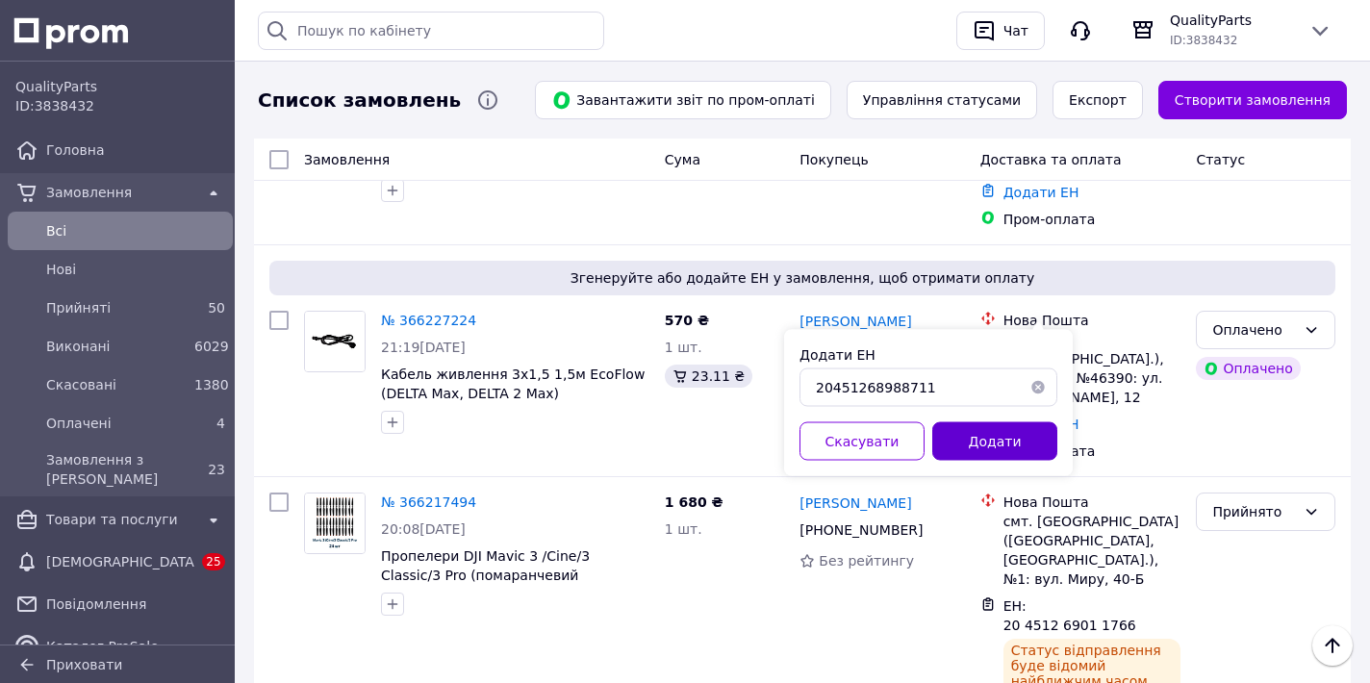
click at [955, 422] on button "Додати" at bounding box center [994, 441] width 125 height 38
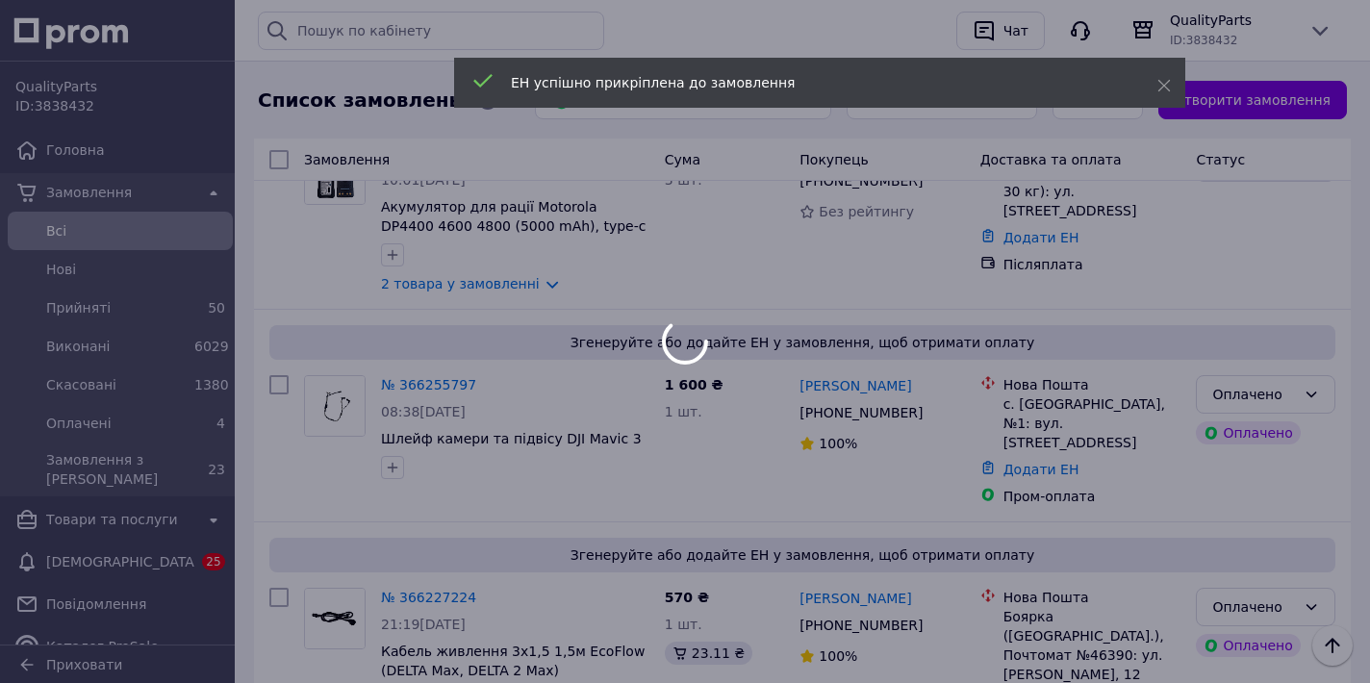
scroll to position [1340, 0]
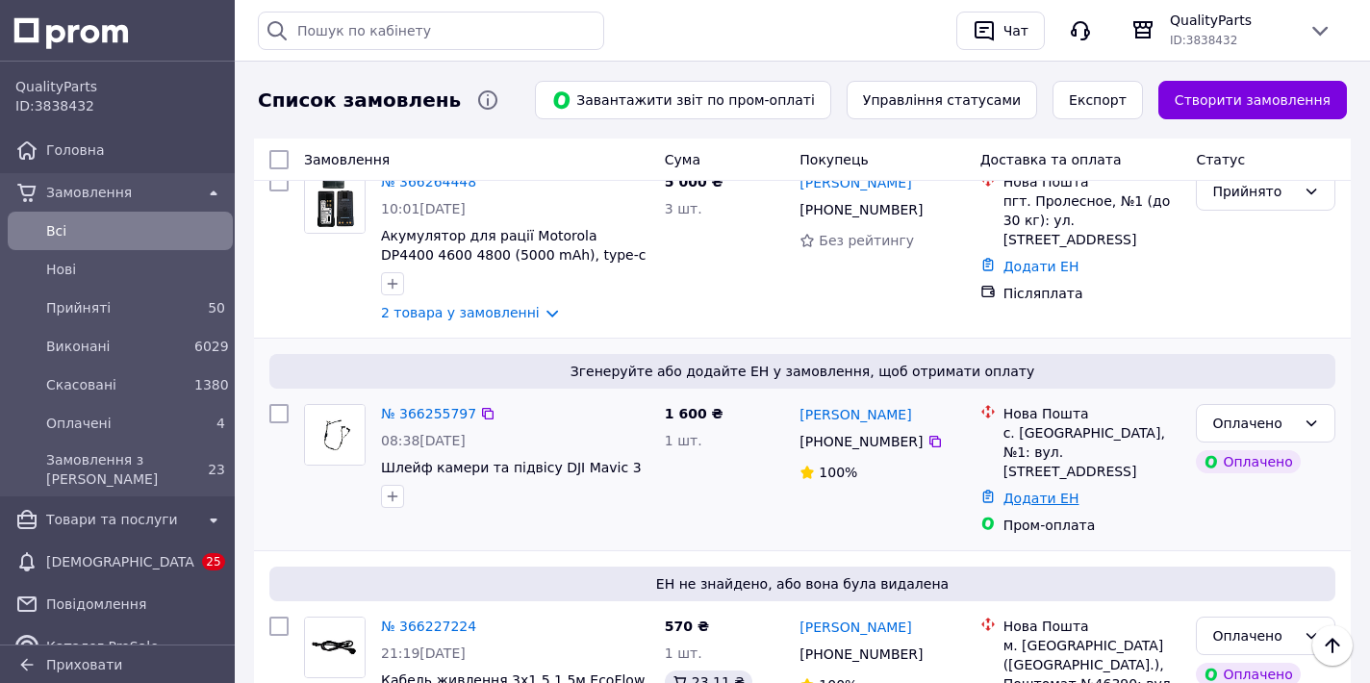
click at [1029, 491] on link "Додати ЕН" at bounding box center [1042, 498] width 76 height 15
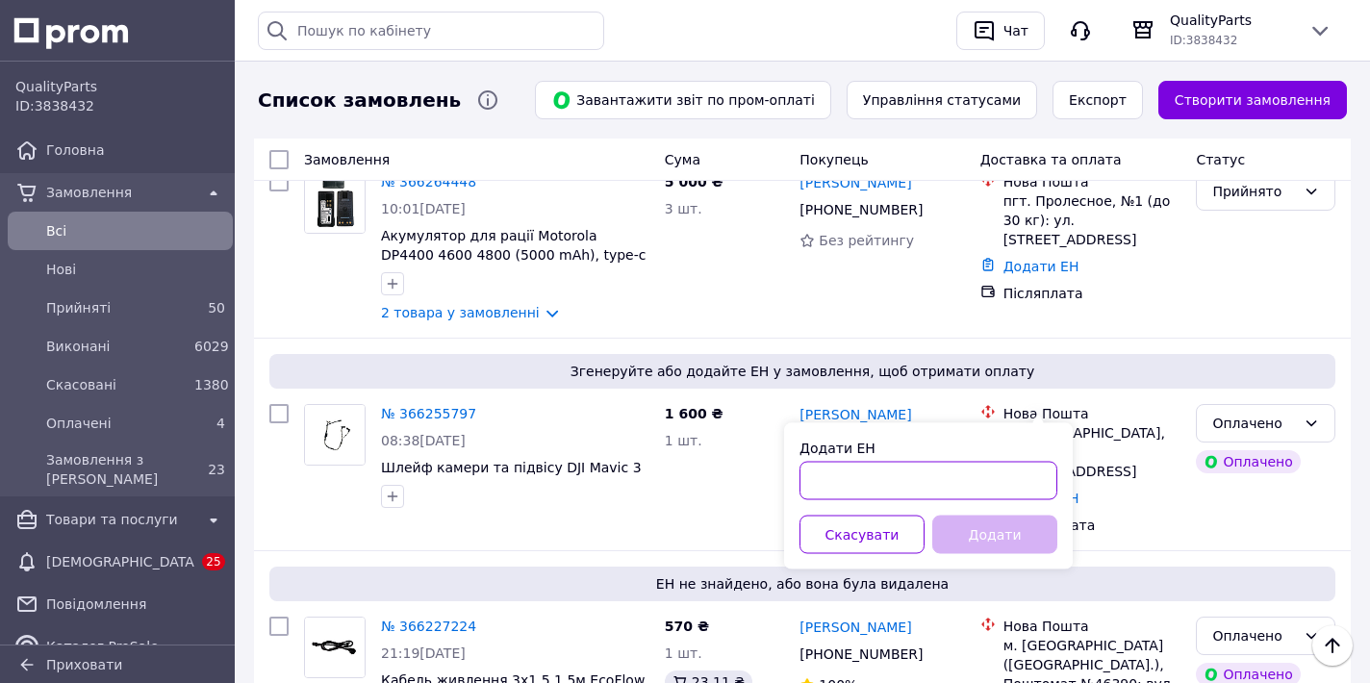
click at [861, 490] on input "Додати ЕН" at bounding box center [929, 481] width 258 height 38
paste input "20451268985965"
click at [855, 476] on input "20451268985965" at bounding box center [929, 481] width 258 height 38
click at [853, 475] on input "20451268985965" at bounding box center [929, 481] width 258 height 38
click at [855, 481] on input "20451268985965" at bounding box center [929, 481] width 258 height 38
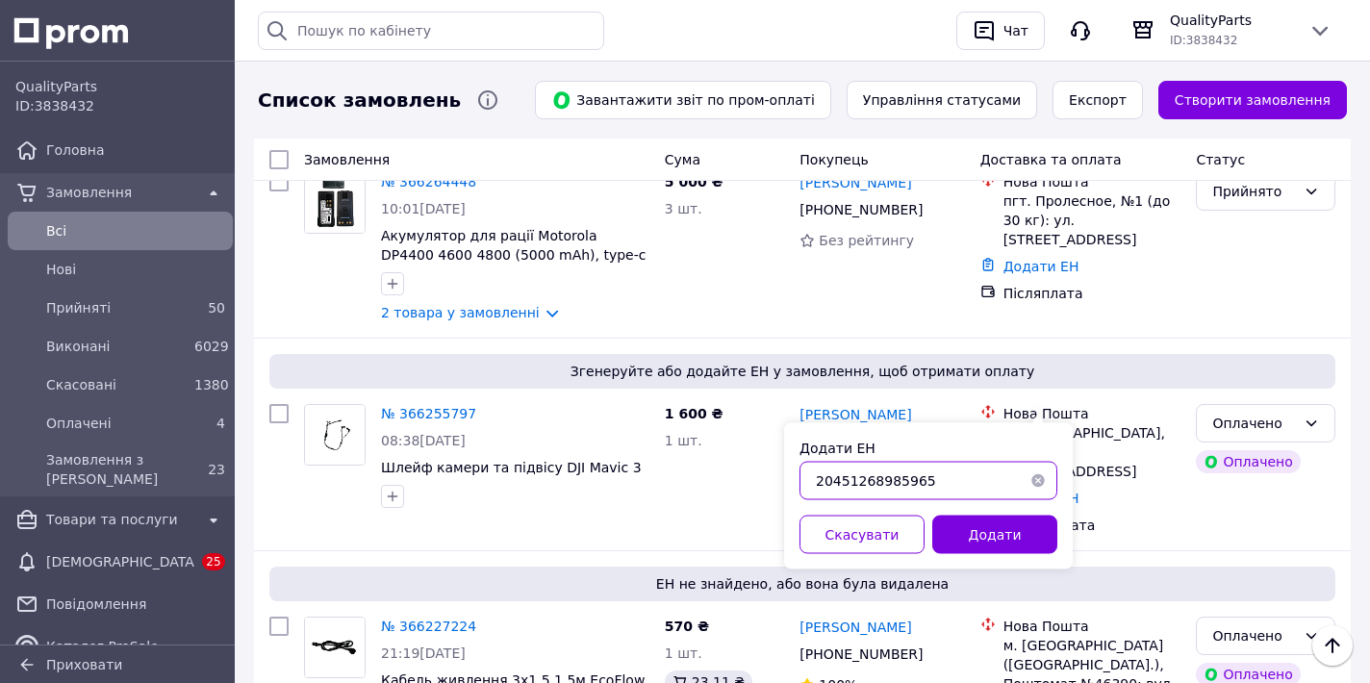
click at [854, 481] on input "20451268985965" at bounding box center [929, 481] width 258 height 38
click at [849, 479] on input "20451268985965" at bounding box center [929, 481] width 258 height 38
type input "20451268985965"
click at [950, 523] on button "Додати" at bounding box center [994, 535] width 125 height 38
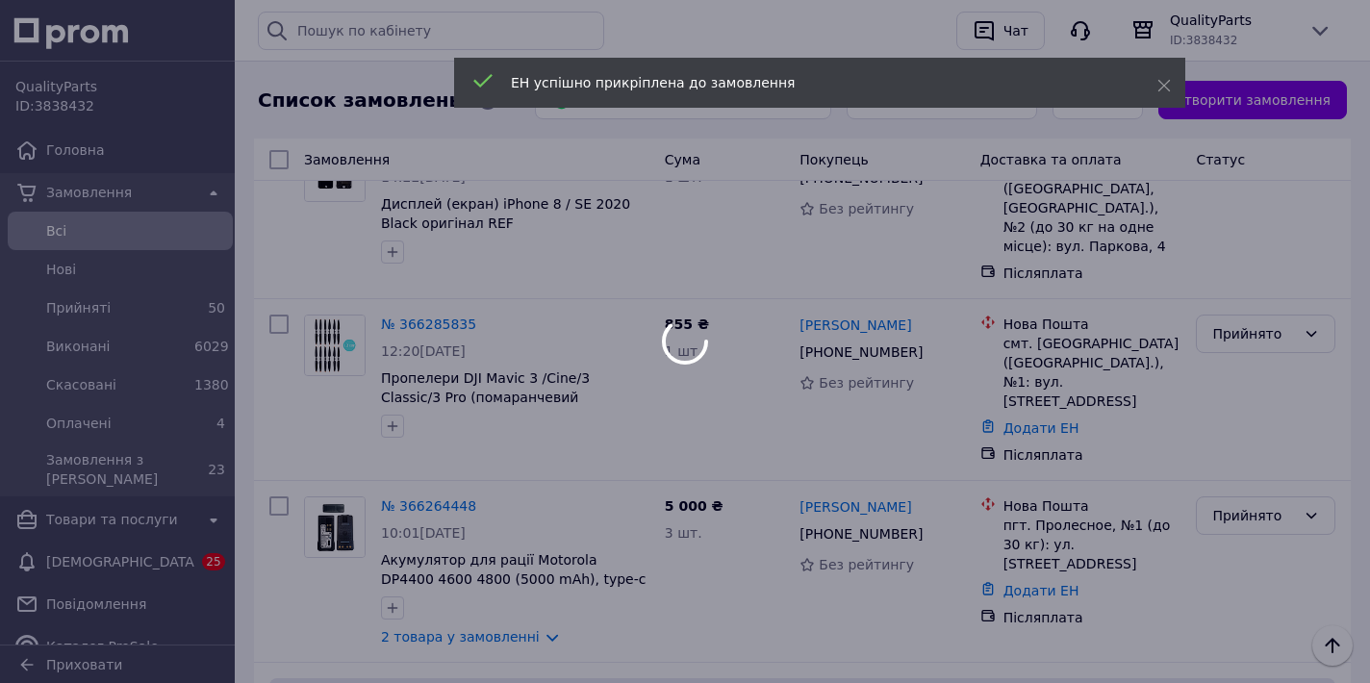
scroll to position [895, 0]
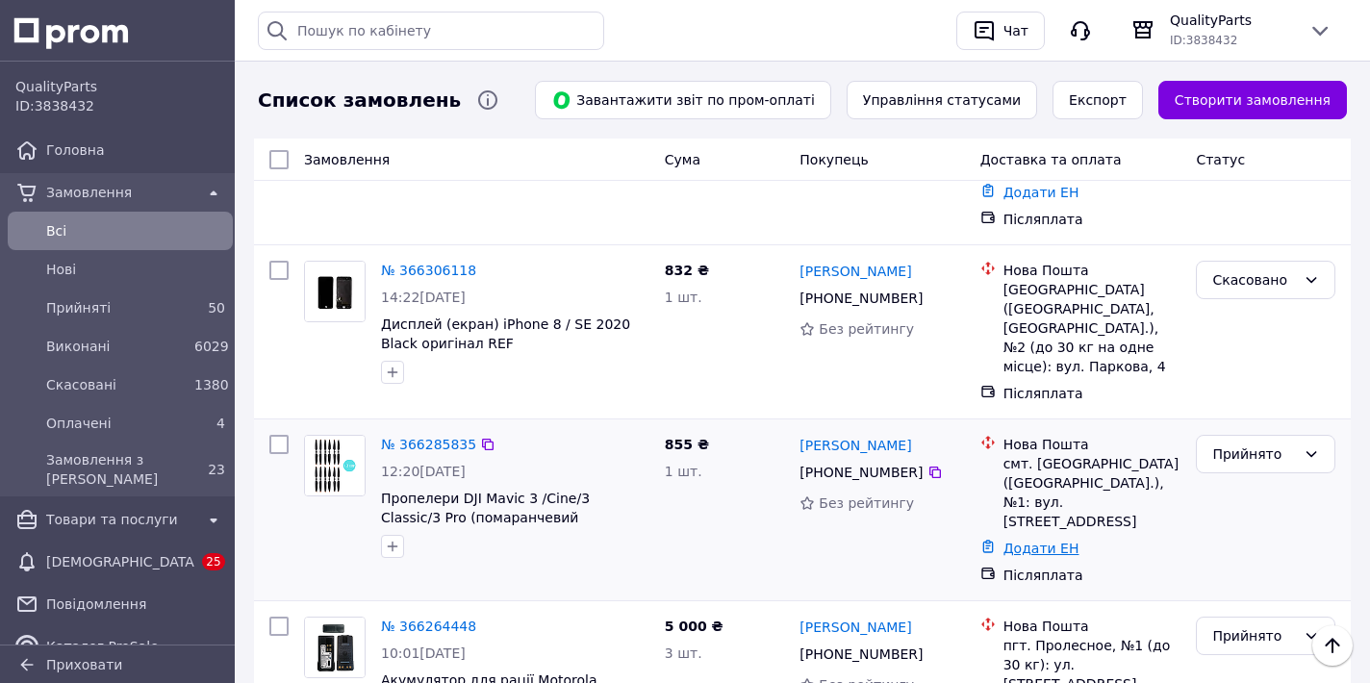
click at [1010, 541] on link "Додати ЕН" at bounding box center [1042, 548] width 76 height 15
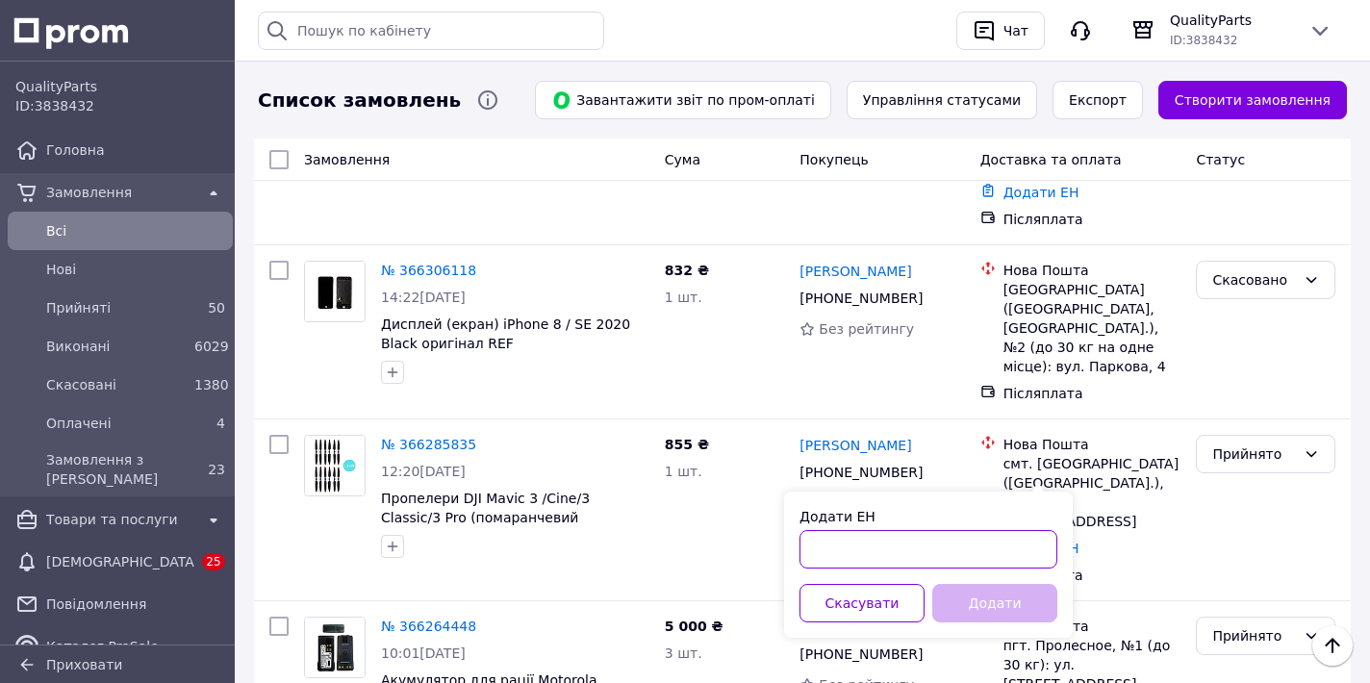
click at [855, 538] on input "Додати ЕН" at bounding box center [929, 549] width 258 height 38
paste input "20451269082246"
click at [851, 553] on input "20451269082246" at bounding box center [929, 549] width 258 height 38
type input "20451269082246"
click at [984, 607] on button "Додати" at bounding box center [994, 603] width 125 height 38
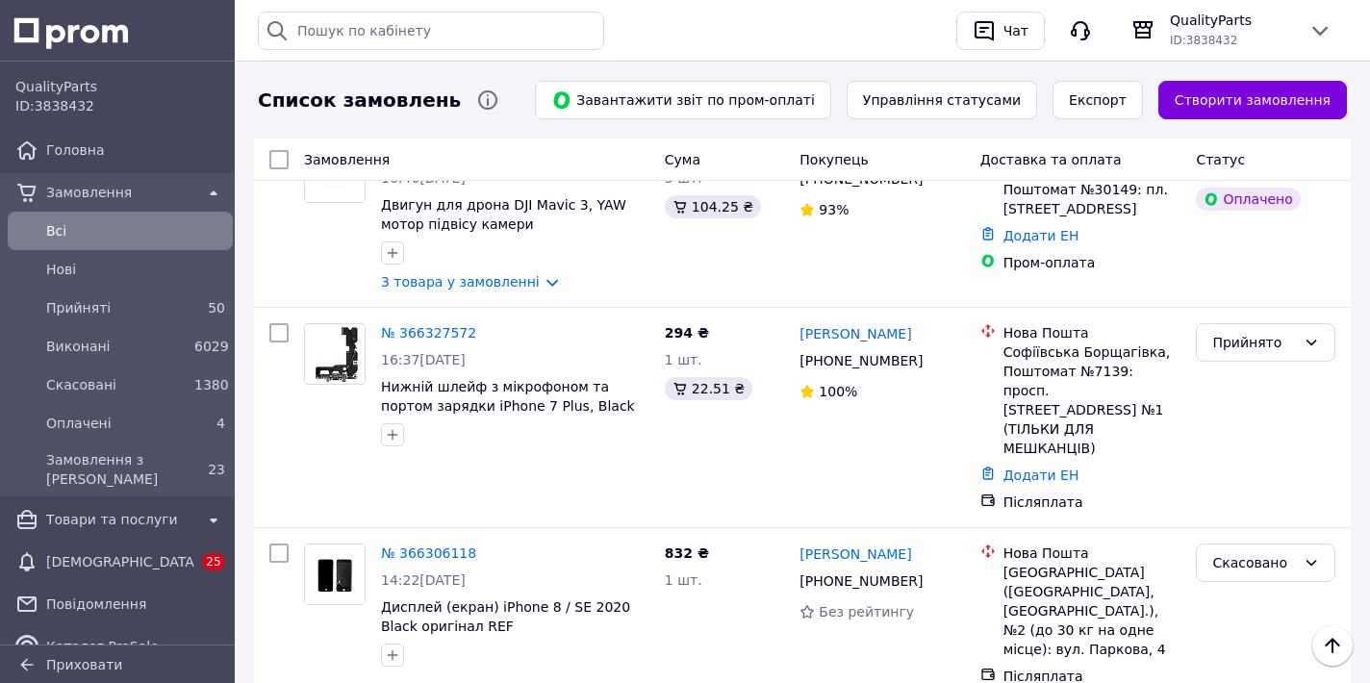
scroll to position [577, 0]
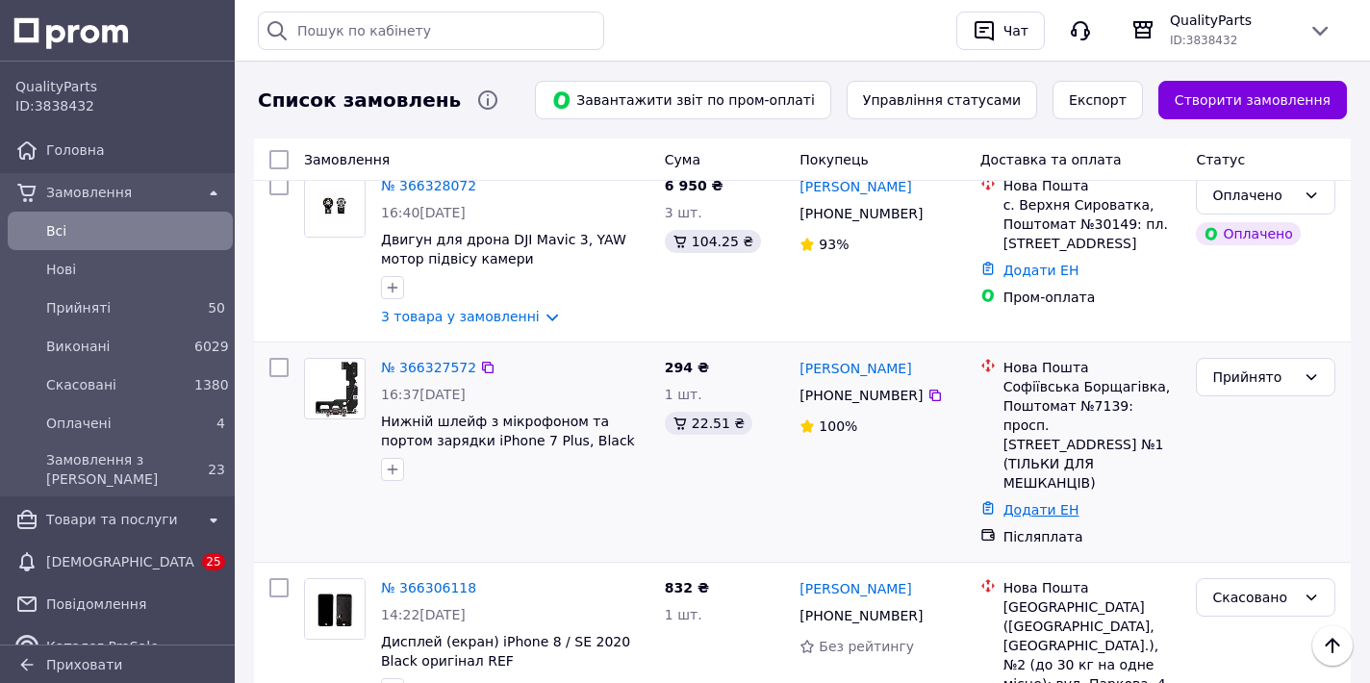
click at [1025, 502] on link "Додати ЕН" at bounding box center [1042, 509] width 76 height 15
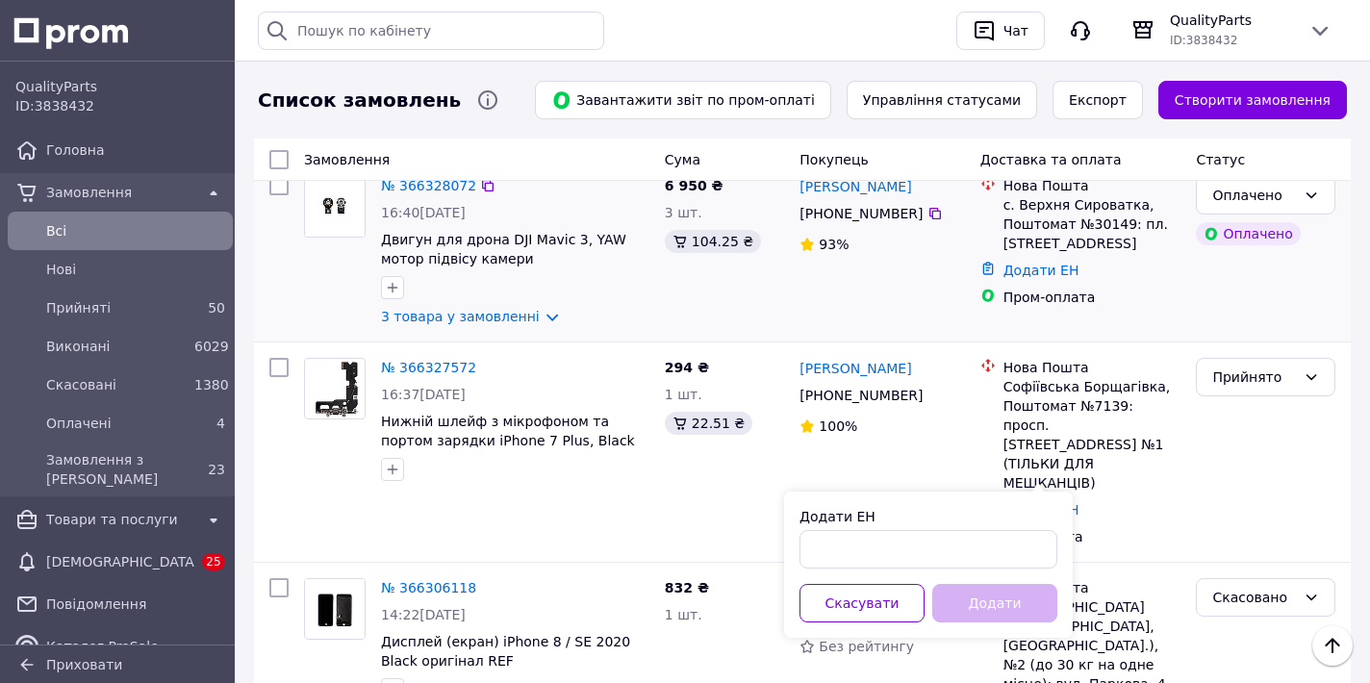
click at [1020, 257] on li "Нова Пошта с. Верхня Сироватка, Поштомат №30149: пл. Гагаріна, 8А, біля відділе…" at bounding box center [1081, 214] width 201 height 85
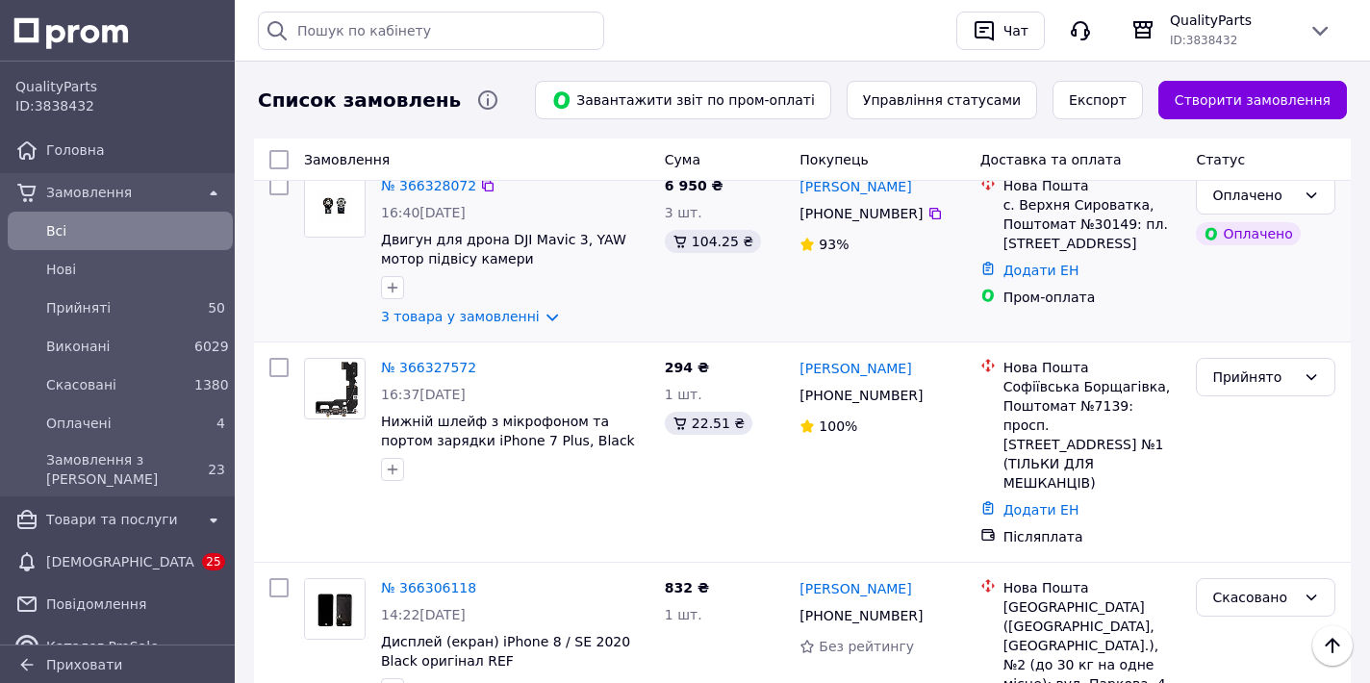
click at [1024, 278] on div "Додати ЕН" at bounding box center [1093, 270] width 186 height 27
click at [1026, 278] on link "Додати ЕН" at bounding box center [1042, 270] width 76 height 15
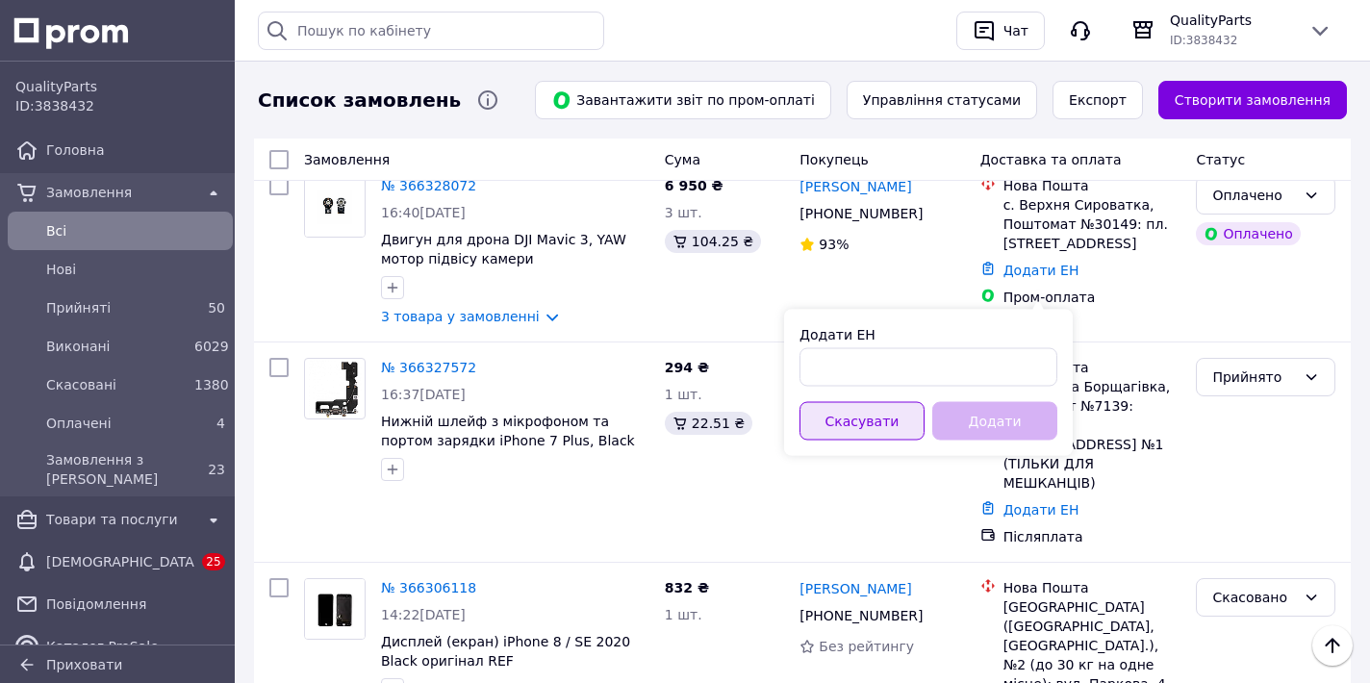
click at [864, 406] on button "Скасувати" at bounding box center [862, 421] width 125 height 38
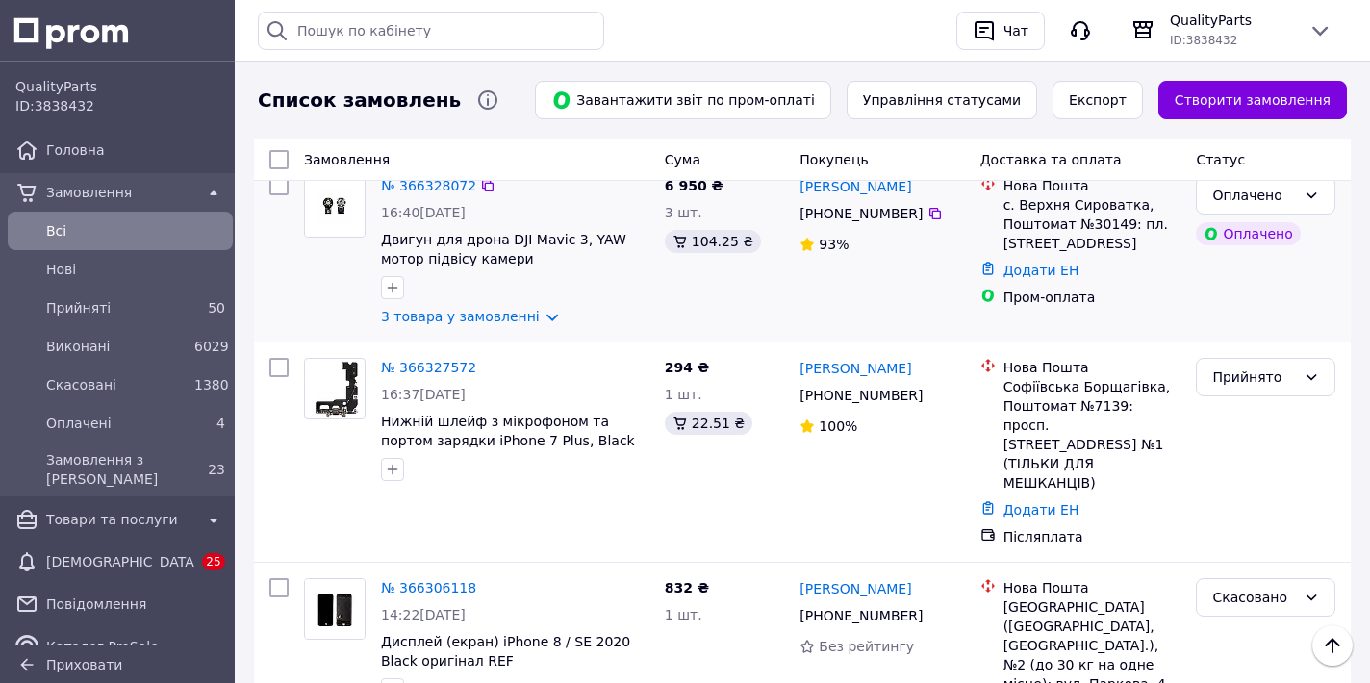
drag, startPoint x: 1034, startPoint y: 254, endPoint x: 1030, endPoint y: 278, distance: 24.5
click at [1038, 253] on div "с. Верхня Сироватка, Поштомат №30149: пл. Гагаріна, 8А, біля відділення №1" at bounding box center [1093, 224] width 178 height 58
click at [1026, 278] on link "Додати ЕН" at bounding box center [1042, 270] width 76 height 15
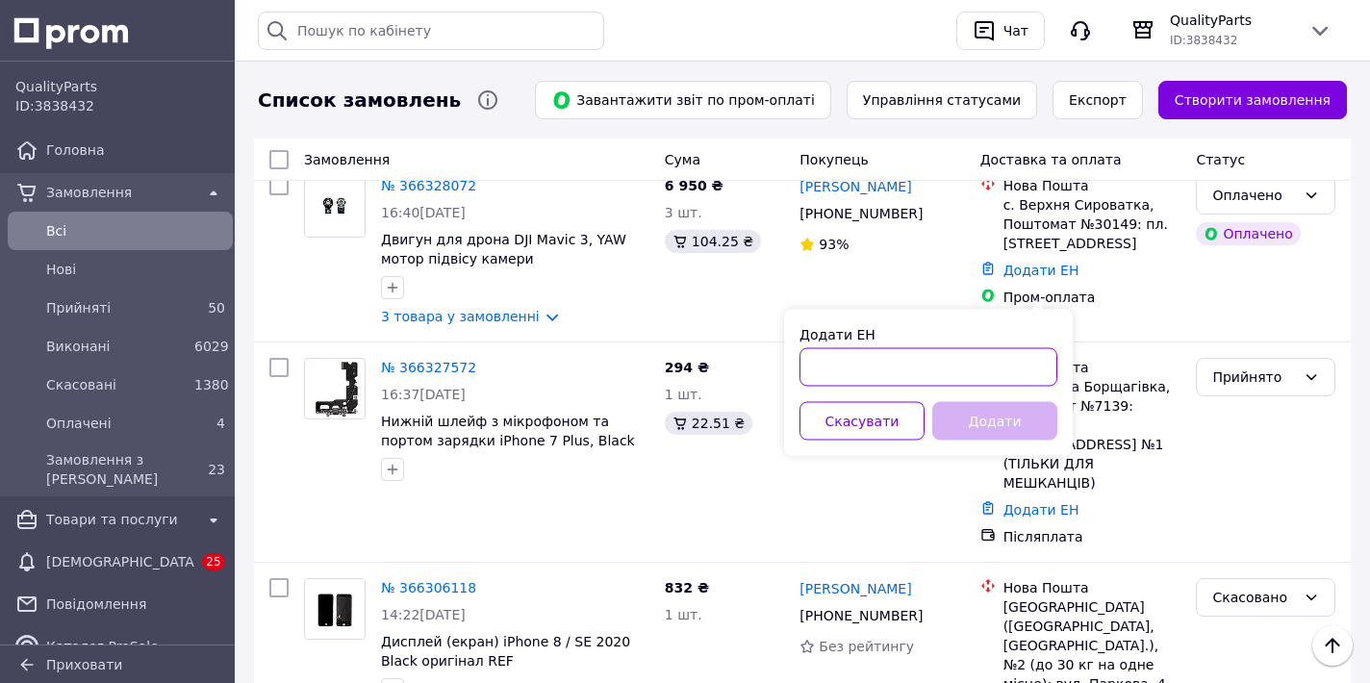
click at [847, 360] on input "Додати ЕН" at bounding box center [929, 367] width 258 height 38
paste input "20451269191779"
click at [852, 367] on input "20451269191779" at bounding box center [929, 367] width 258 height 38
type input "20451269191779"
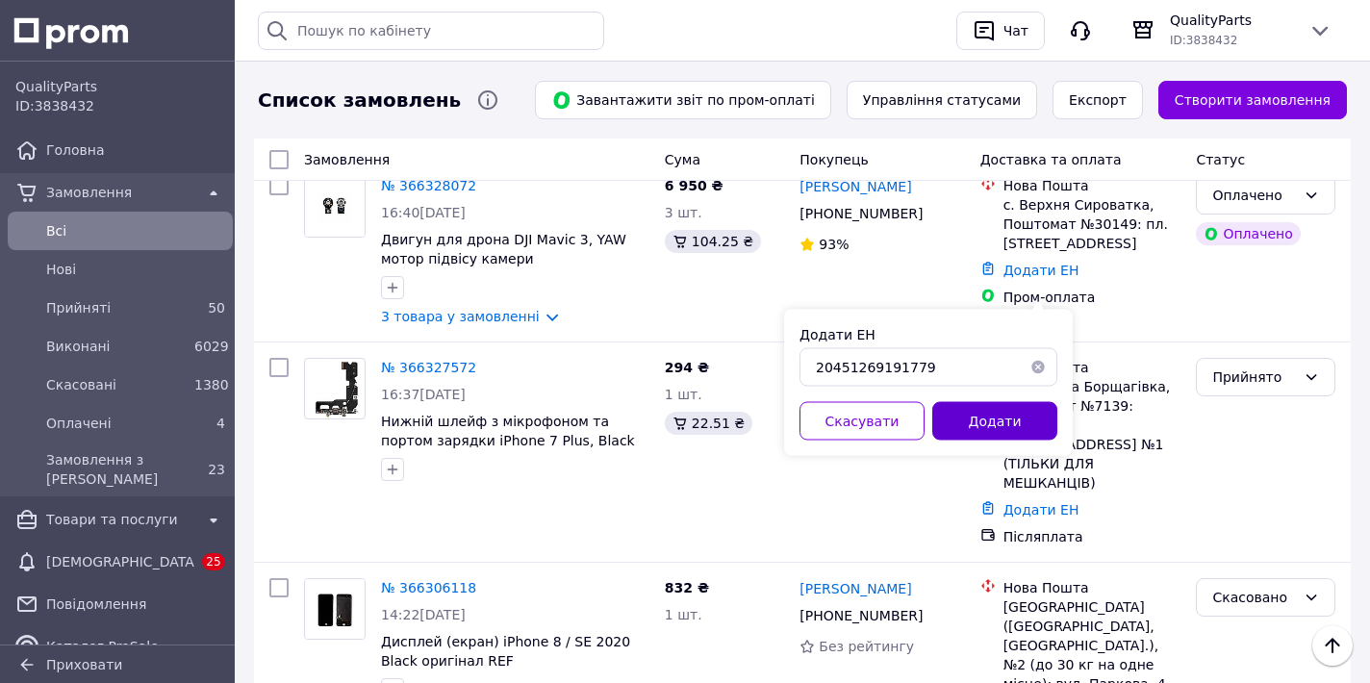
click at [956, 423] on button "Додати" at bounding box center [994, 421] width 125 height 38
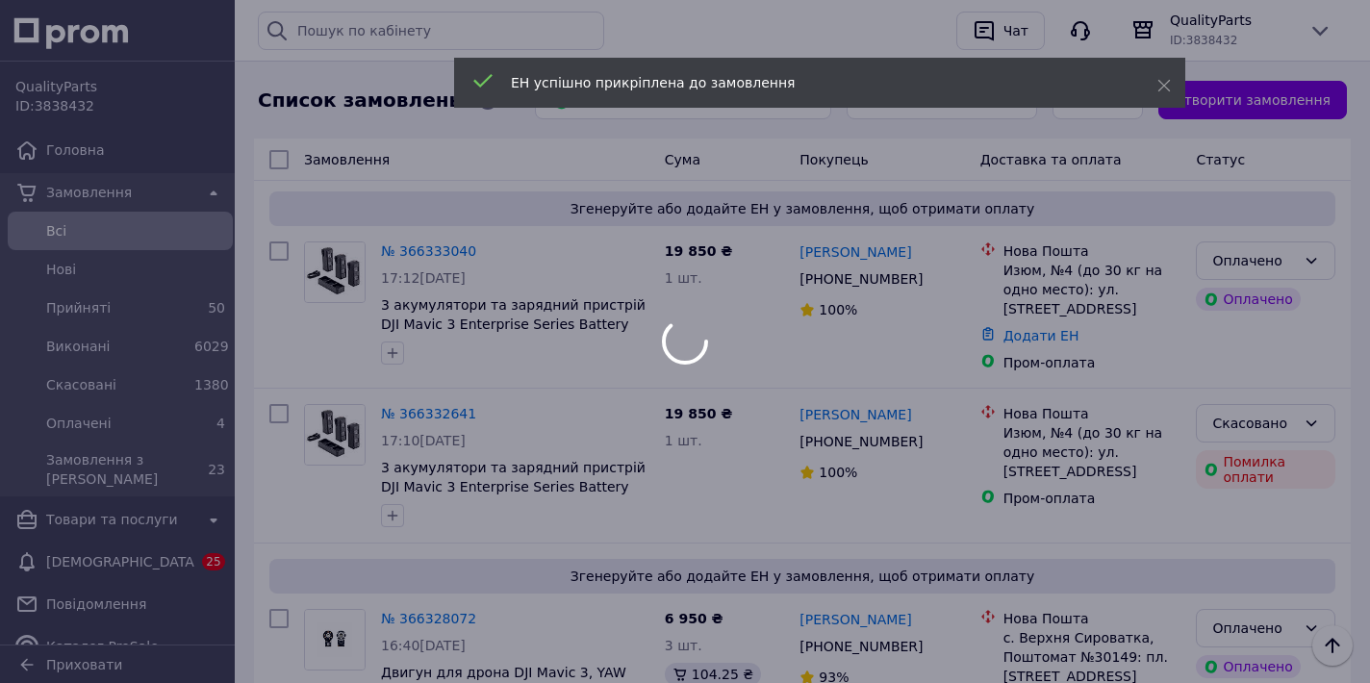
scroll to position [142, 0]
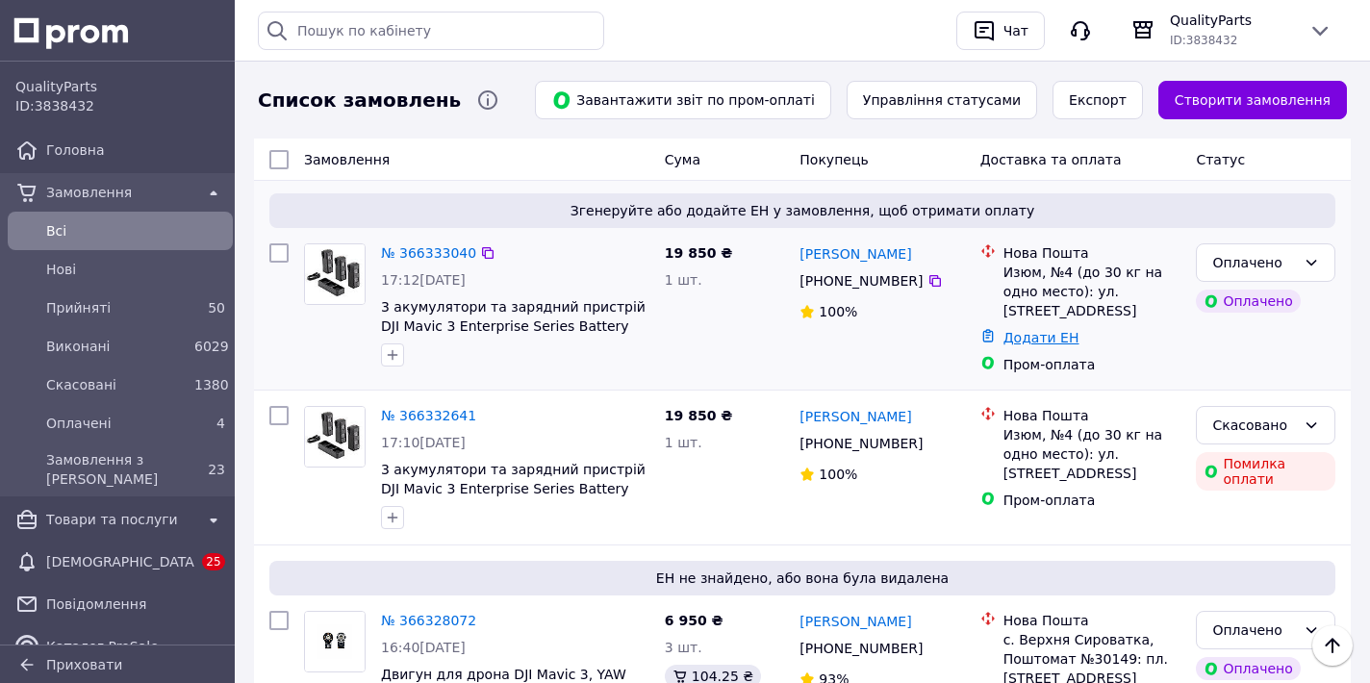
click at [1029, 333] on link "Додати ЕН" at bounding box center [1042, 337] width 76 height 15
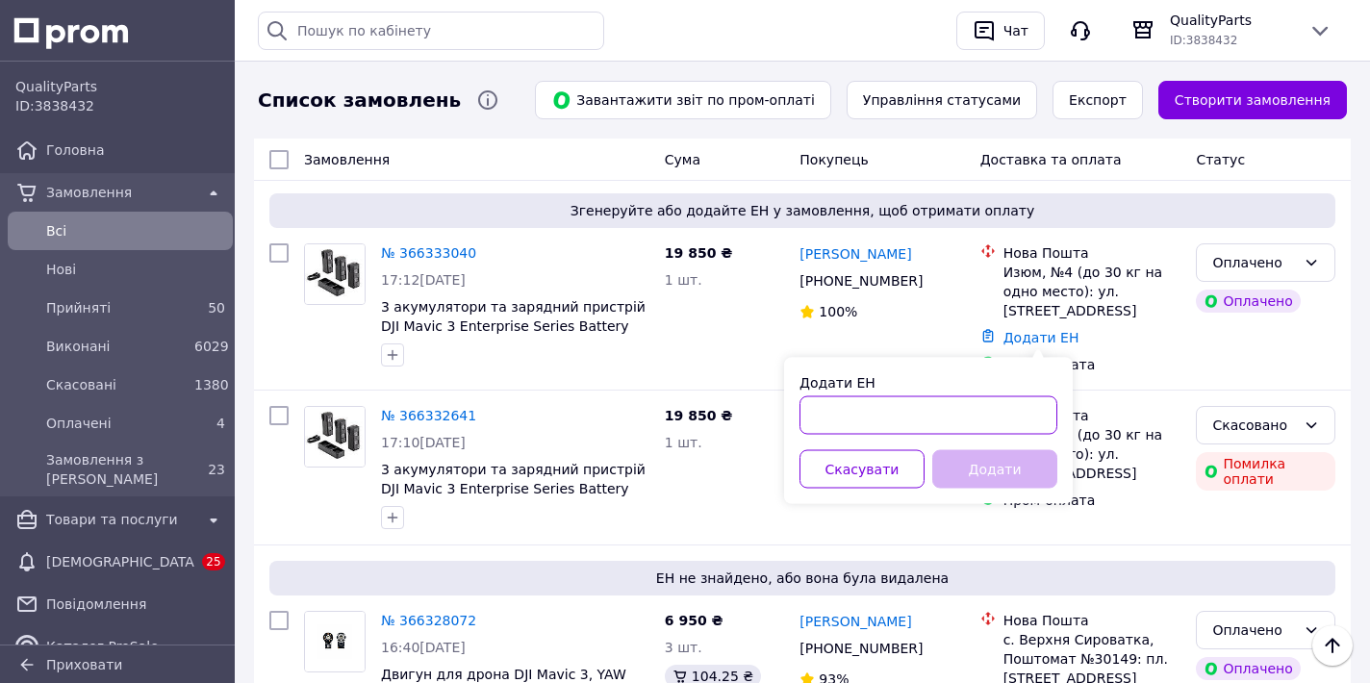
click at [844, 411] on input "Додати ЕН" at bounding box center [929, 415] width 258 height 38
paste input "20451269192266"
click at [852, 415] on input "20451269192266" at bounding box center [929, 415] width 258 height 38
type input "20451269192266"
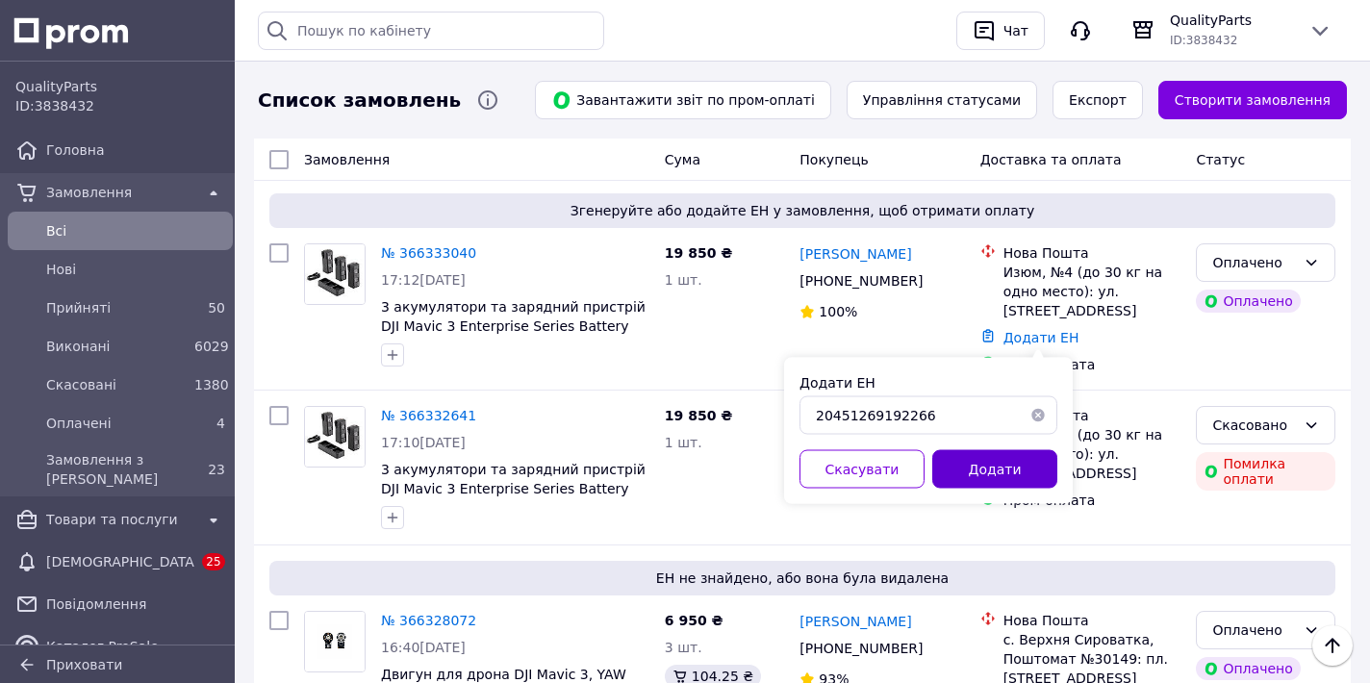
click at [984, 474] on button "Додати" at bounding box center [994, 469] width 125 height 38
click at [1188, 49] on div "ID: 3838432" at bounding box center [1231, 39] width 123 height 19
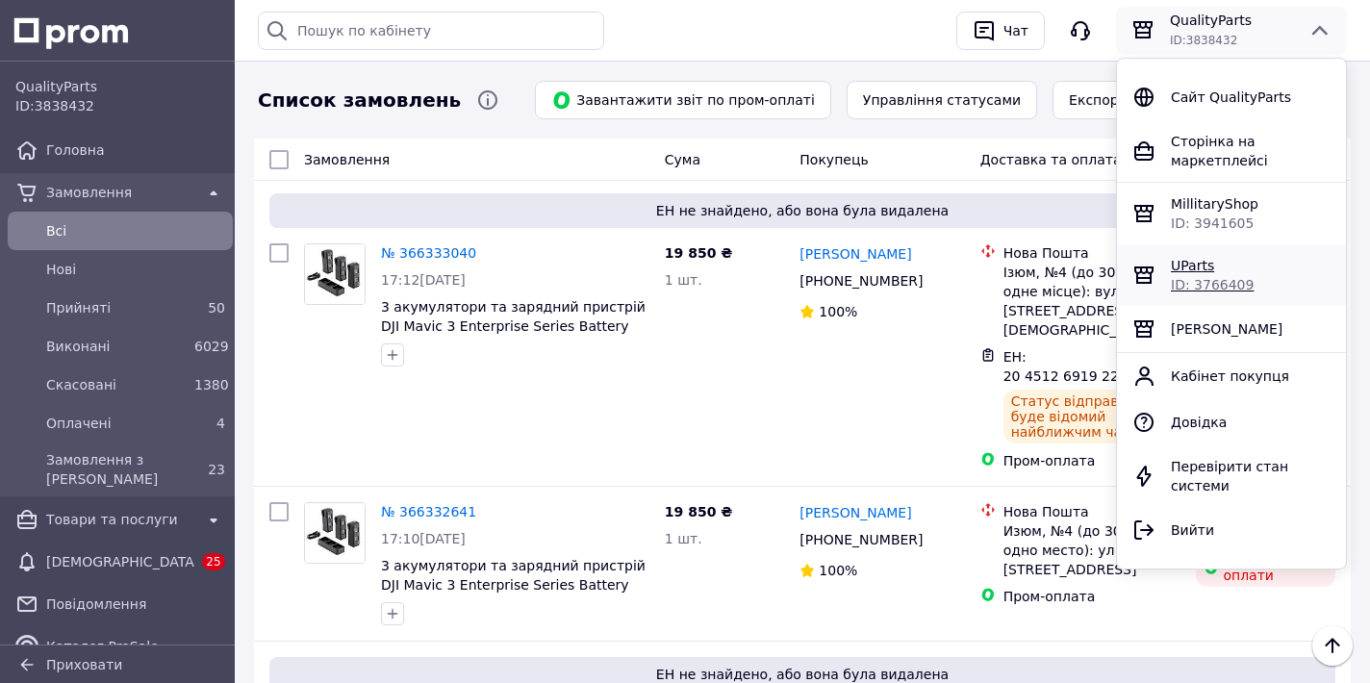
click at [1188, 269] on span "UParts" at bounding box center [1192, 265] width 43 height 15
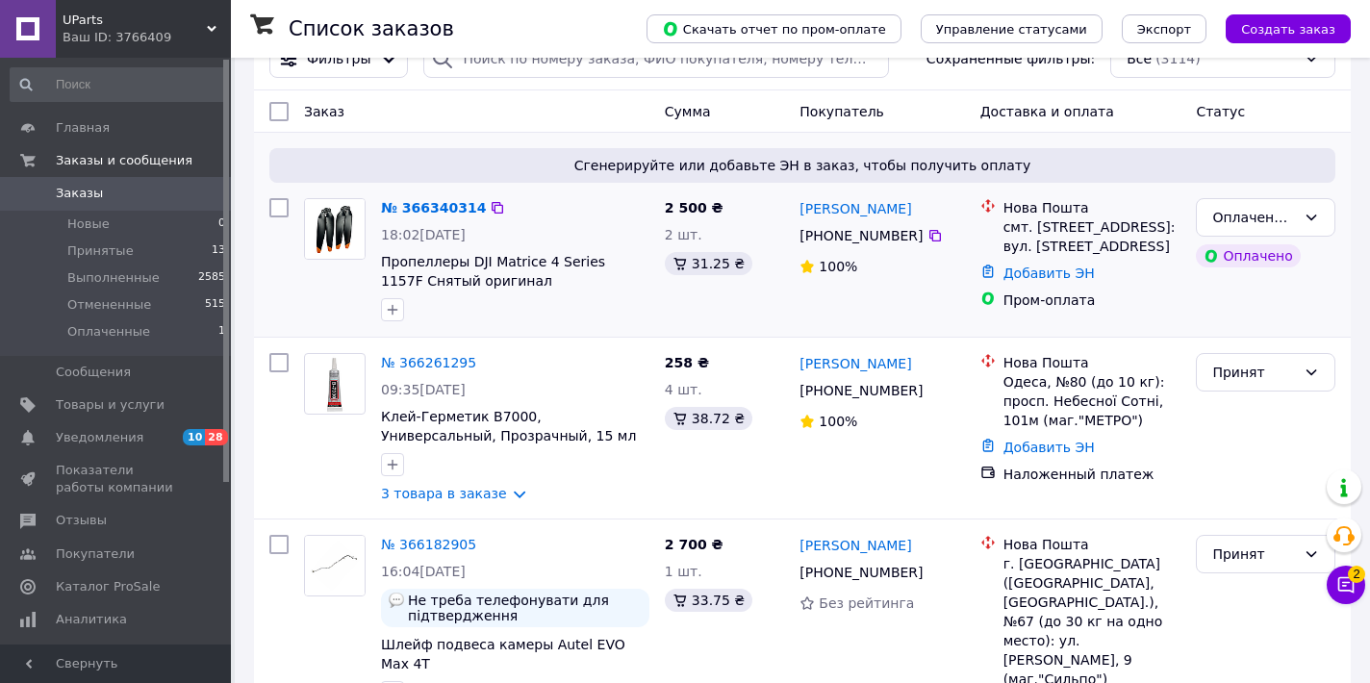
scroll to position [112, 0]
click at [387, 199] on link "№ 366340314" at bounding box center [433, 206] width 105 height 15
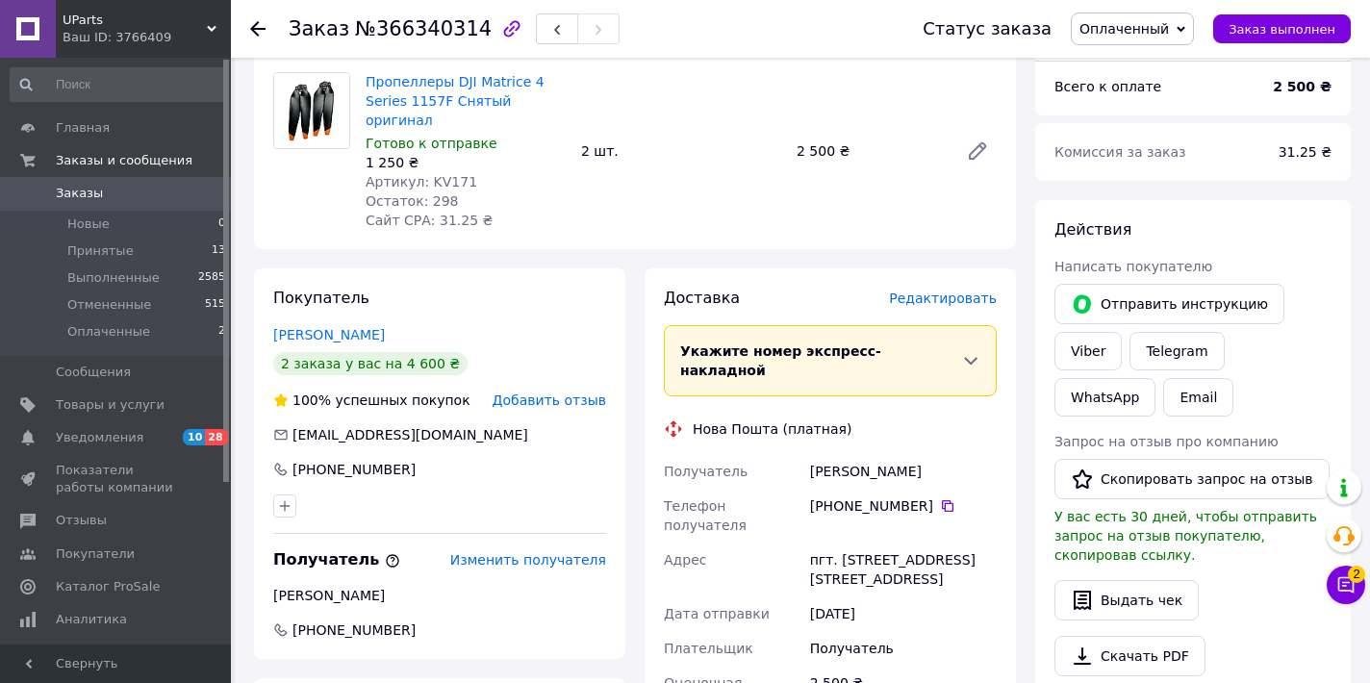
scroll to position [804, 0]
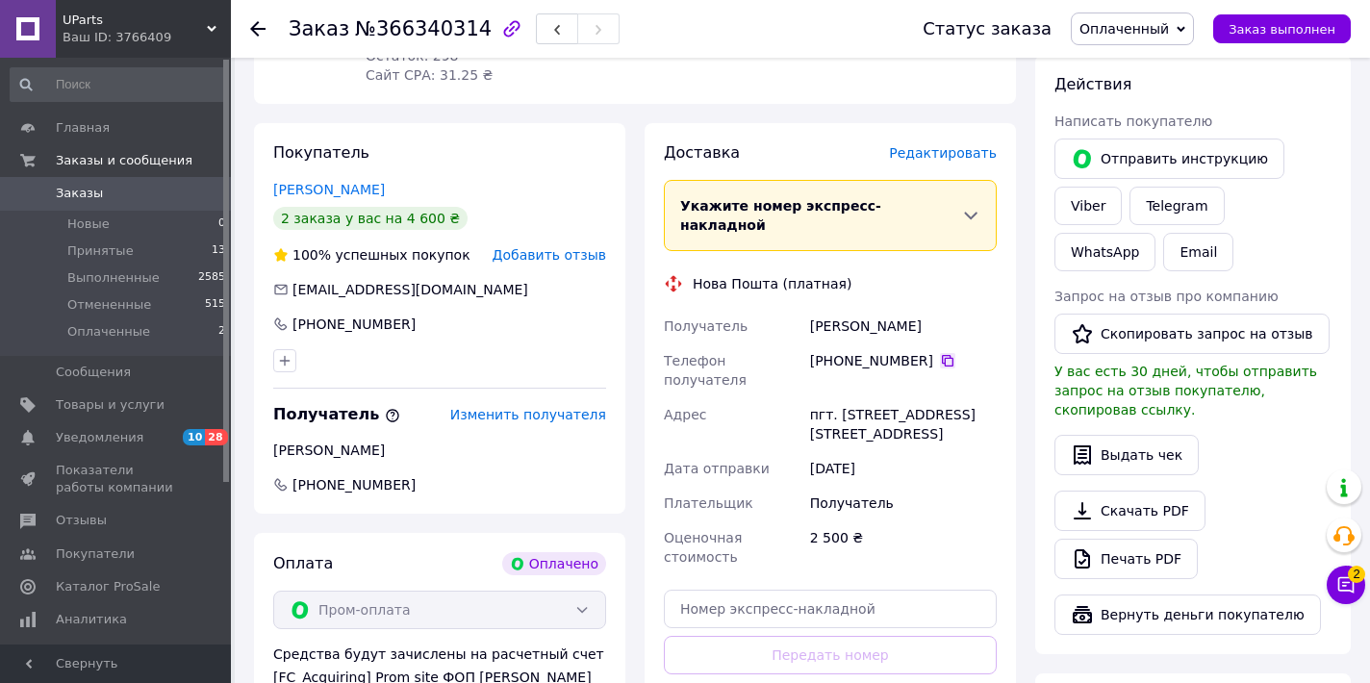
click at [944, 353] on icon at bounding box center [947, 360] width 15 height 15
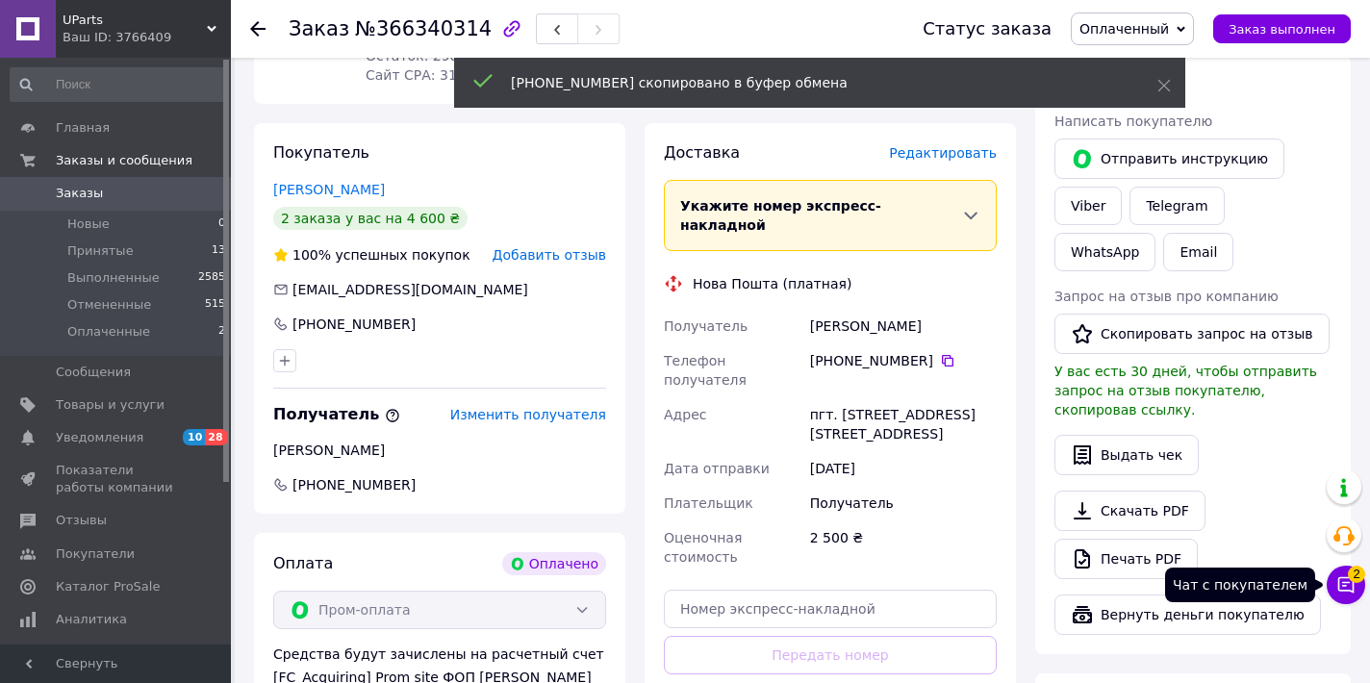
click at [1344, 586] on icon at bounding box center [1347, 585] width 16 height 16
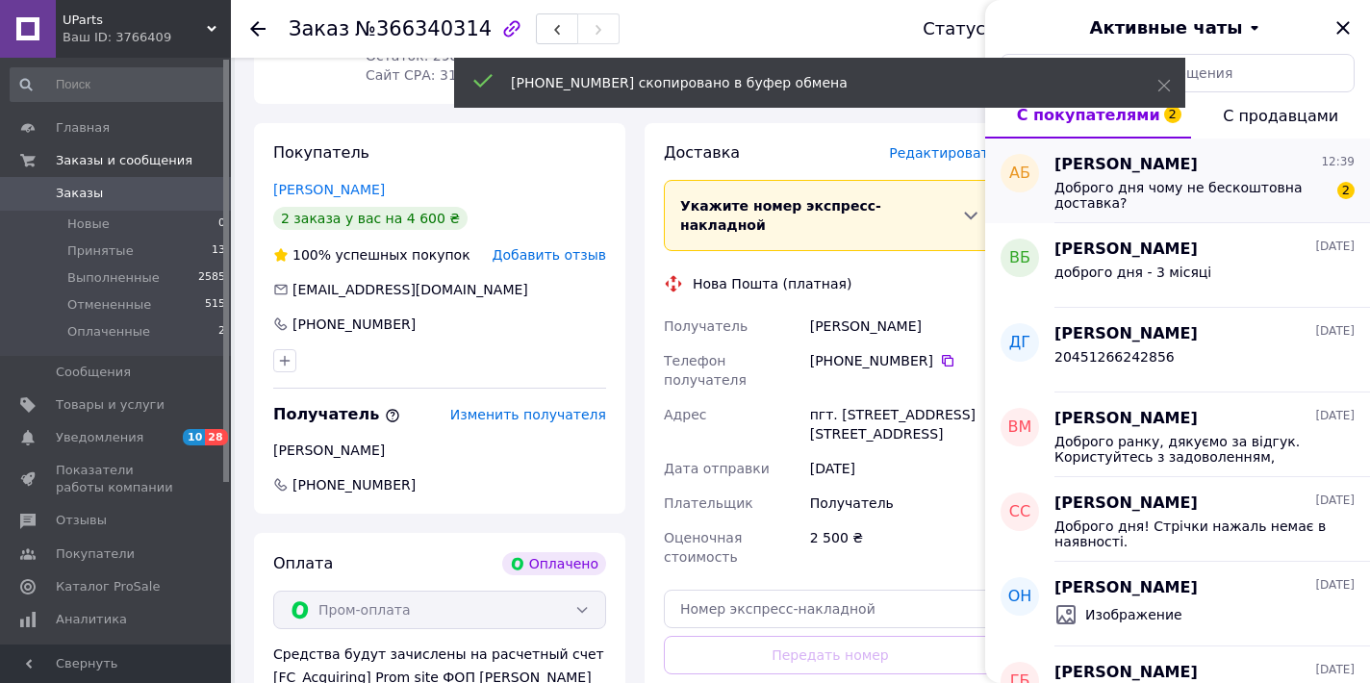
click at [1143, 195] on span "Доброго дня чому не бескоштовна доставка?" at bounding box center [1191, 195] width 273 height 31
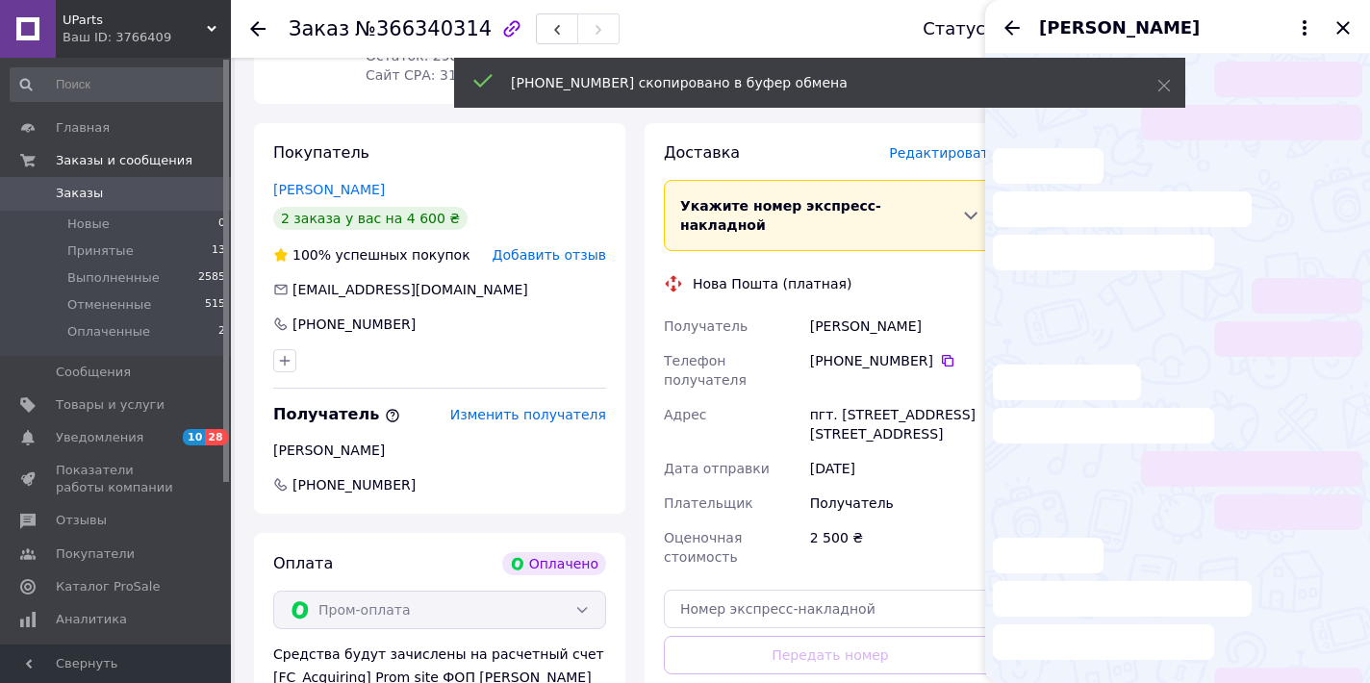
scroll to position [13, 0]
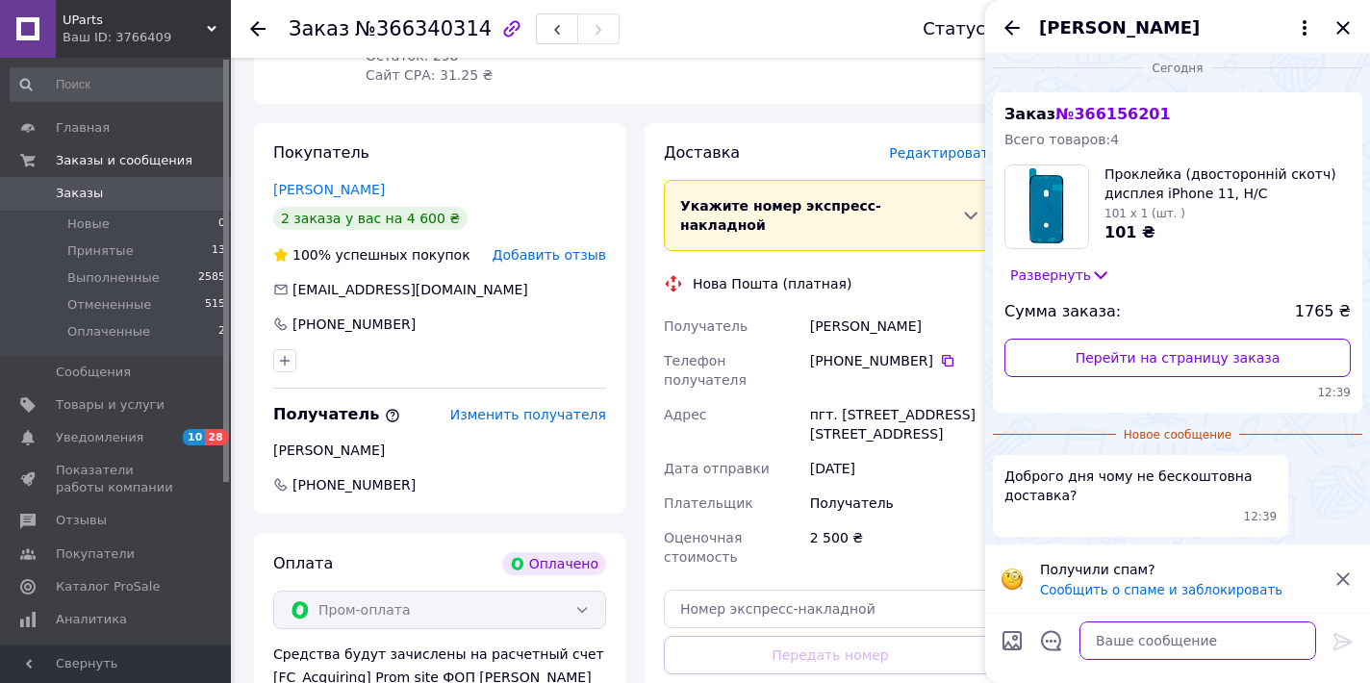
click at [1146, 628] on textarea at bounding box center [1198, 641] width 237 height 38
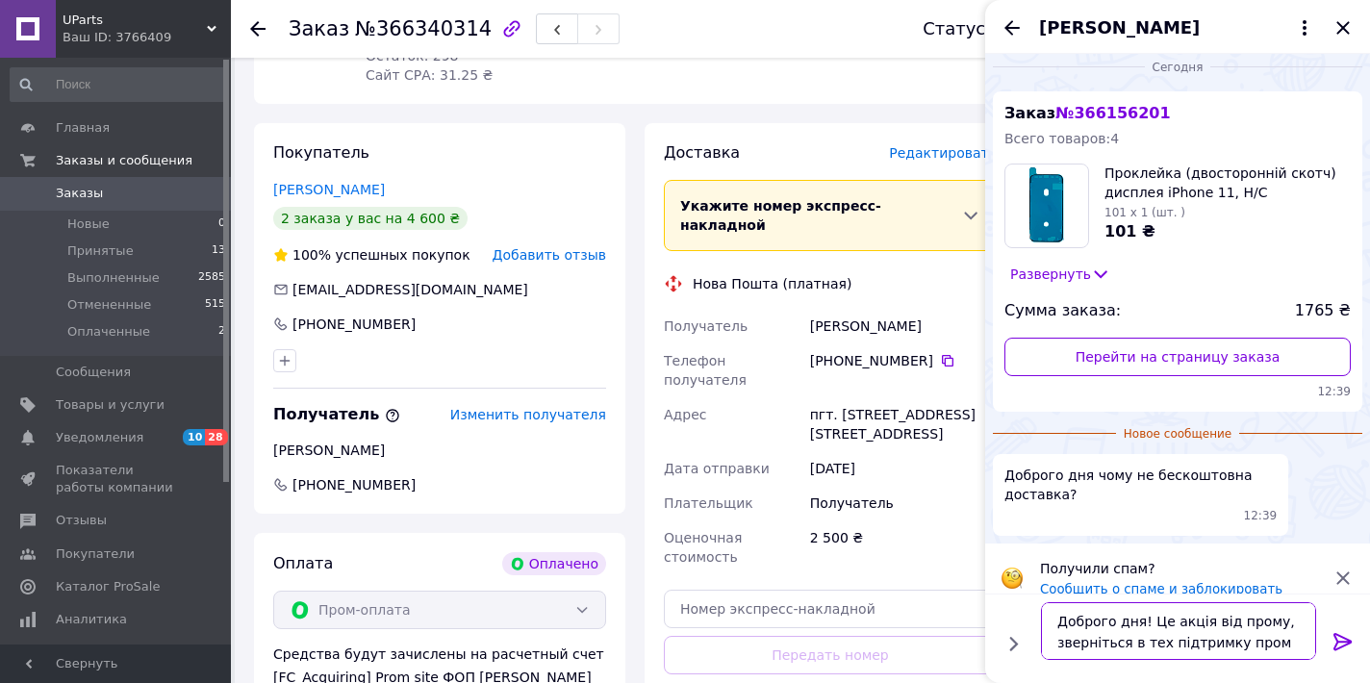
type textarea "Доброго дня! Це акція від прому, зверніться в тех підтримку прому"
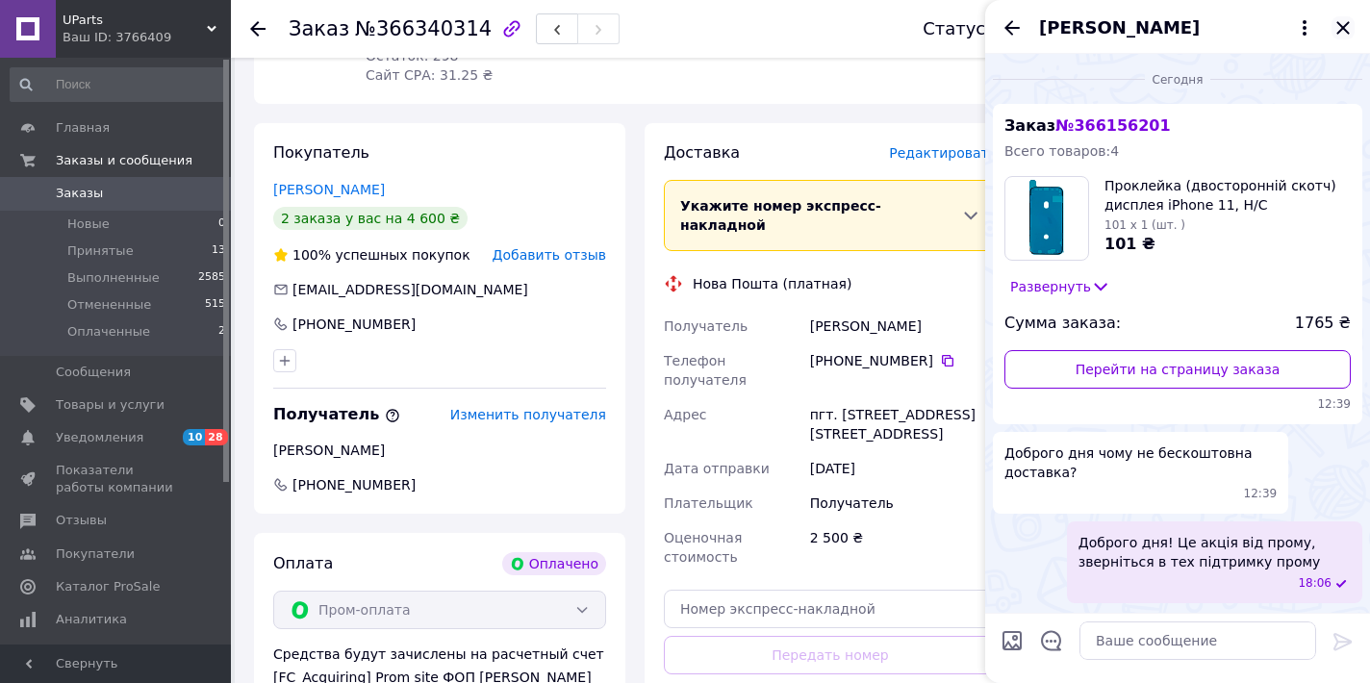
click at [1340, 19] on icon "Закрыть" at bounding box center [1343, 27] width 23 height 23
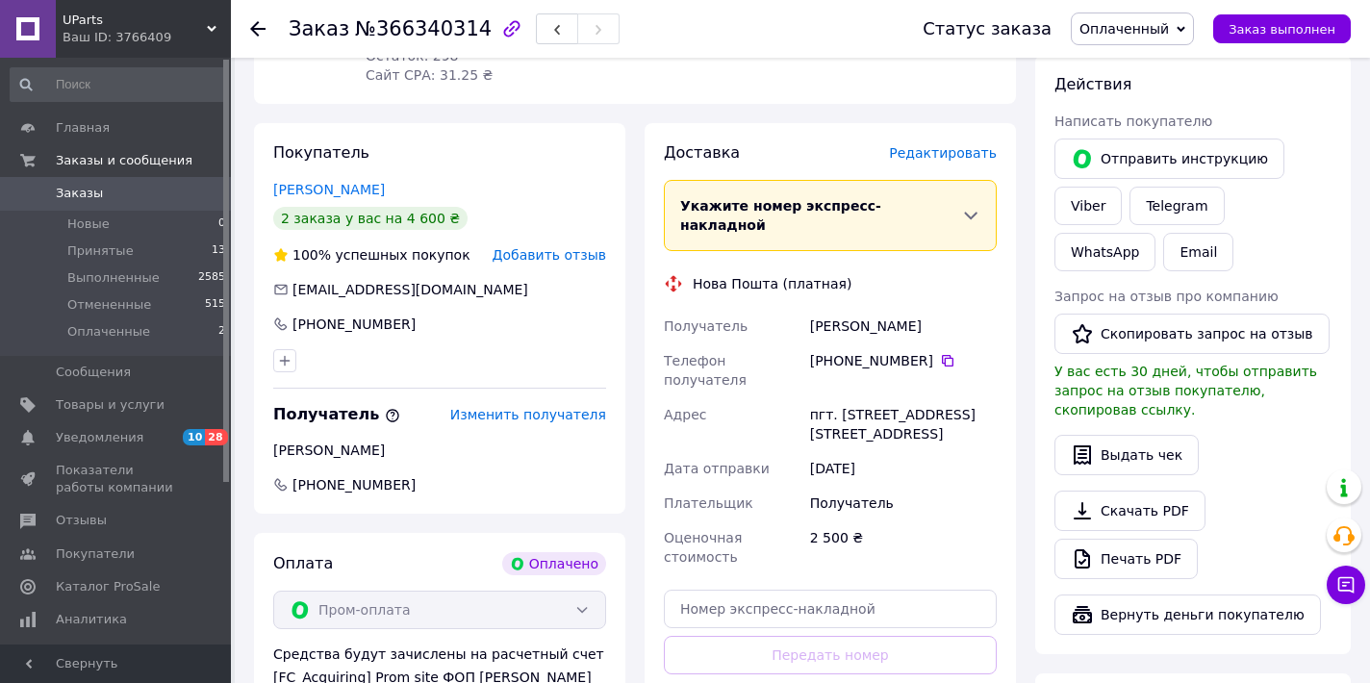
click at [945, 355] on icon at bounding box center [948, 361] width 12 height 12
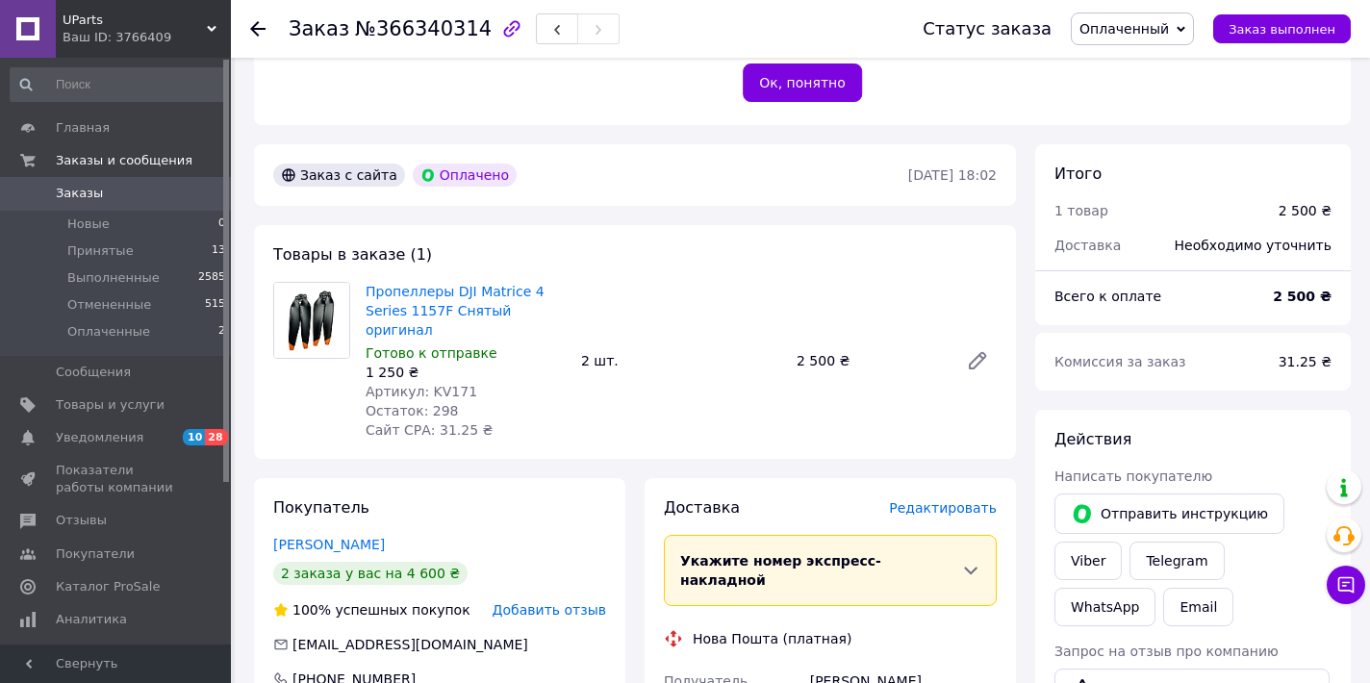
scroll to position [728, 0]
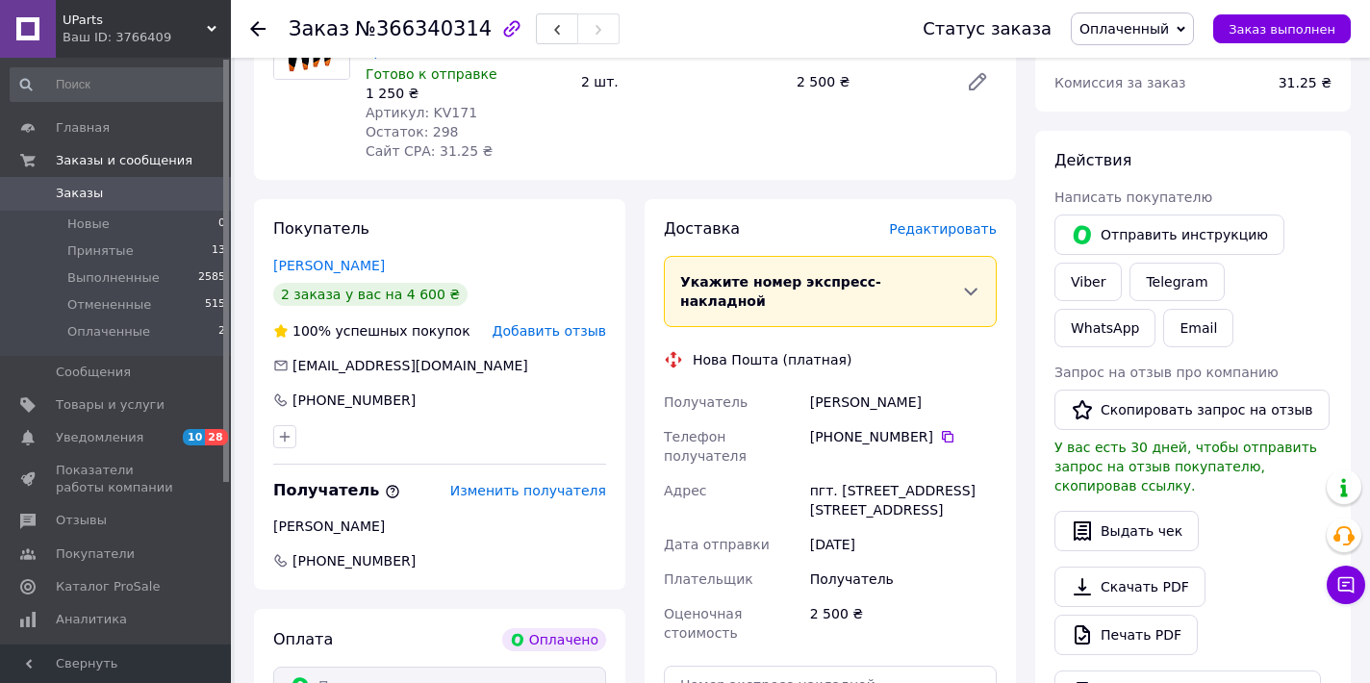
click at [831, 473] on div "пгт. [STREET_ADDRESS] [STREET_ADDRESS]" at bounding box center [903, 500] width 194 height 54
copy div "пгт. [STREET_ADDRESS] [STREET_ADDRESS]"
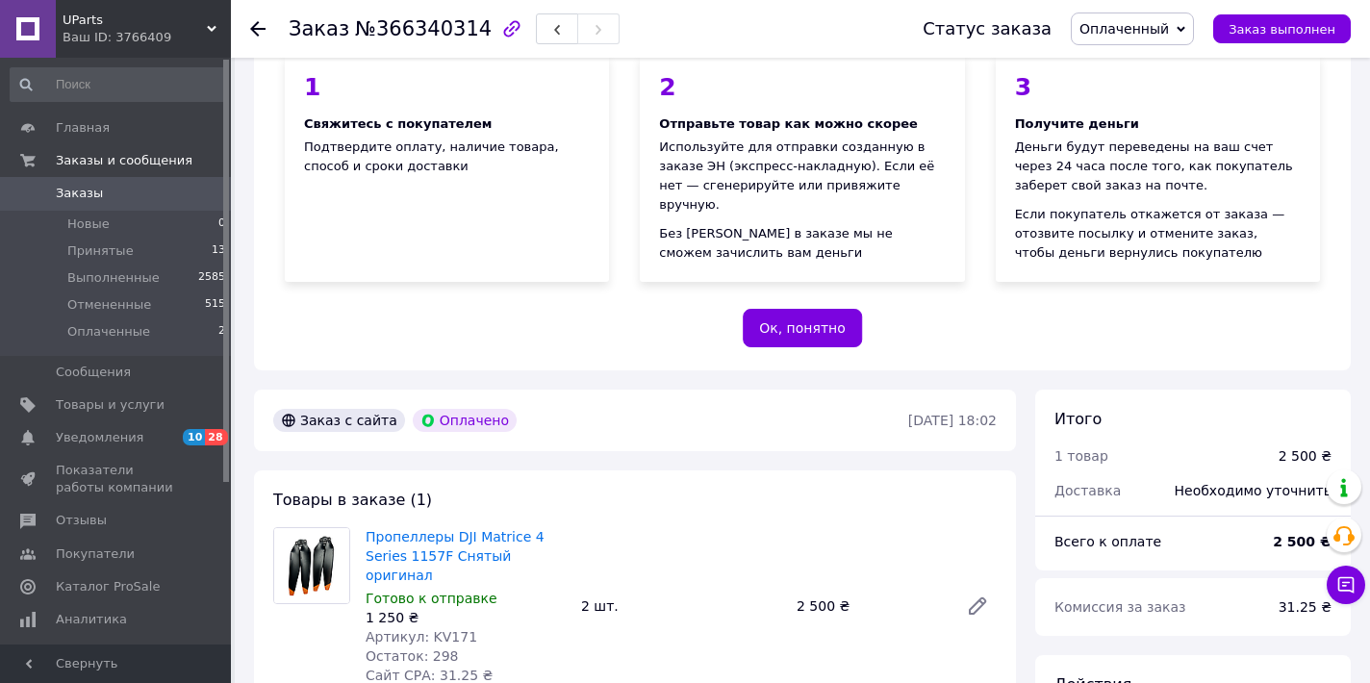
scroll to position [181, 0]
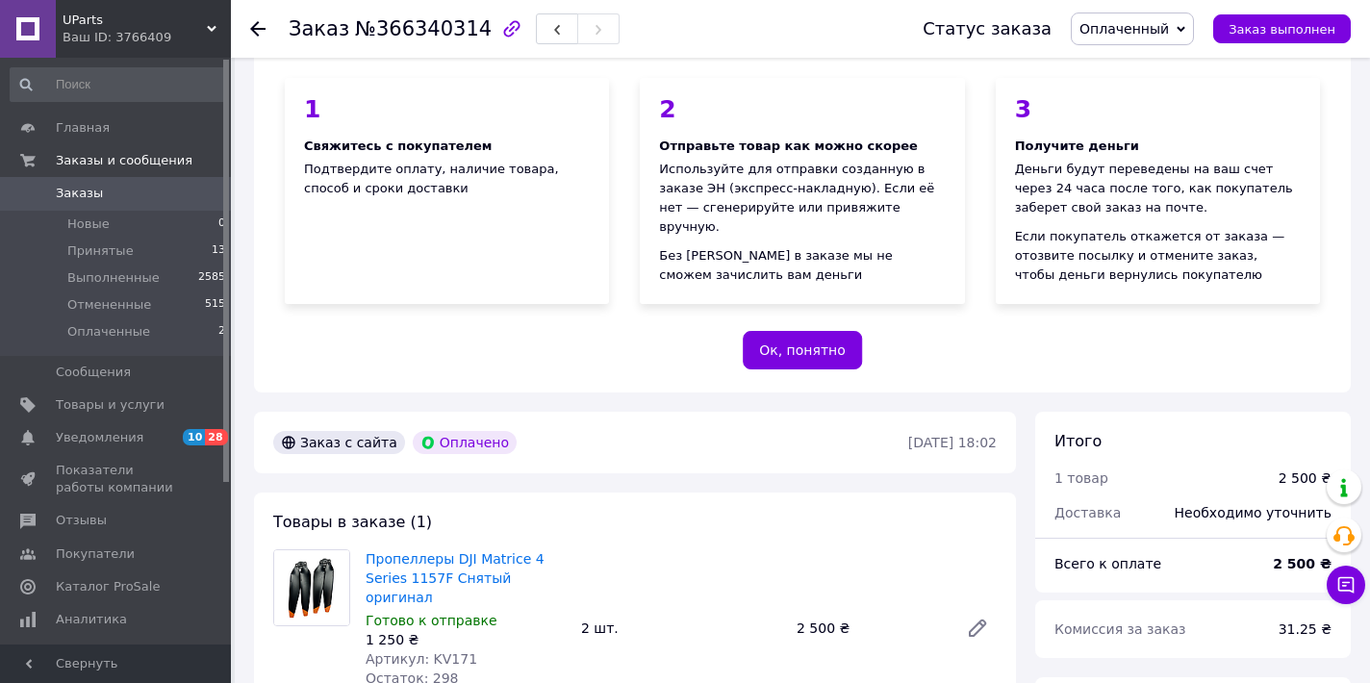
click at [122, 199] on span "Заказы" at bounding box center [117, 193] width 122 height 17
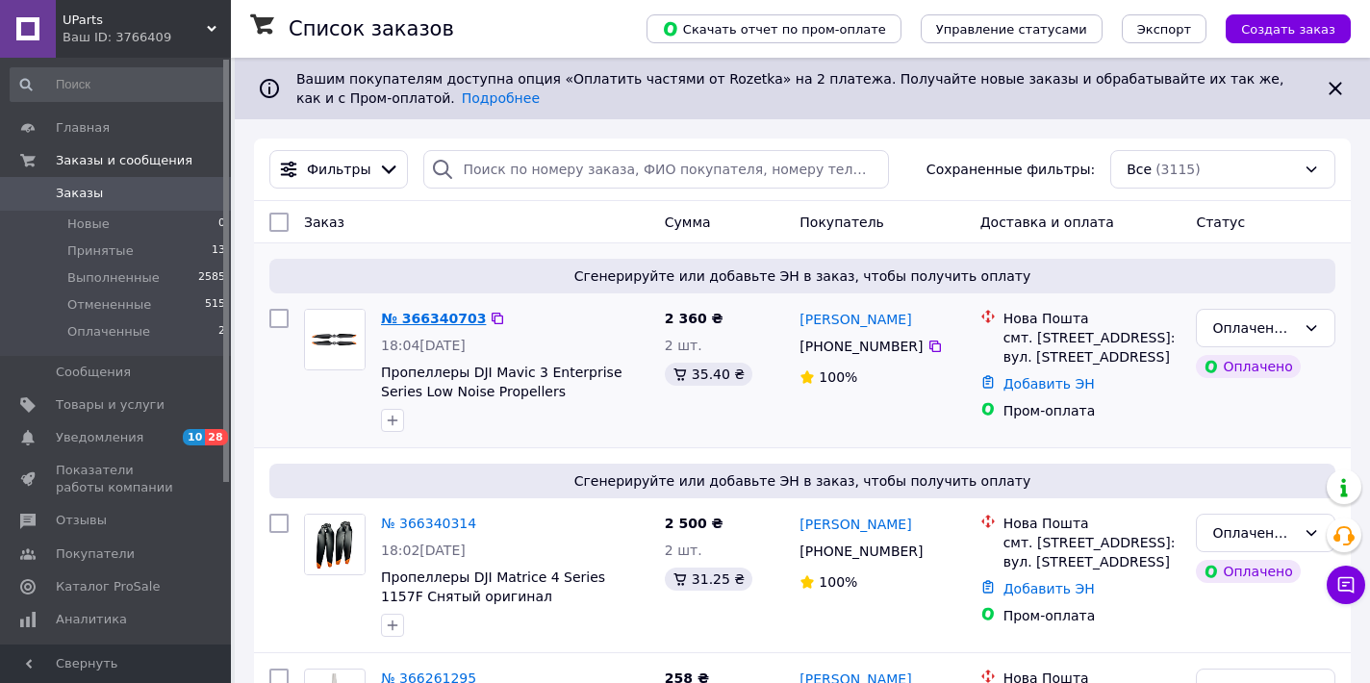
click at [447, 318] on link "№ 366340703" at bounding box center [433, 318] width 105 height 15
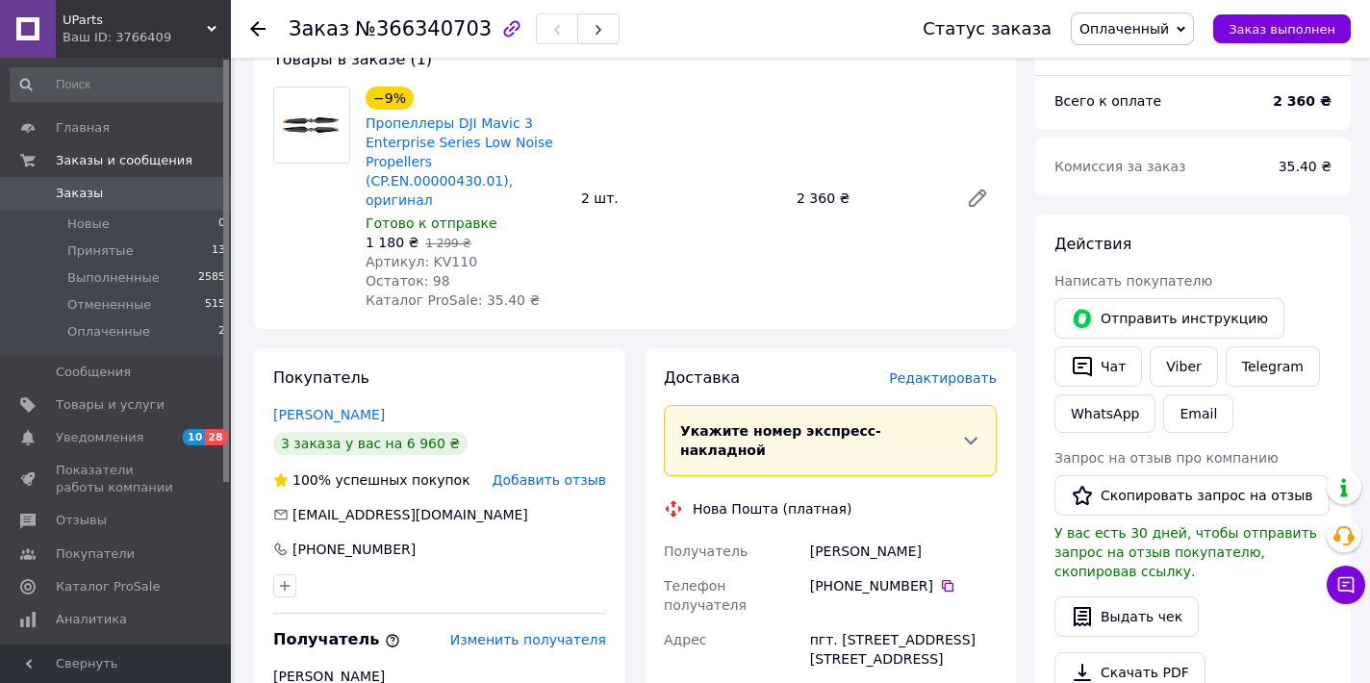
scroll to position [730, 0]
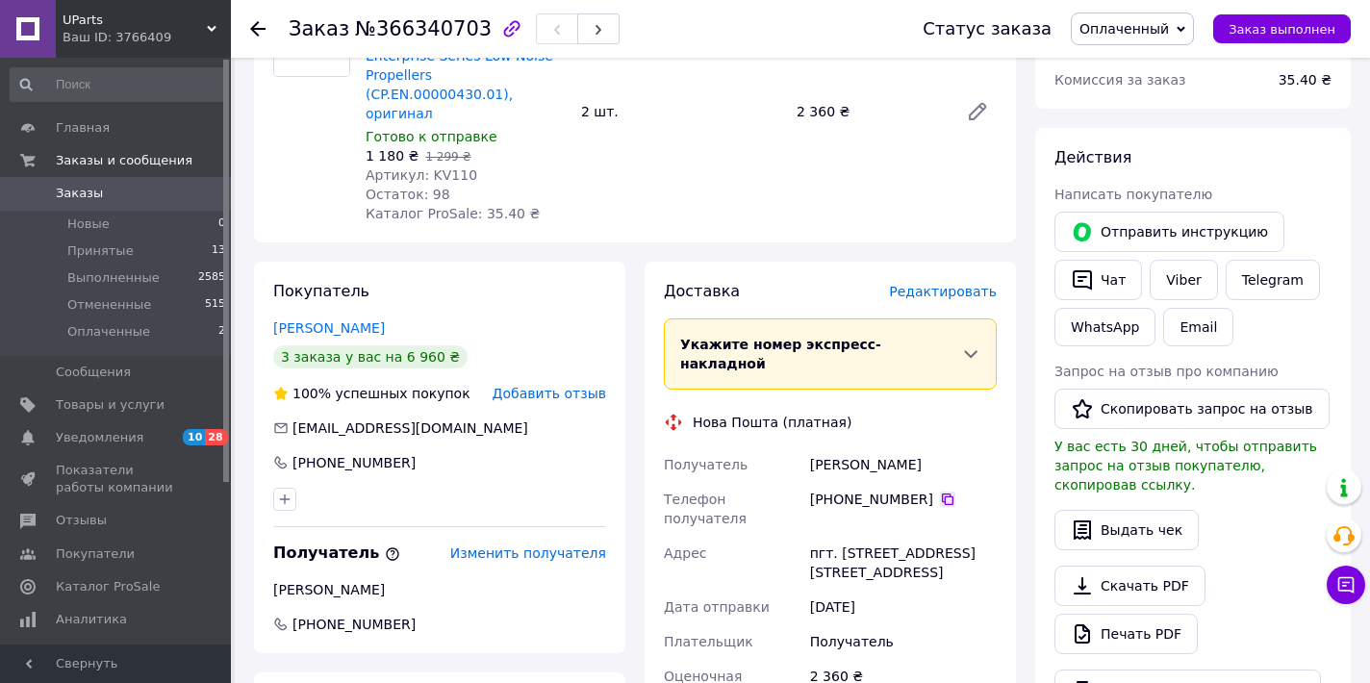
click at [949, 492] on icon at bounding box center [947, 499] width 15 height 15
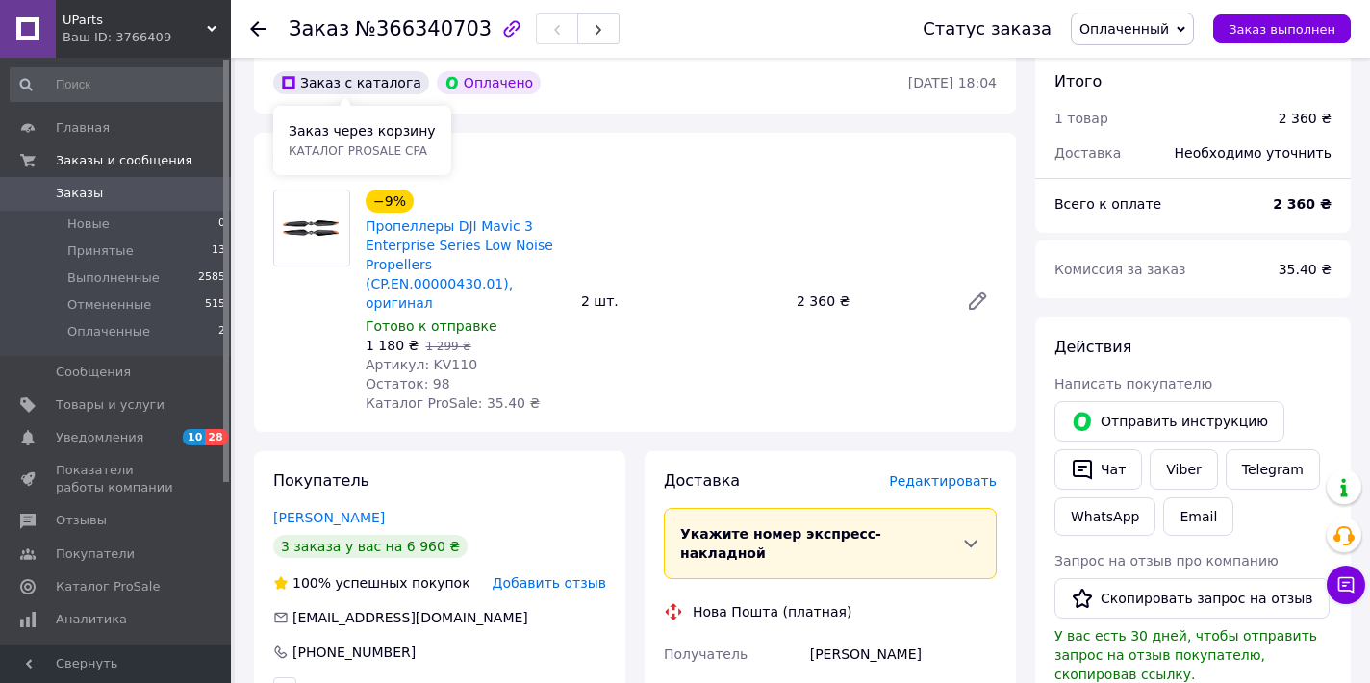
scroll to position [724, 0]
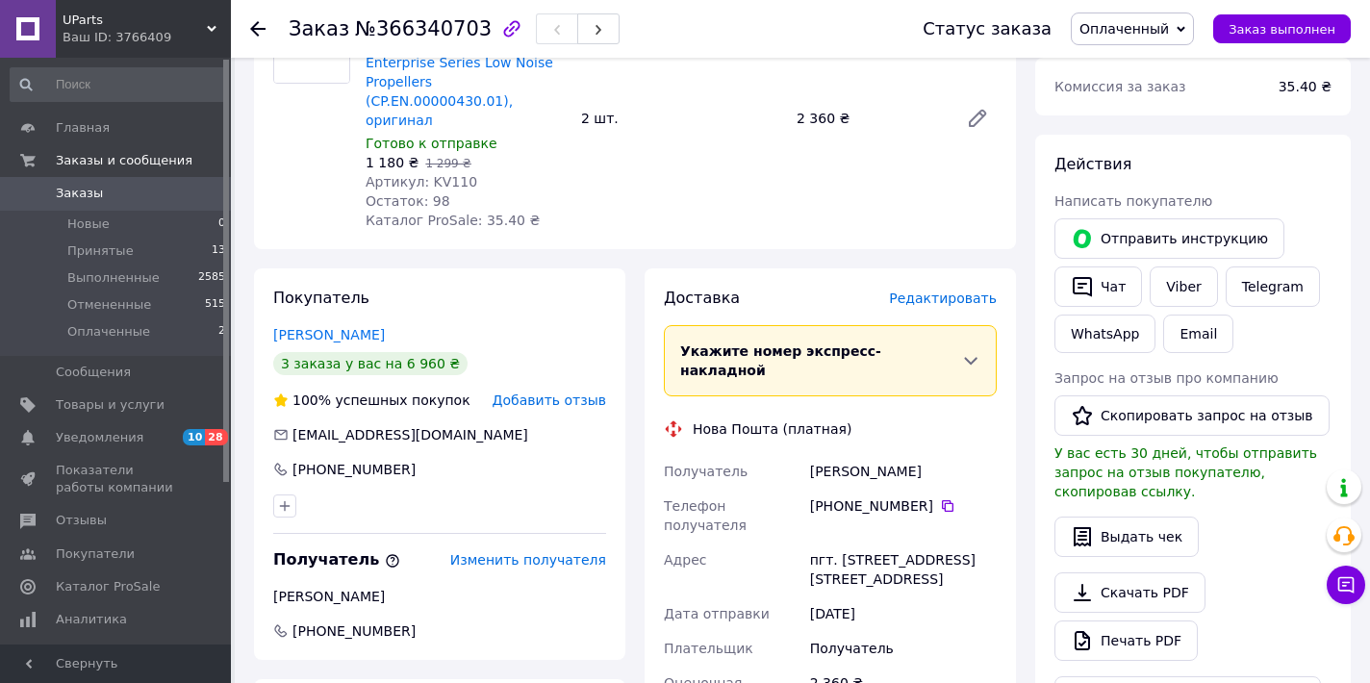
click at [891, 543] on div "пгт. [STREET_ADDRESS] [STREET_ADDRESS]" at bounding box center [903, 570] width 194 height 54
copy div "пгт. [STREET_ADDRESS] [STREET_ADDRESS]"
